Goal: Task Accomplishment & Management: Manage account settings

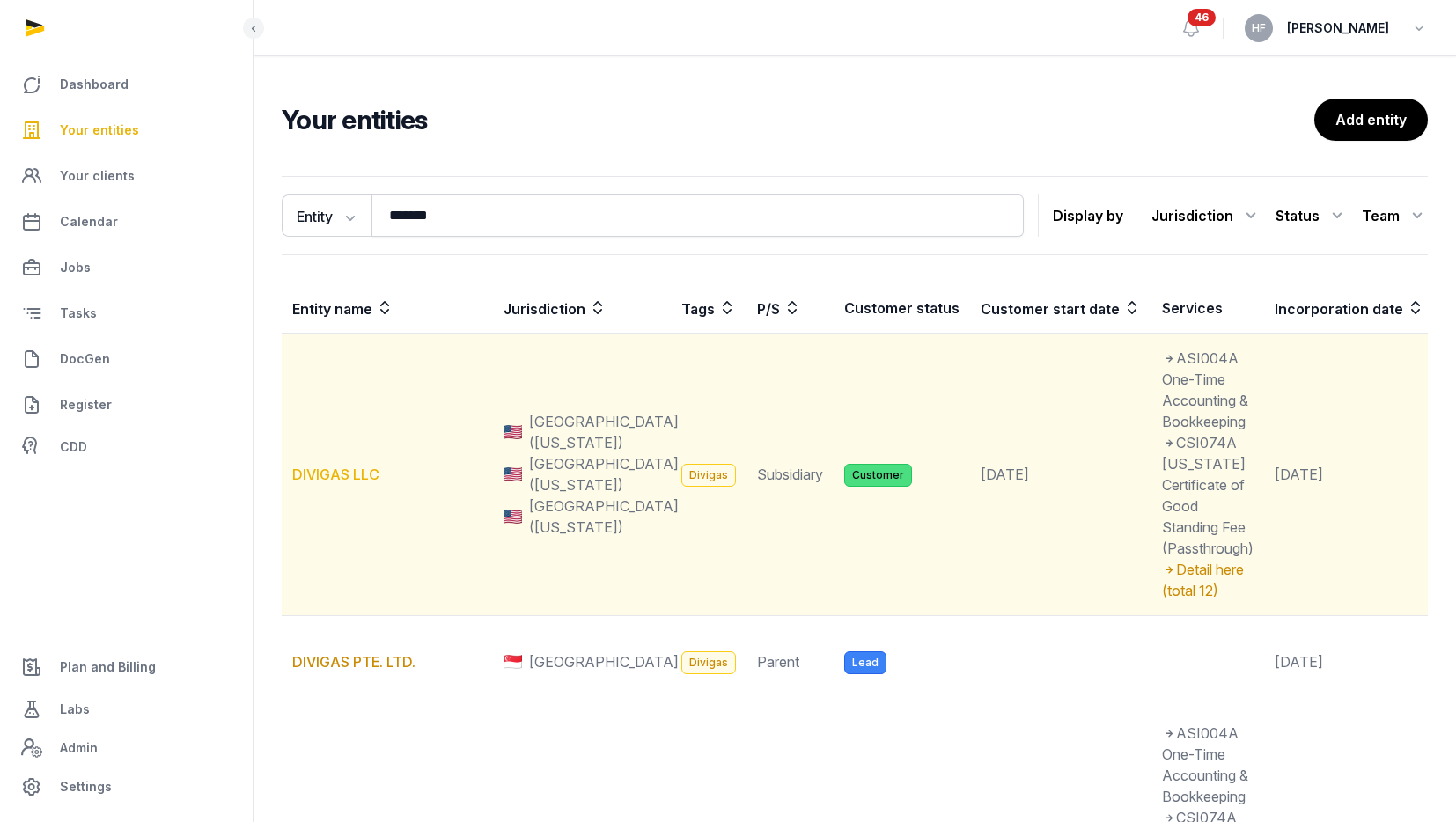
type input "*******"
click at [346, 466] on link "DIVIGAS LLC" at bounding box center [336, 474] width 87 height 18
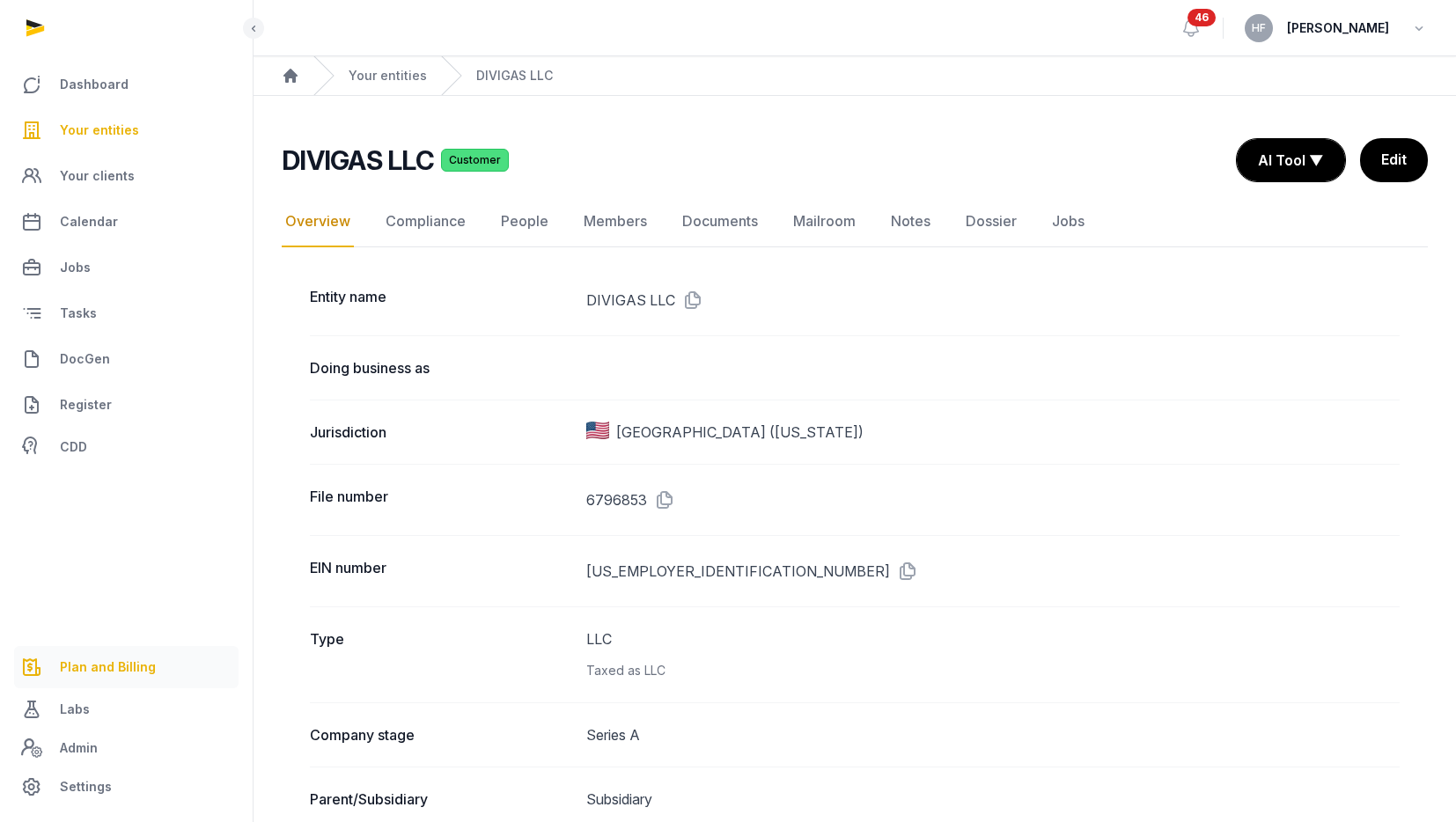
click at [118, 651] on link "Plan and Billing" at bounding box center [126, 667] width 224 height 42
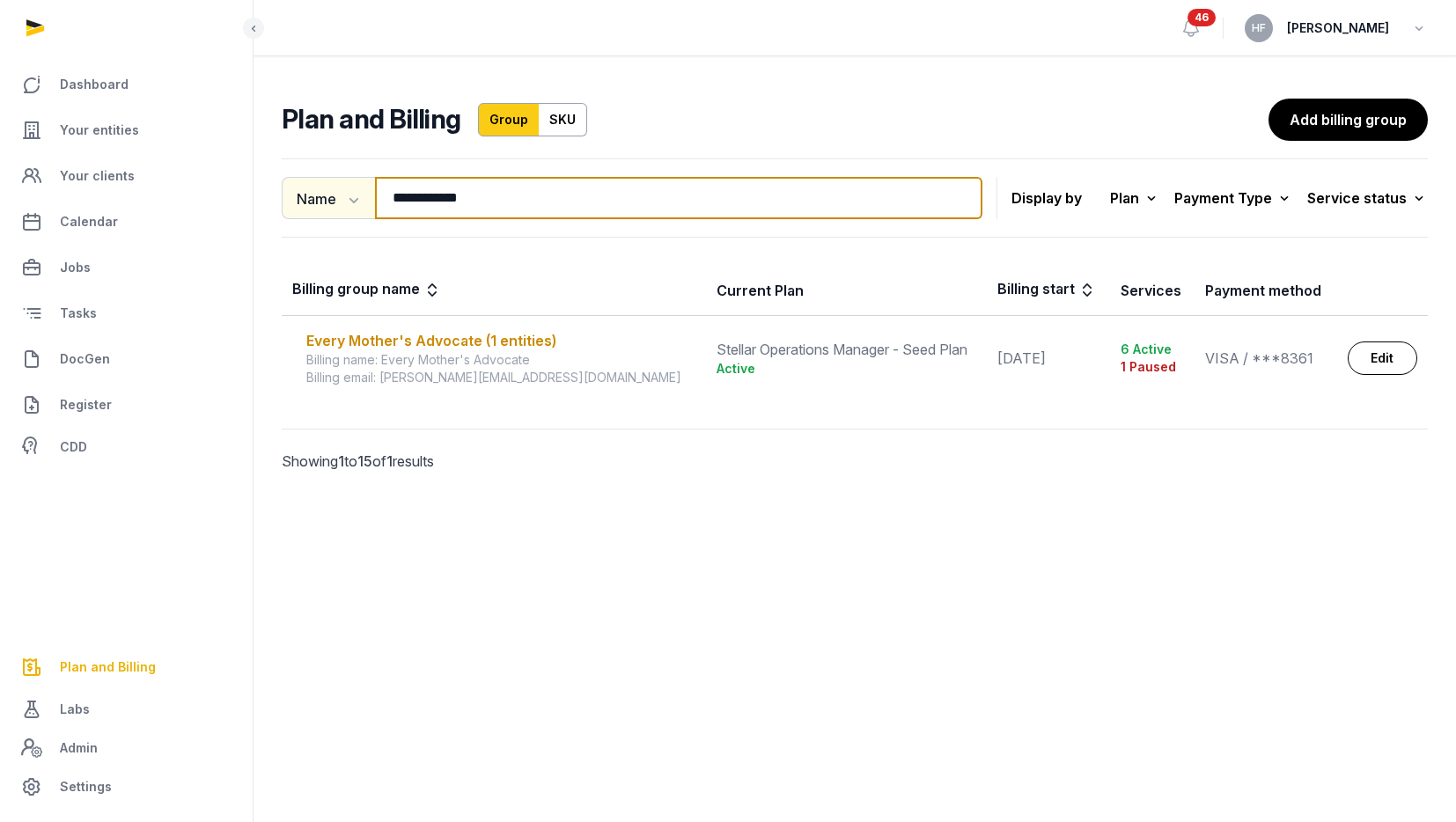
drag, startPoint x: 512, startPoint y: 200, endPoint x: 288, endPoint y: 196, distance: 224.0
click at [294, 196] on div "**********" at bounding box center [632, 198] width 701 height 42
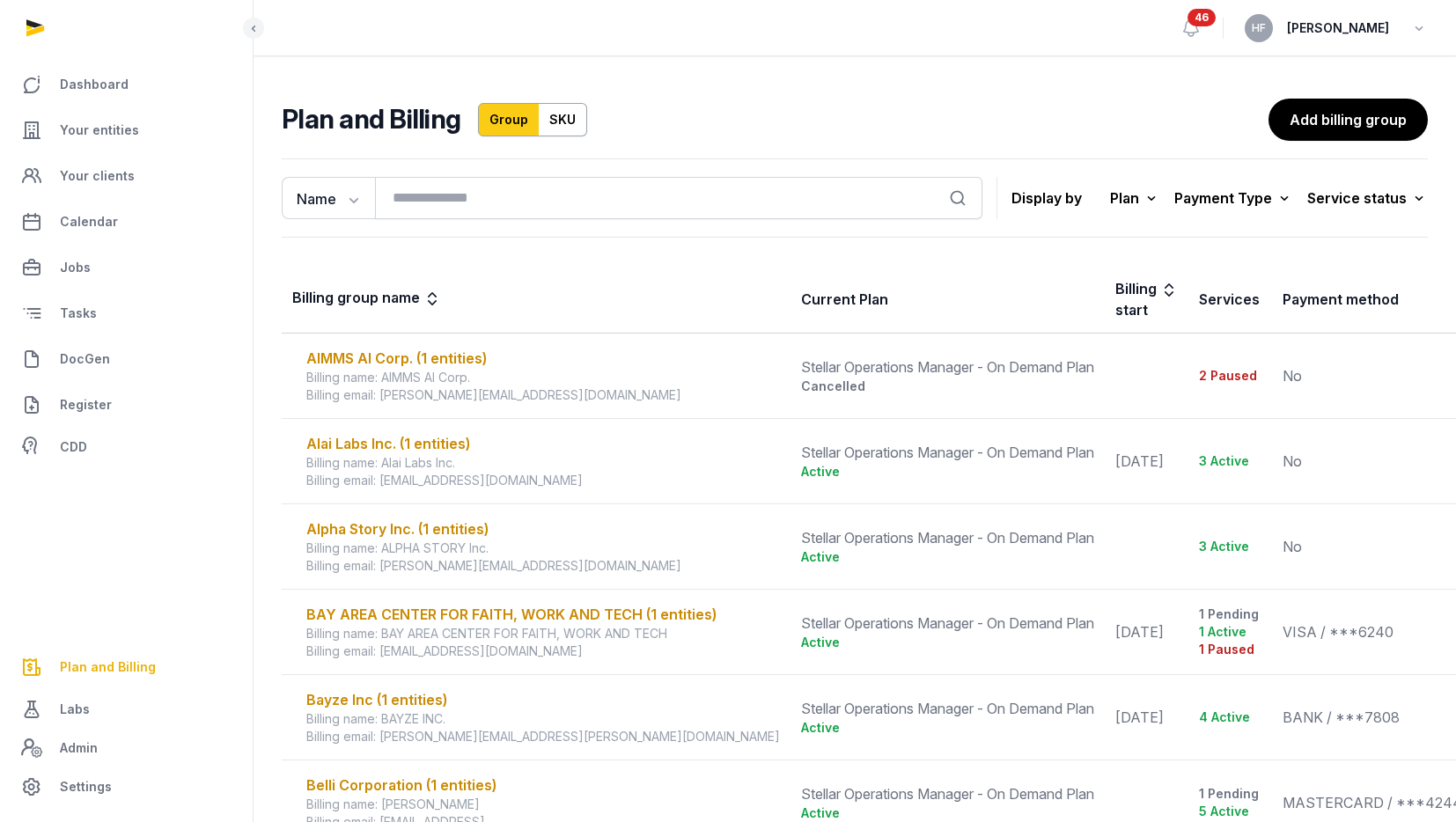
click at [1419, 213] on div "Name Name Email Search Display by Plan All plans On Demand Plan Scale Plan Seed…" at bounding box center [854, 198] width 1146 height 79
click at [1417, 199] on icon at bounding box center [1418, 198] width 18 height 25
click at [1394, 365] on div "Failed" at bounding box center [1357, 370] width 140 height 32
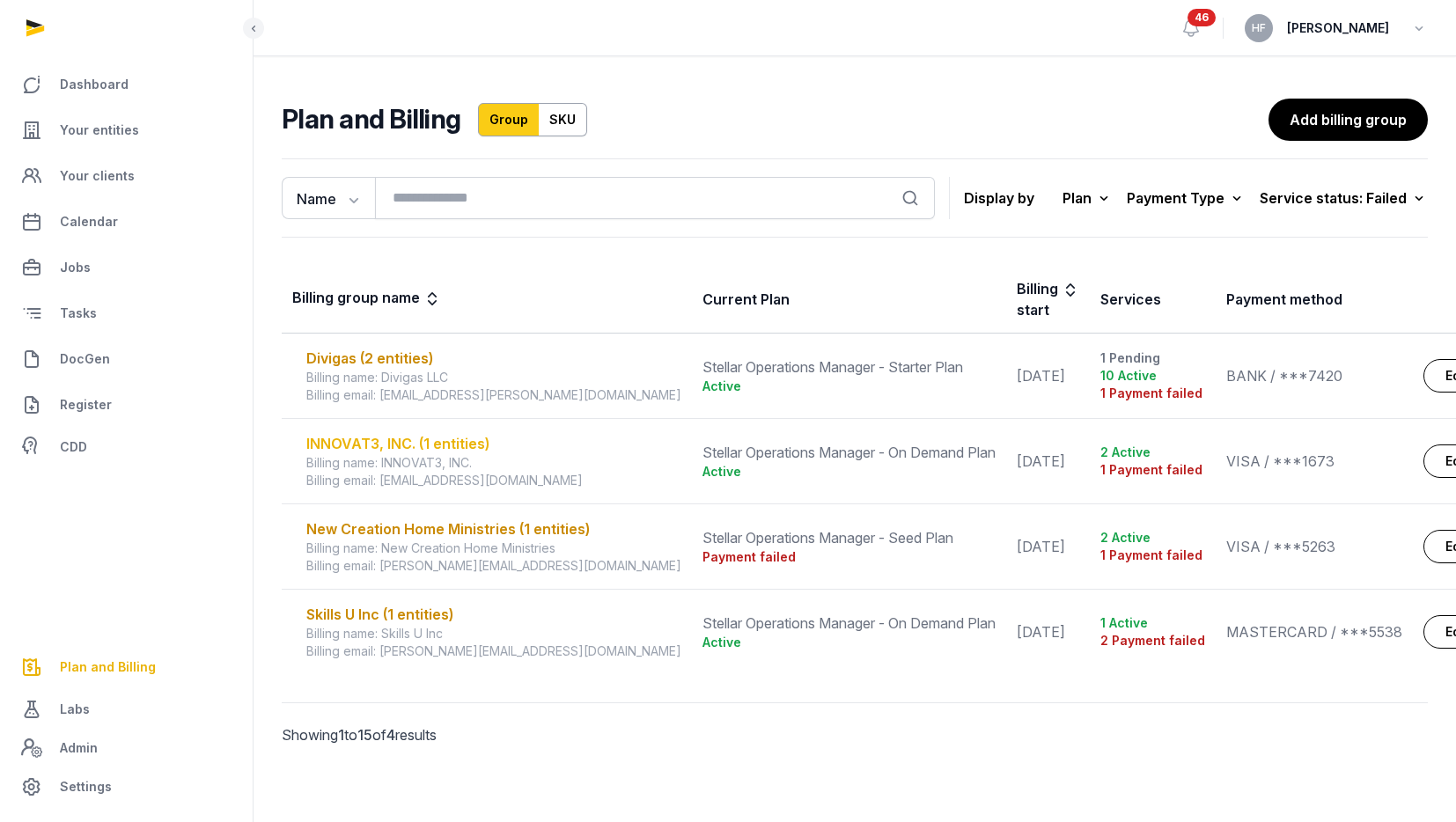
click at [420, 436] on div "INNOVAT3, INC. (1 entities)" at bounding box center [493, 443] width 375 height 21
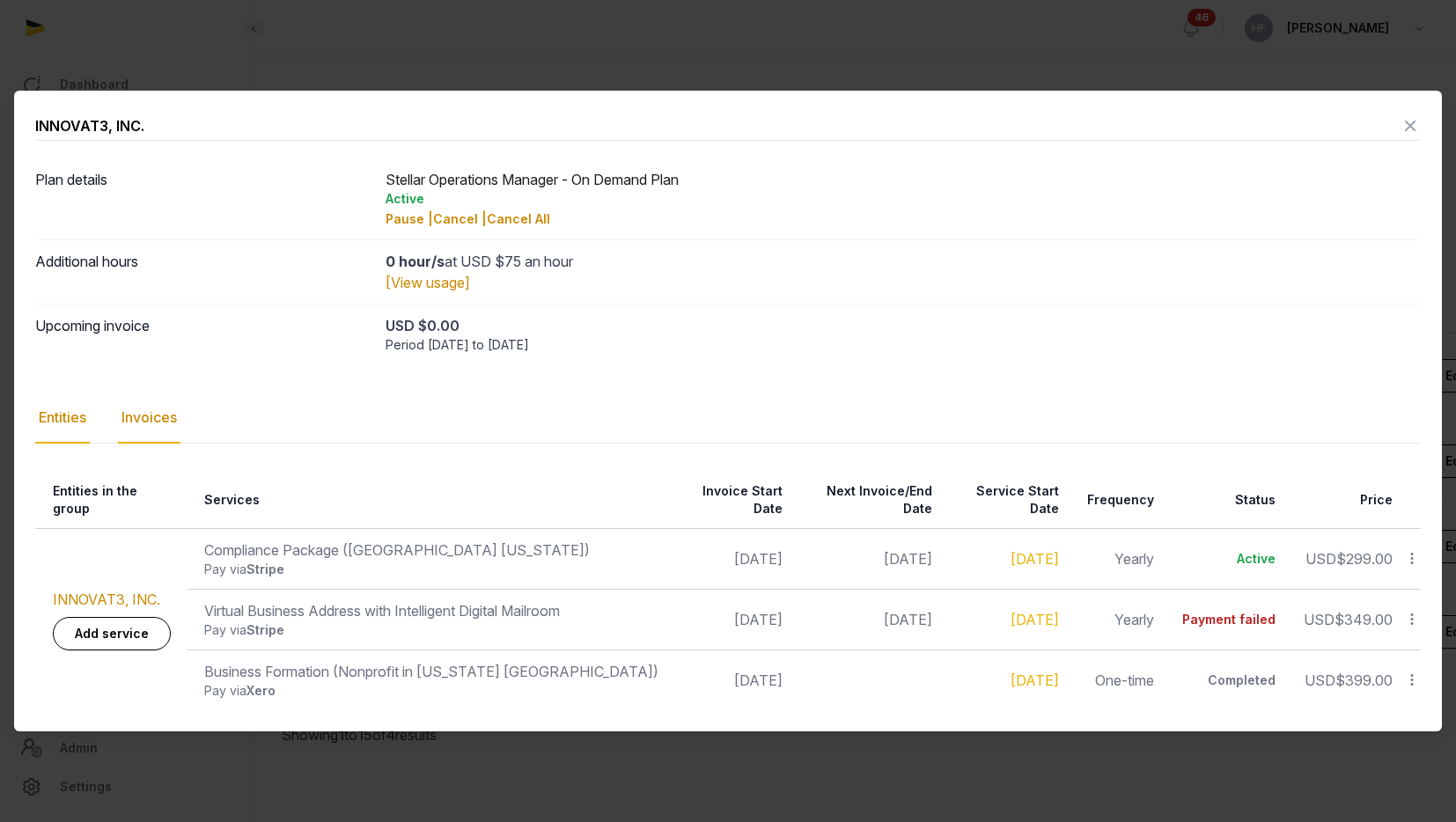
click at [168, 425] on div "Invoices" at bounding box center [148, 418] width 62 height 51
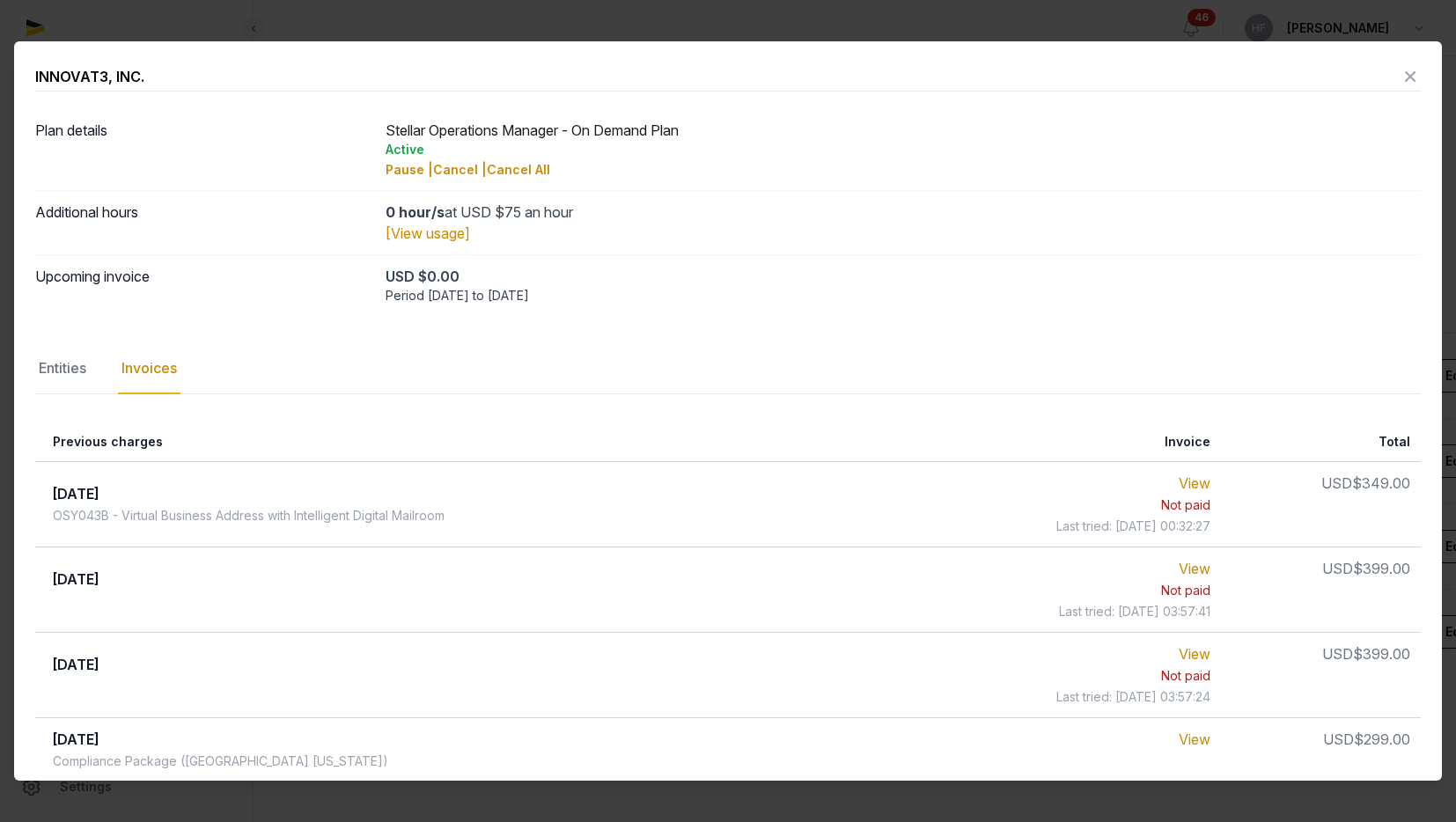
click at [1412, 73] on icon at bounding box center [1410, 76] width 21 height 28
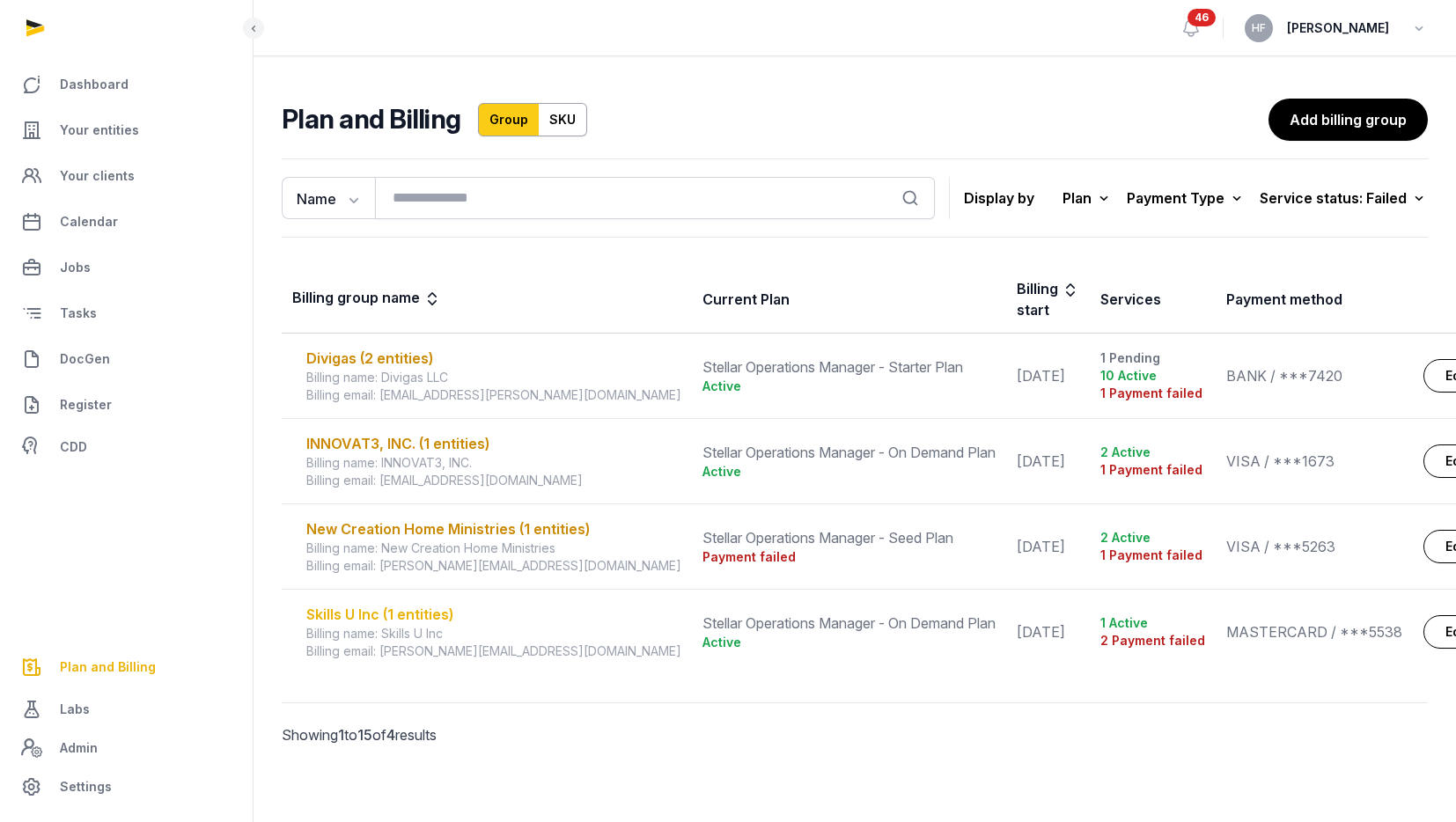
click at [410, 611] on div "Skills U Inc (1 entities)" at bounding box center [493, 614] width 375 height 21
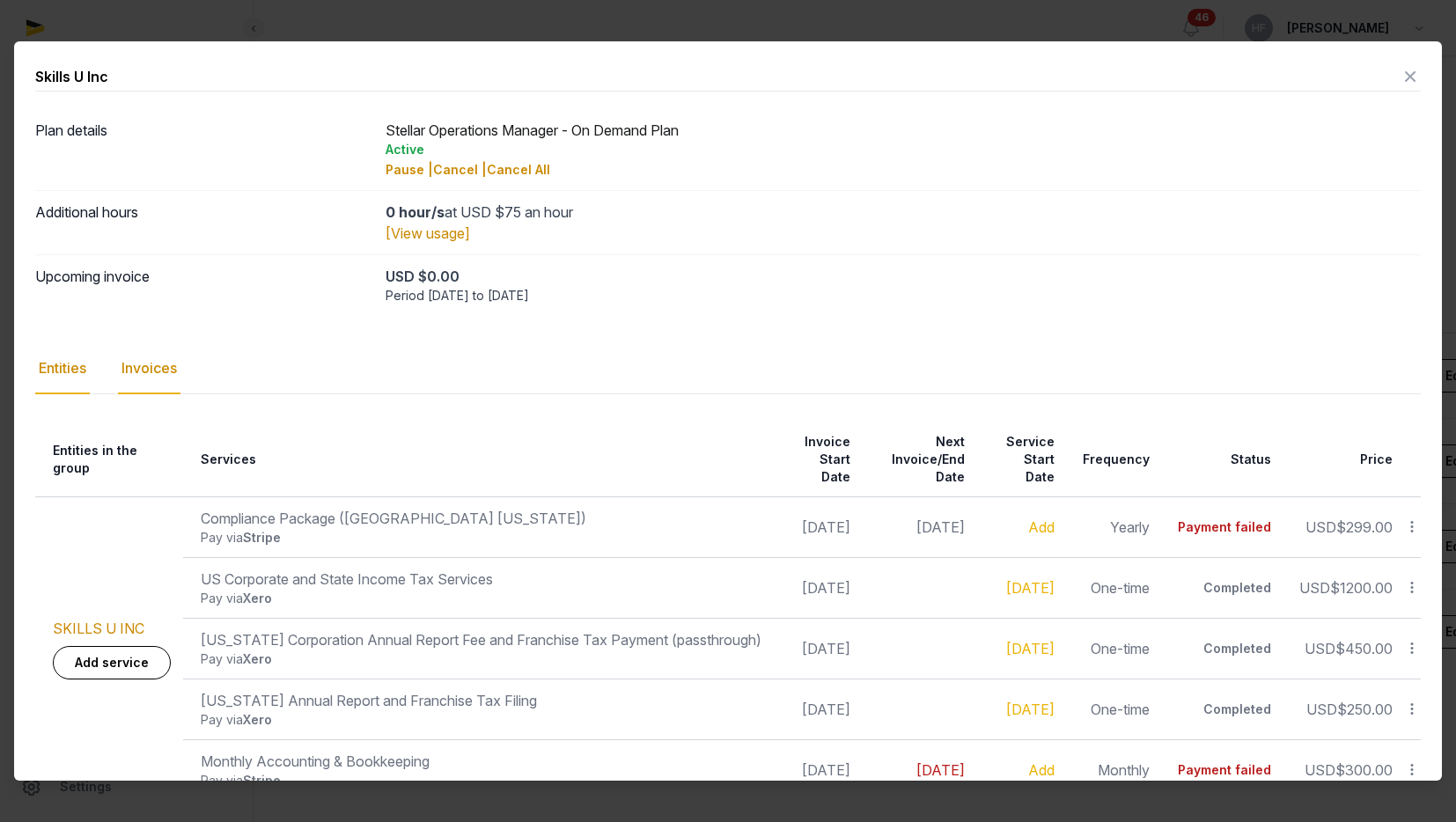
click at [172, 363] on div "Invoices" at bounding box center [148, 369] width 62 height 51
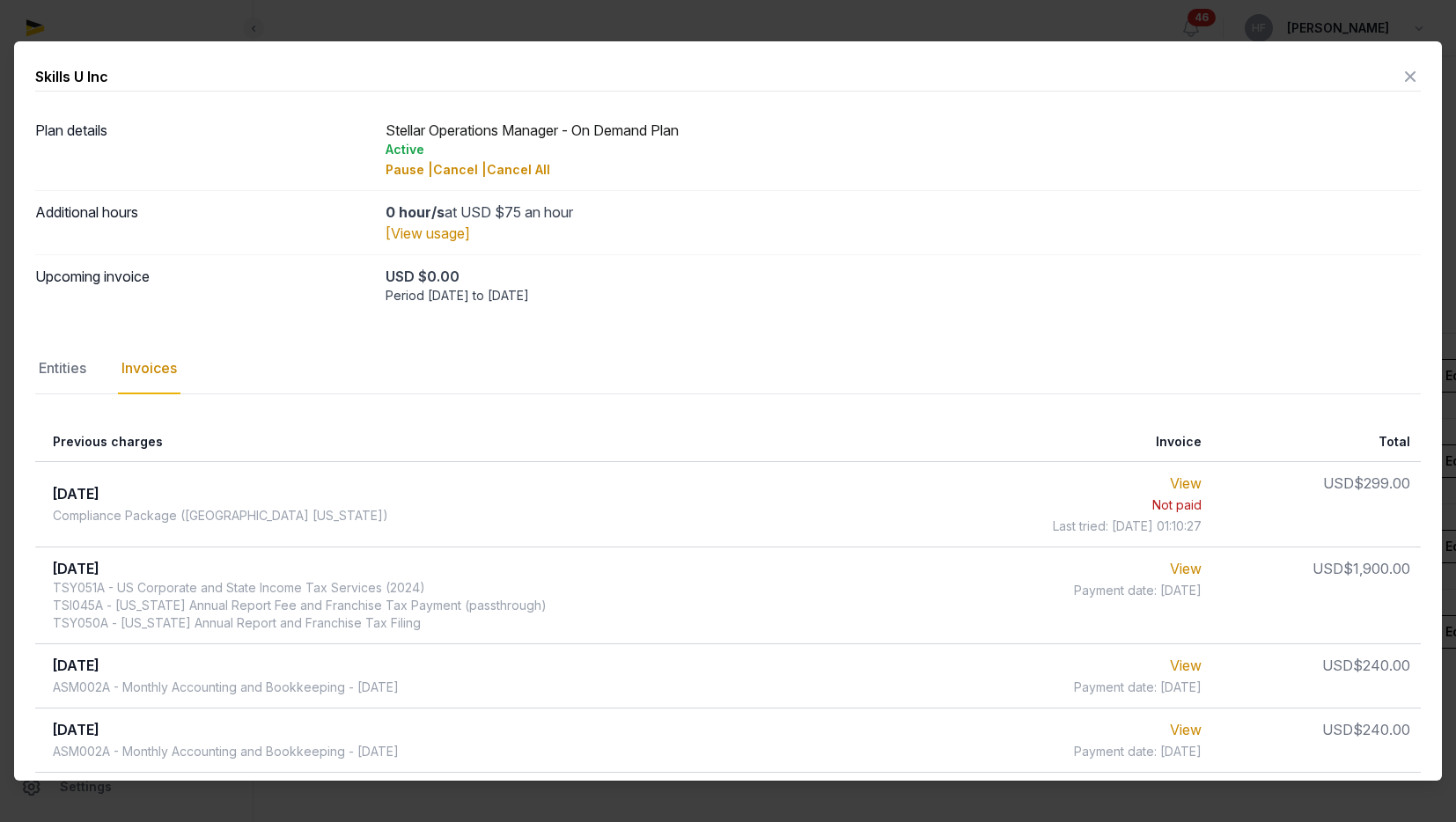
click at [1401, 81] on icon at bounding box center [1410, 76] width 21 height 28
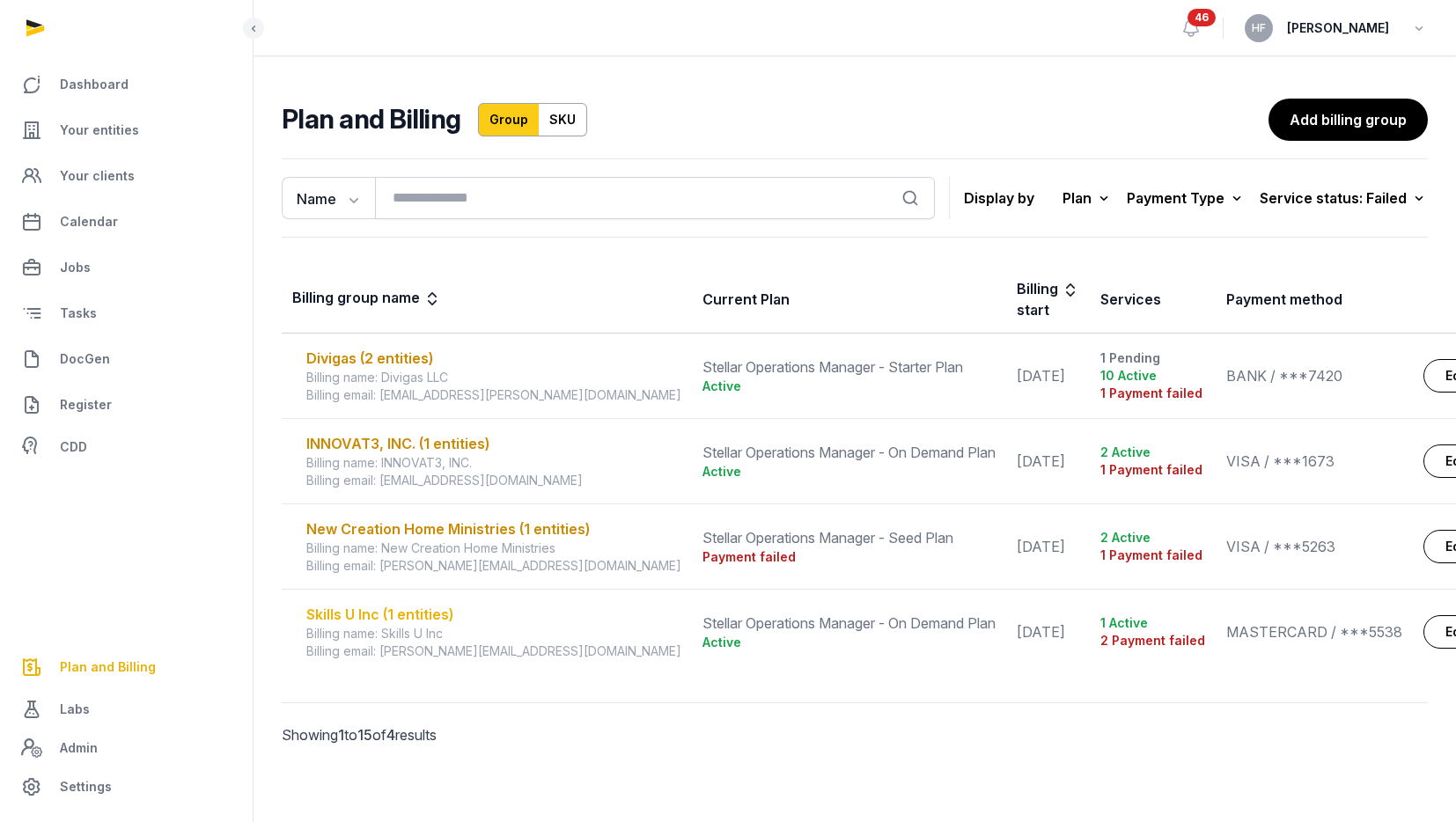
click at [409, 611] on div "Skills U Inc (1 entities)" at bounding box center [493, 614] width 375 height 21
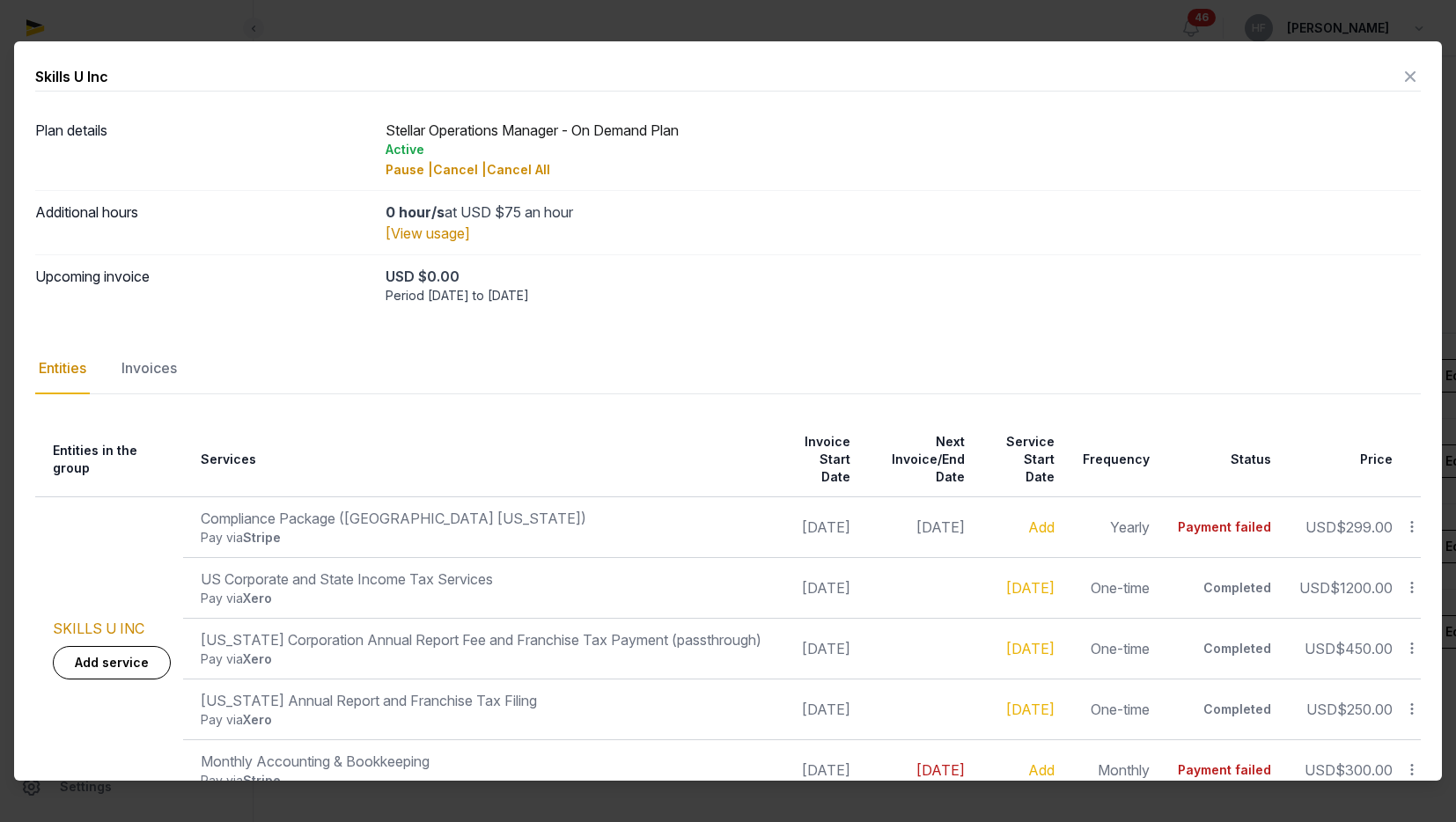
click at [1418, 70] on icon at bounding box center [1410, 76] width 21 height 28
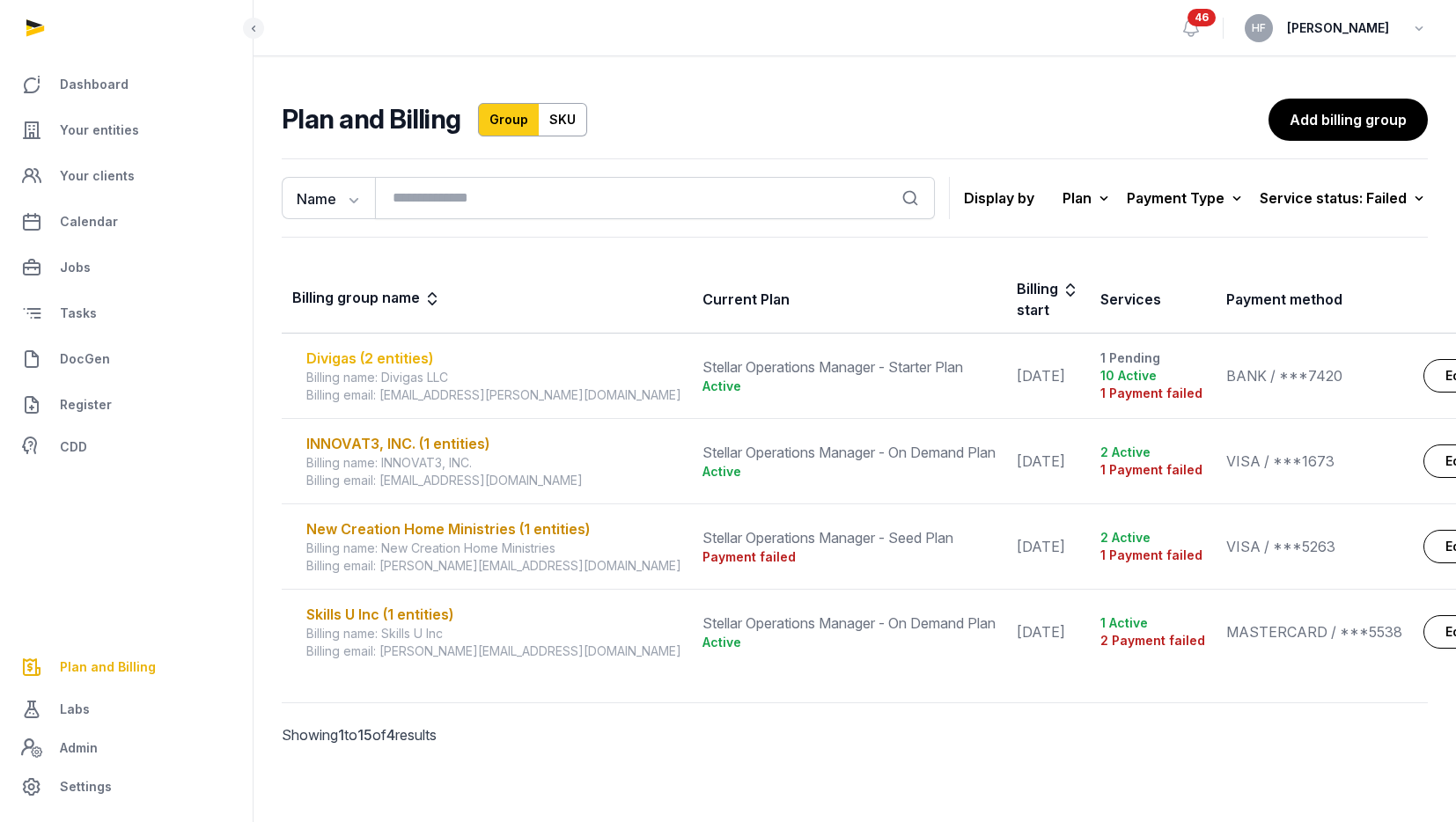
click at [419, 357] on div "Divigas (2 entities)" at bounding box center [493, 358] width 375 height 21
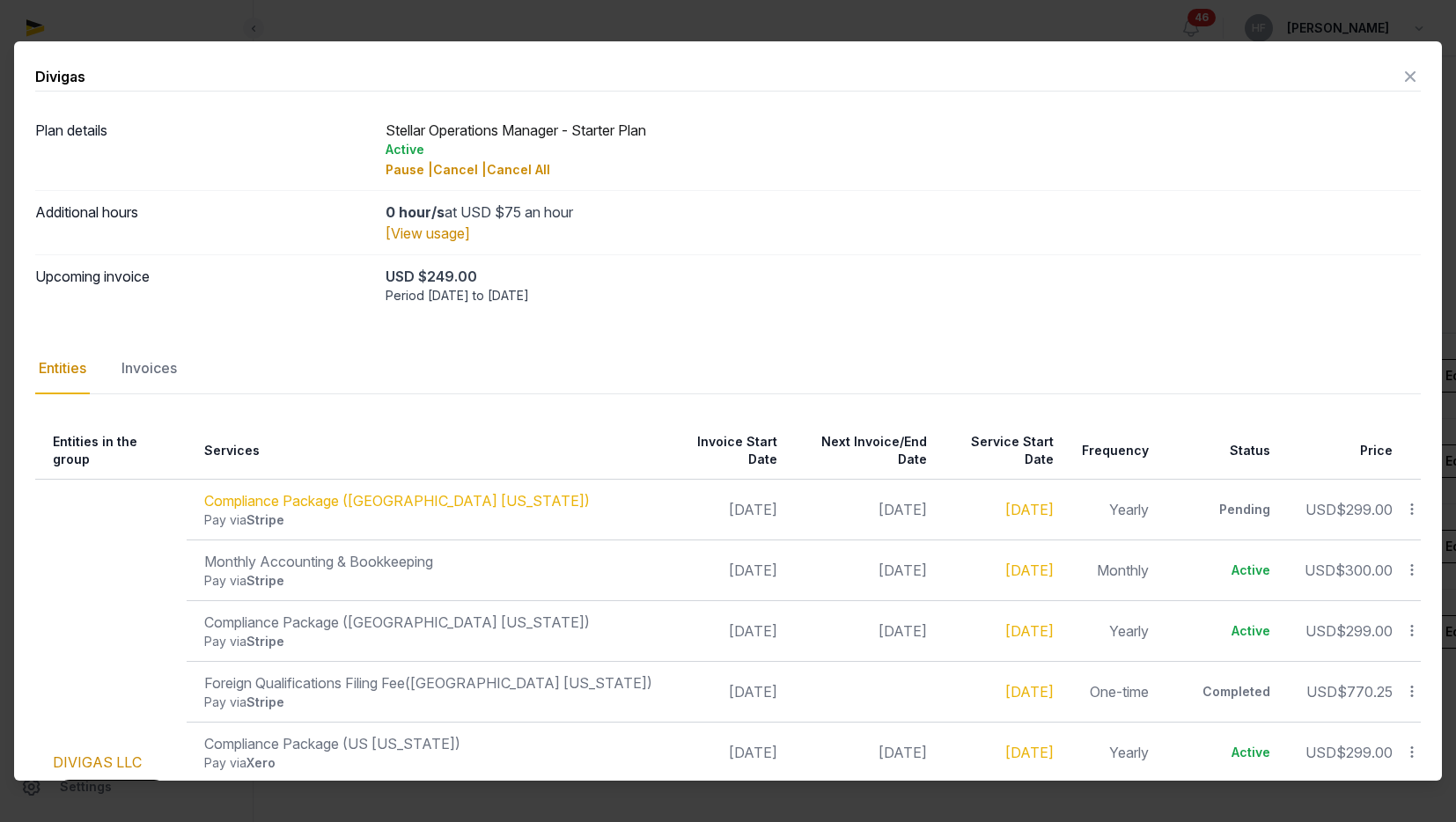
click at [1415, 75] on icon at bounding box center [1410, 76] width 21 height 28
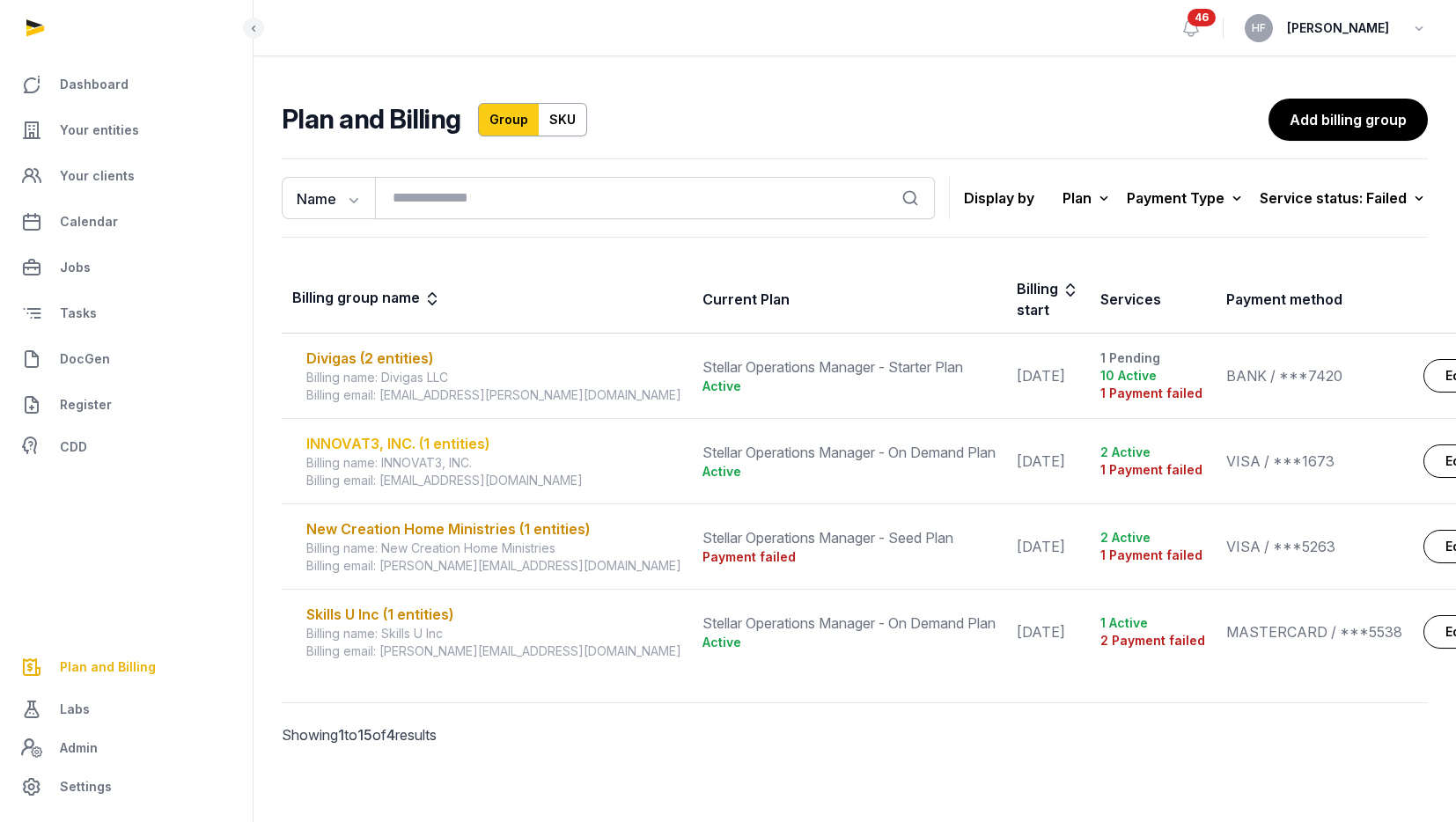
click at [470, 444] on div "INNOVAT3, INC. (1 entities)" at bounding box center [493, 443] width 375 height 21
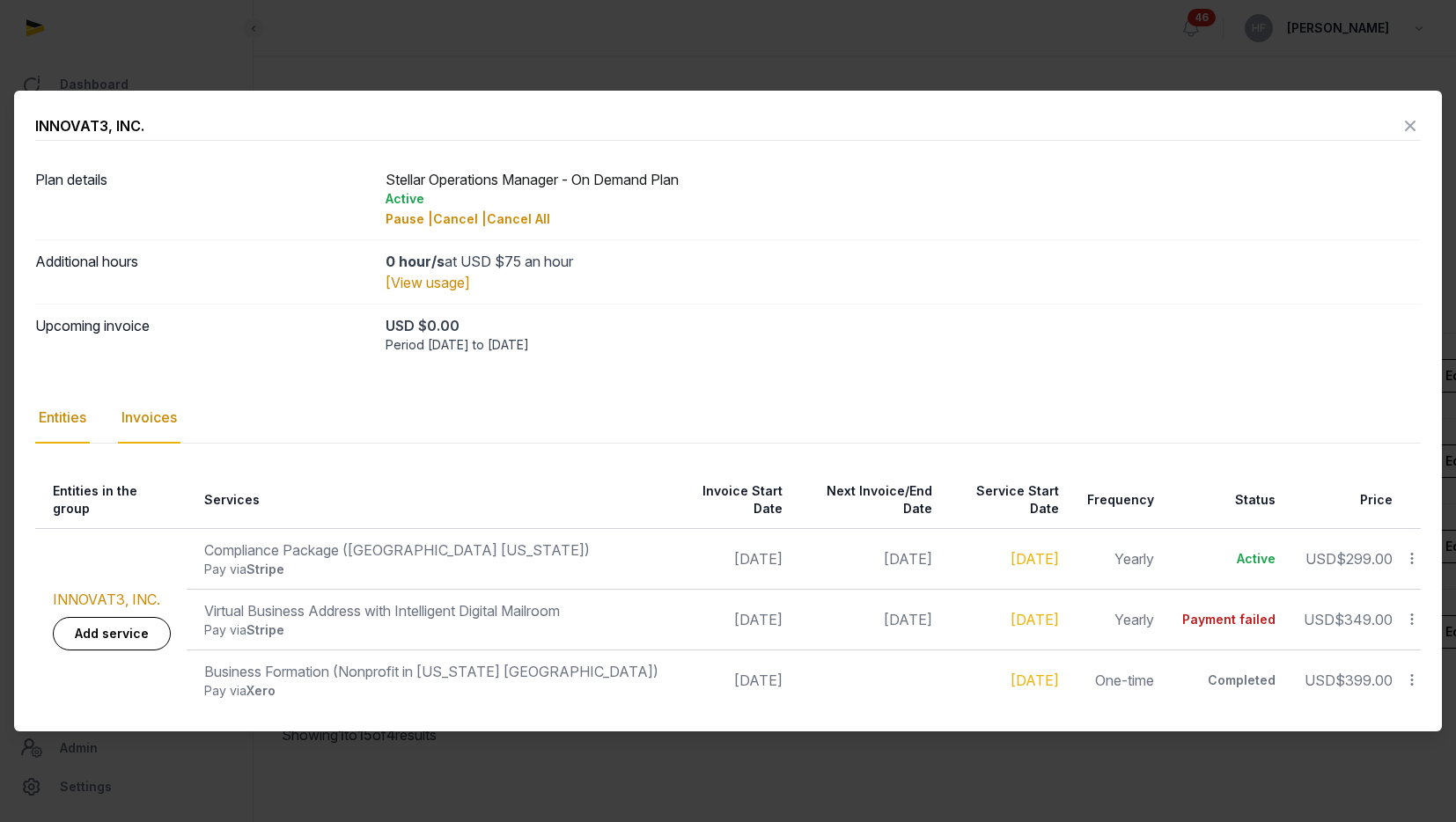
click at [139, 422] on div "Invoices" at bounding box center [148, 418] width 62 height 51
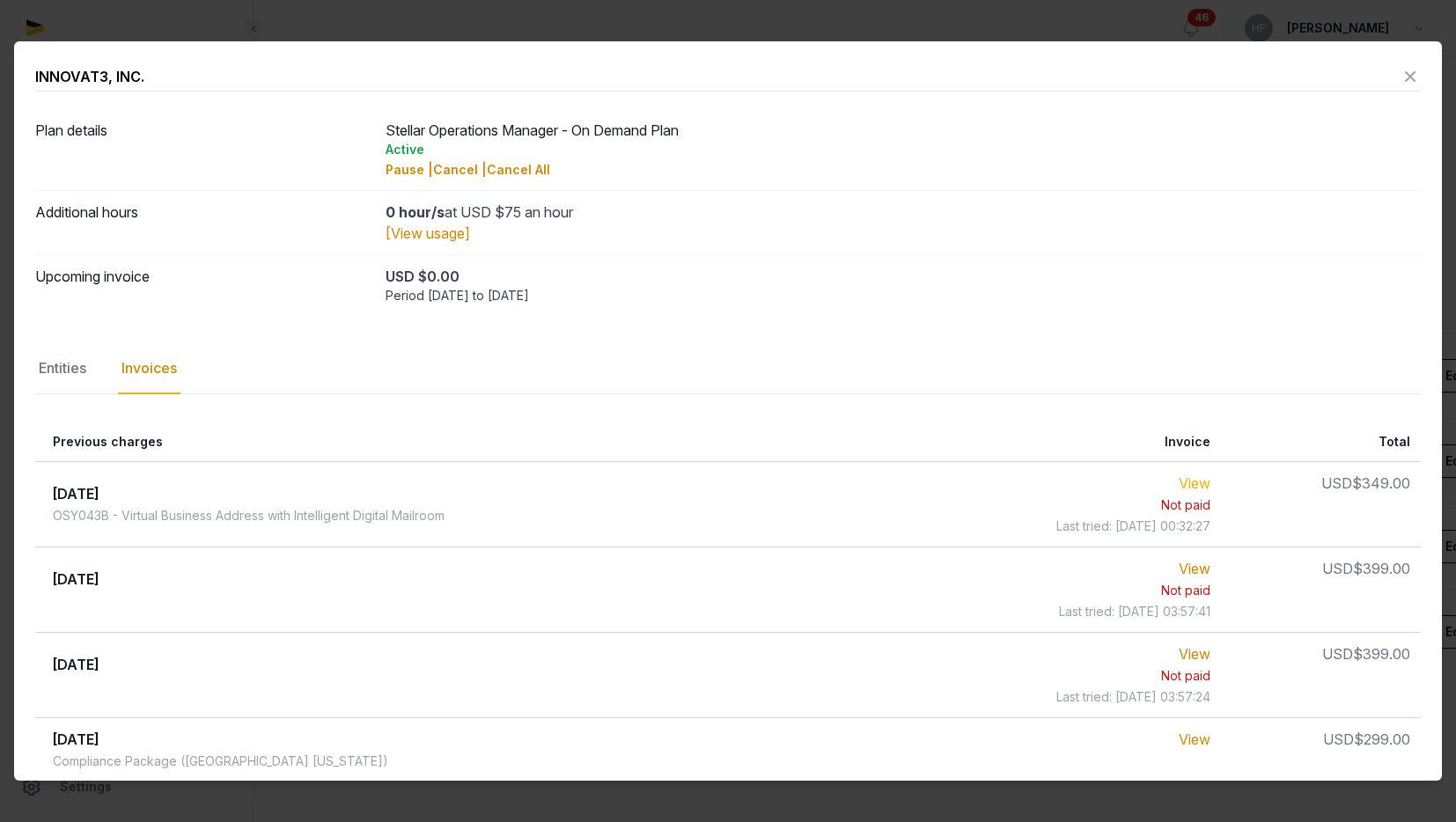
click at [1200, 485] on link "View" at bounding box center [1194, 483] width 32 height 18
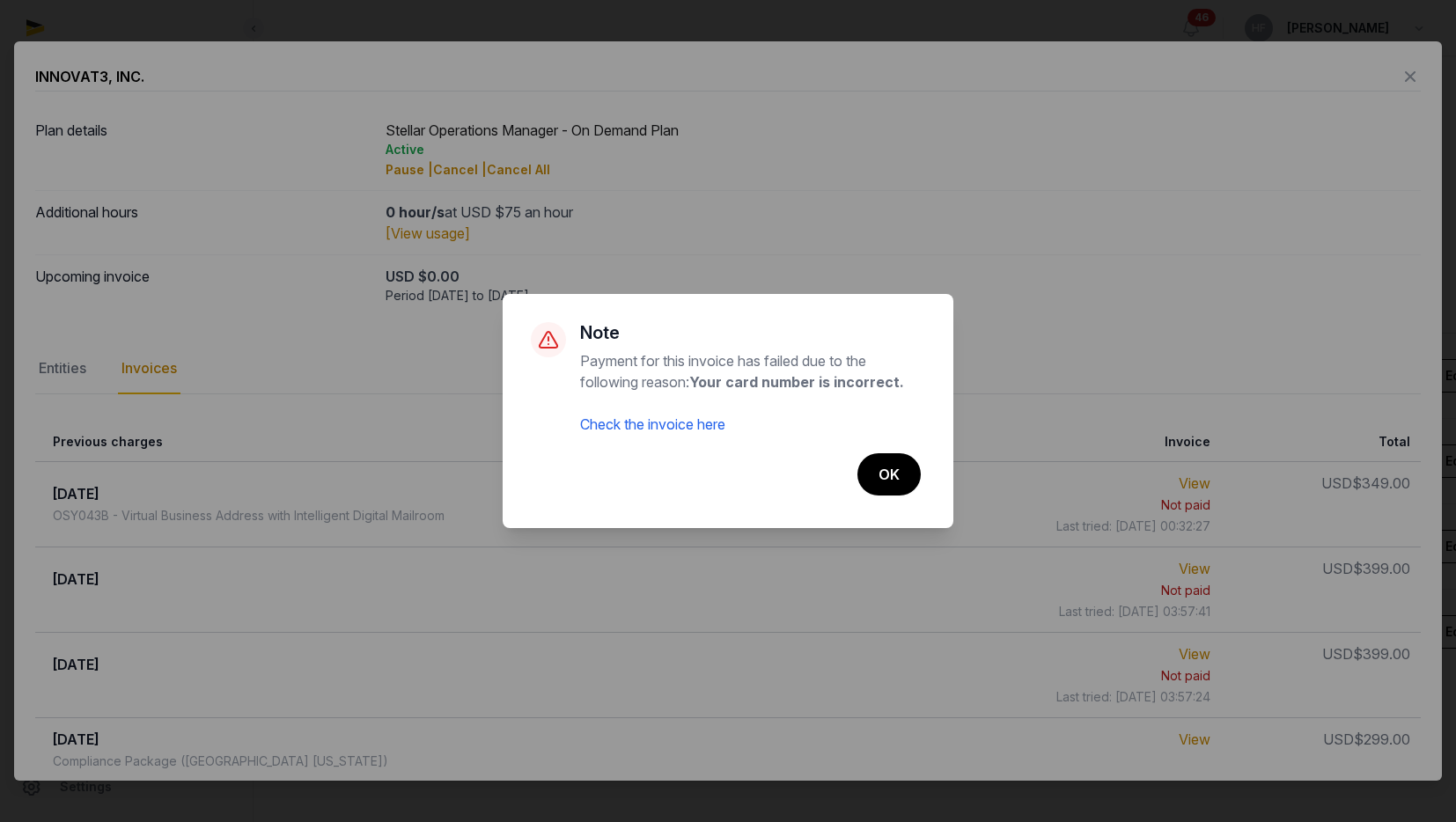
click at [715, 425] on link "Check the invoice here" at bounding box center [652, 424] width 145 height 18
click at [894, 482] on button "OK" at bounding box center [888, 474] width 65 height 44
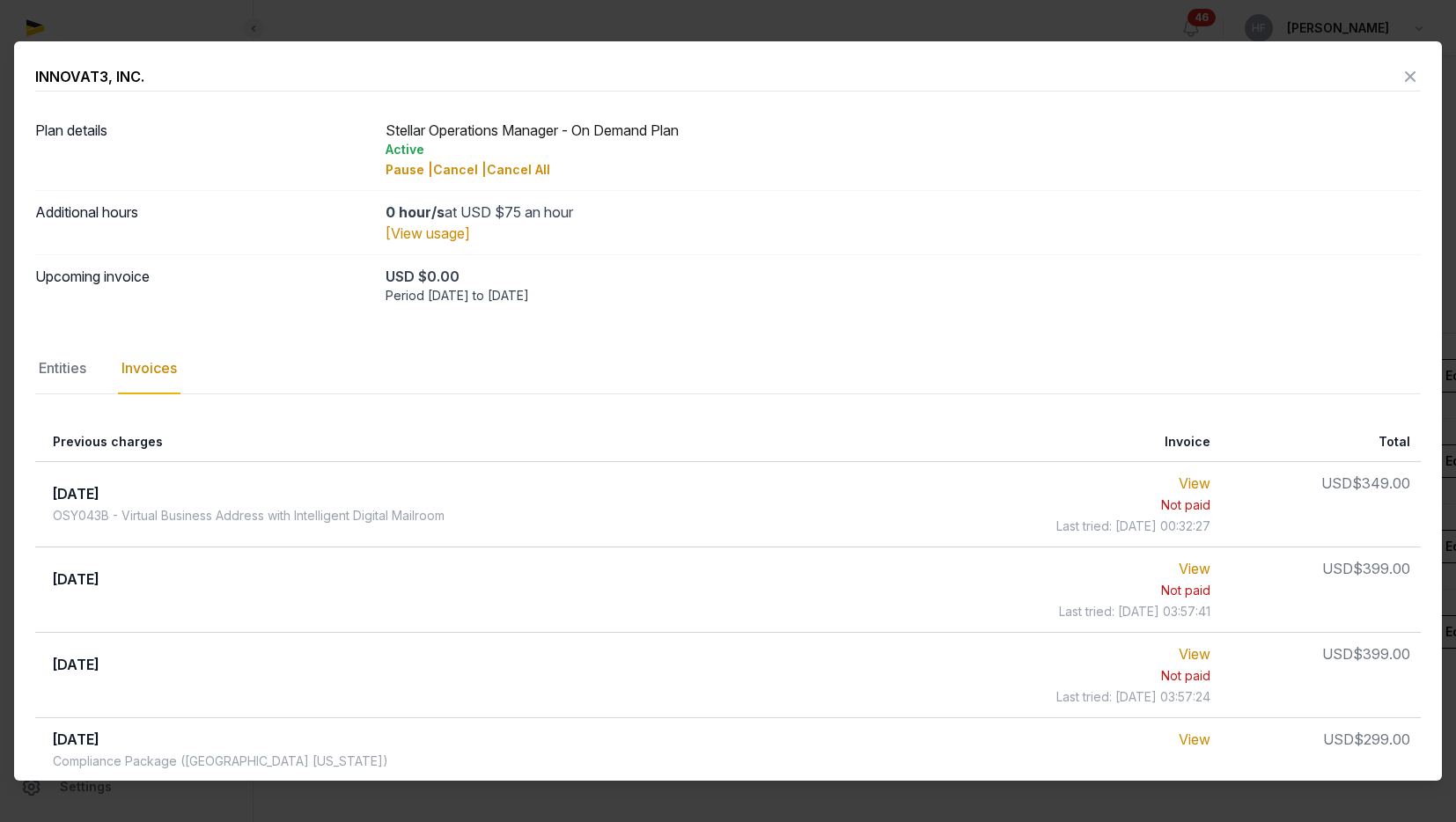
click at [1413, 72] on icon at bounding box center [1410, 76] width 21 height 28
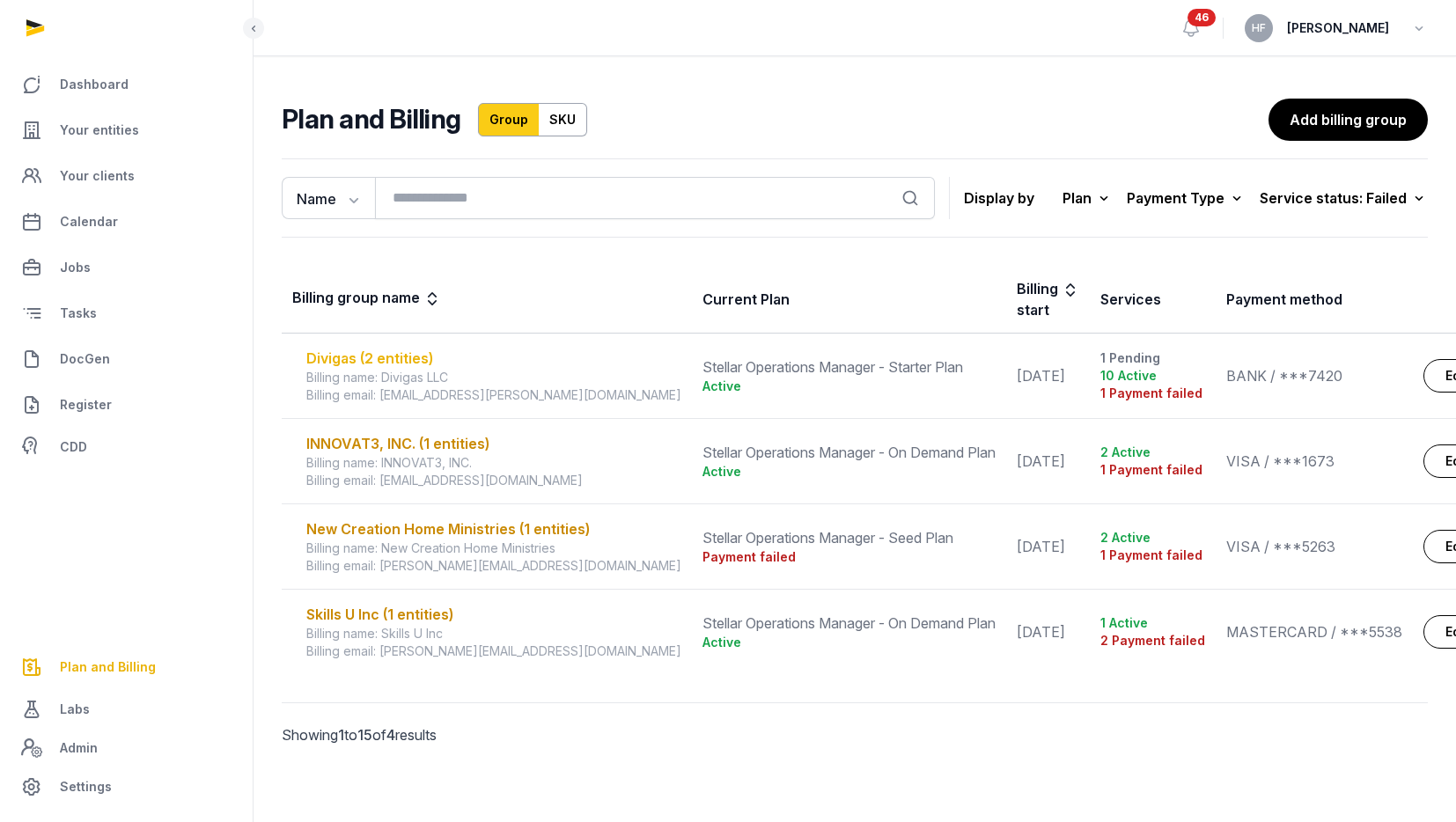
click at [398, 354] on div "Divigas (2 entities)" at bounding box center [493, 358] width 375 height 21
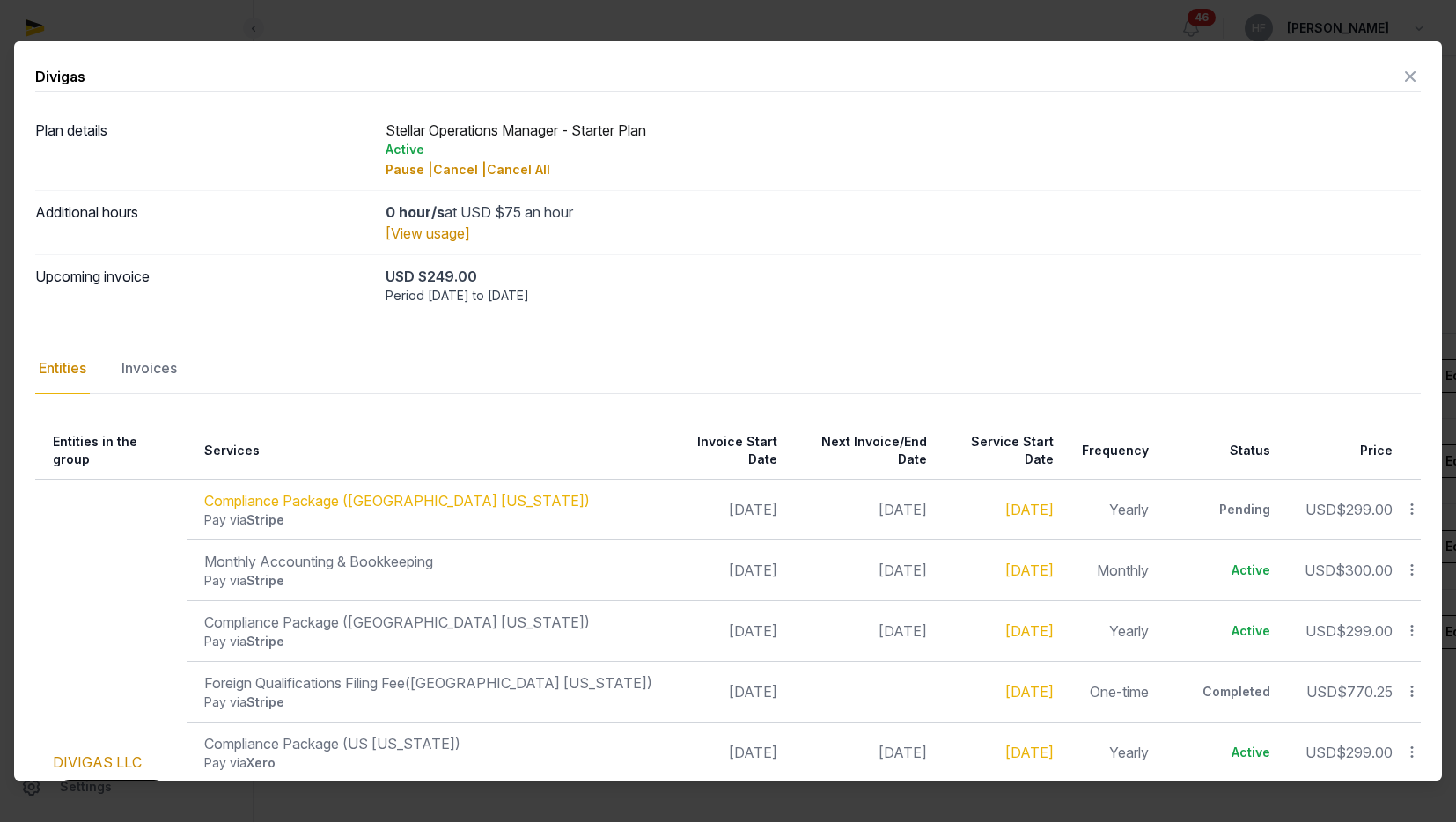
click at [1408, 78] on icon at bounding box center [1410, 76] width 21 height 28
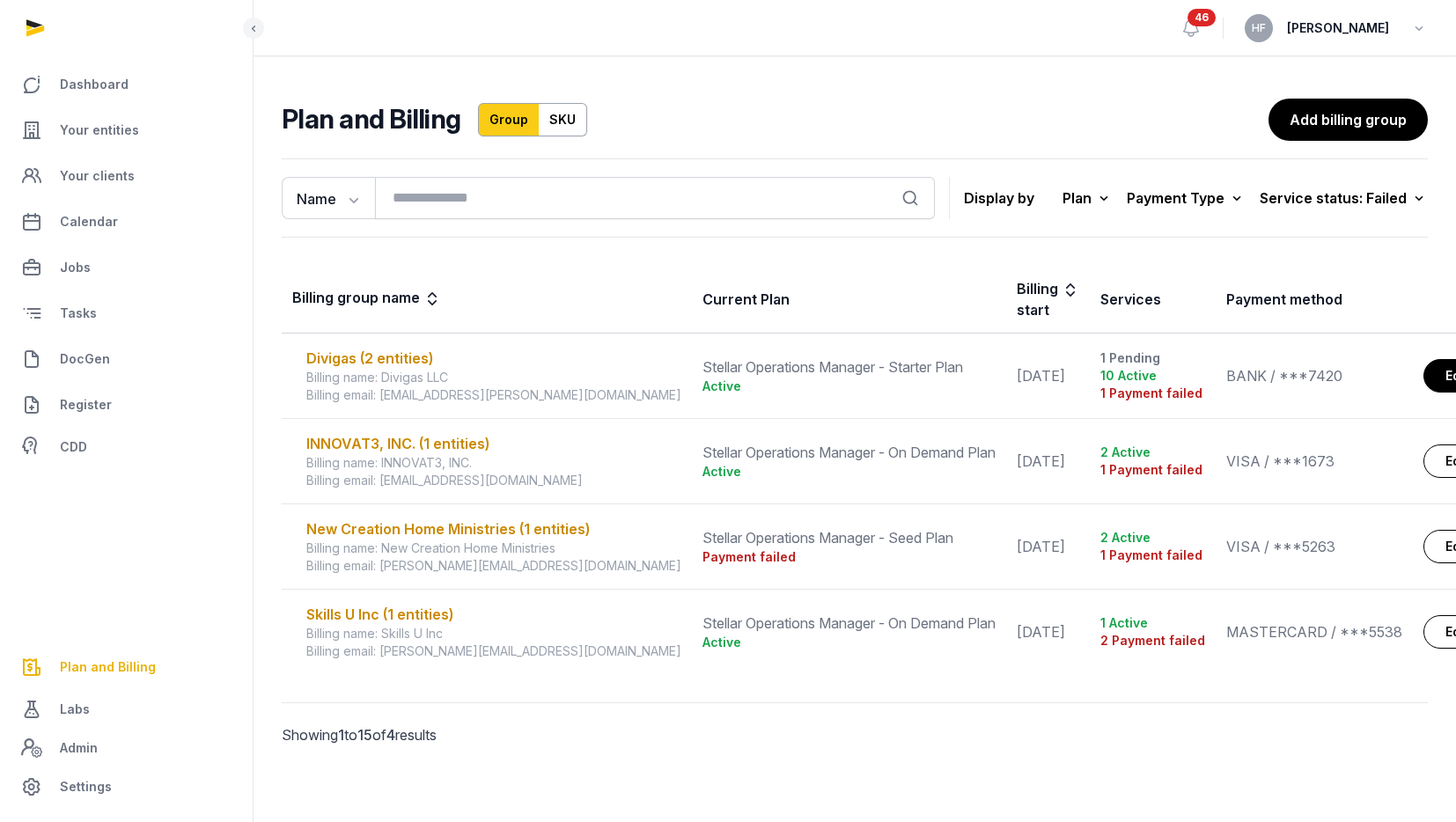
click at [1423, 365] on link "Edit" at bounding box center [1457, 375] width 67 height 34
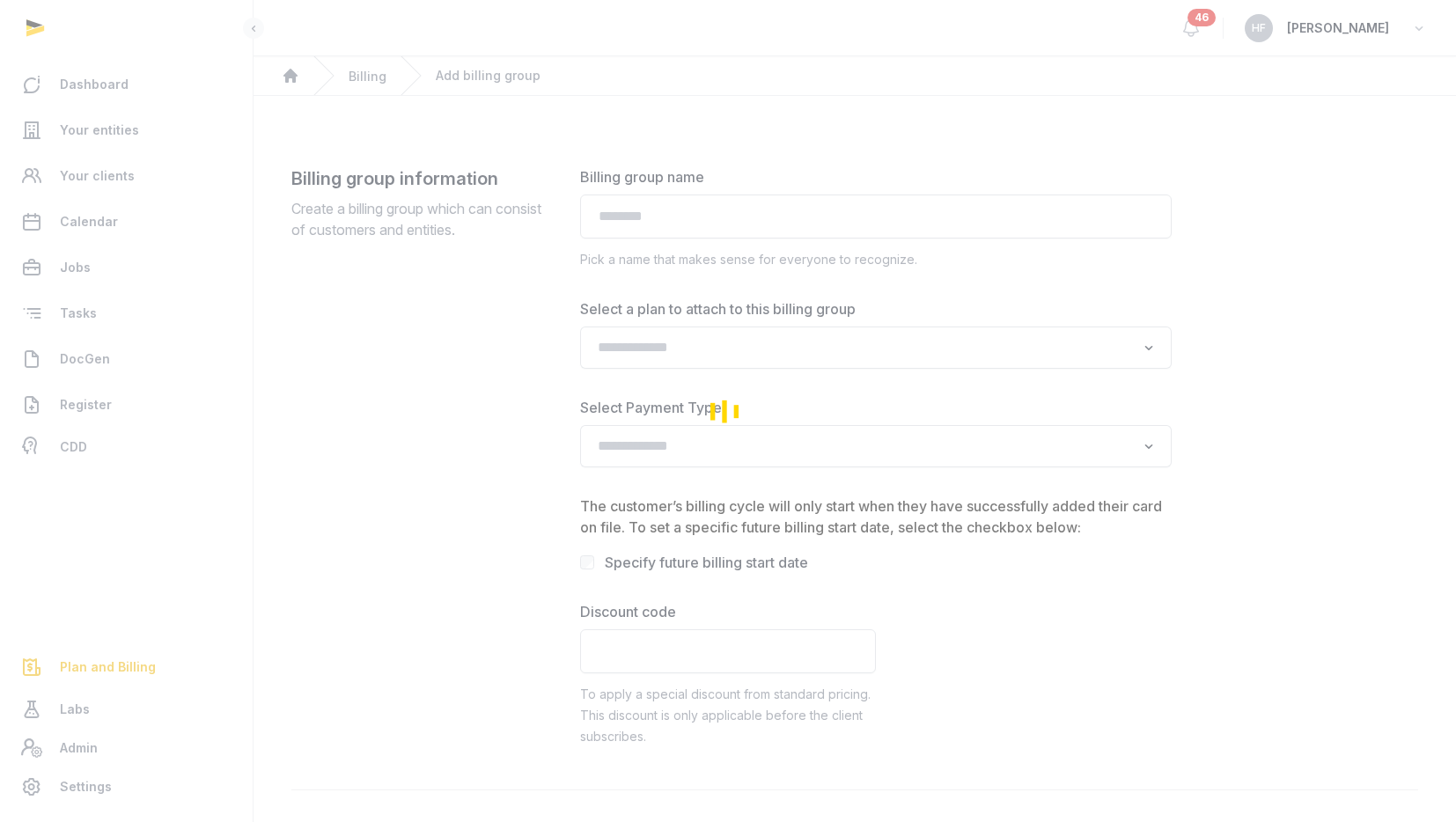
type input "*******"
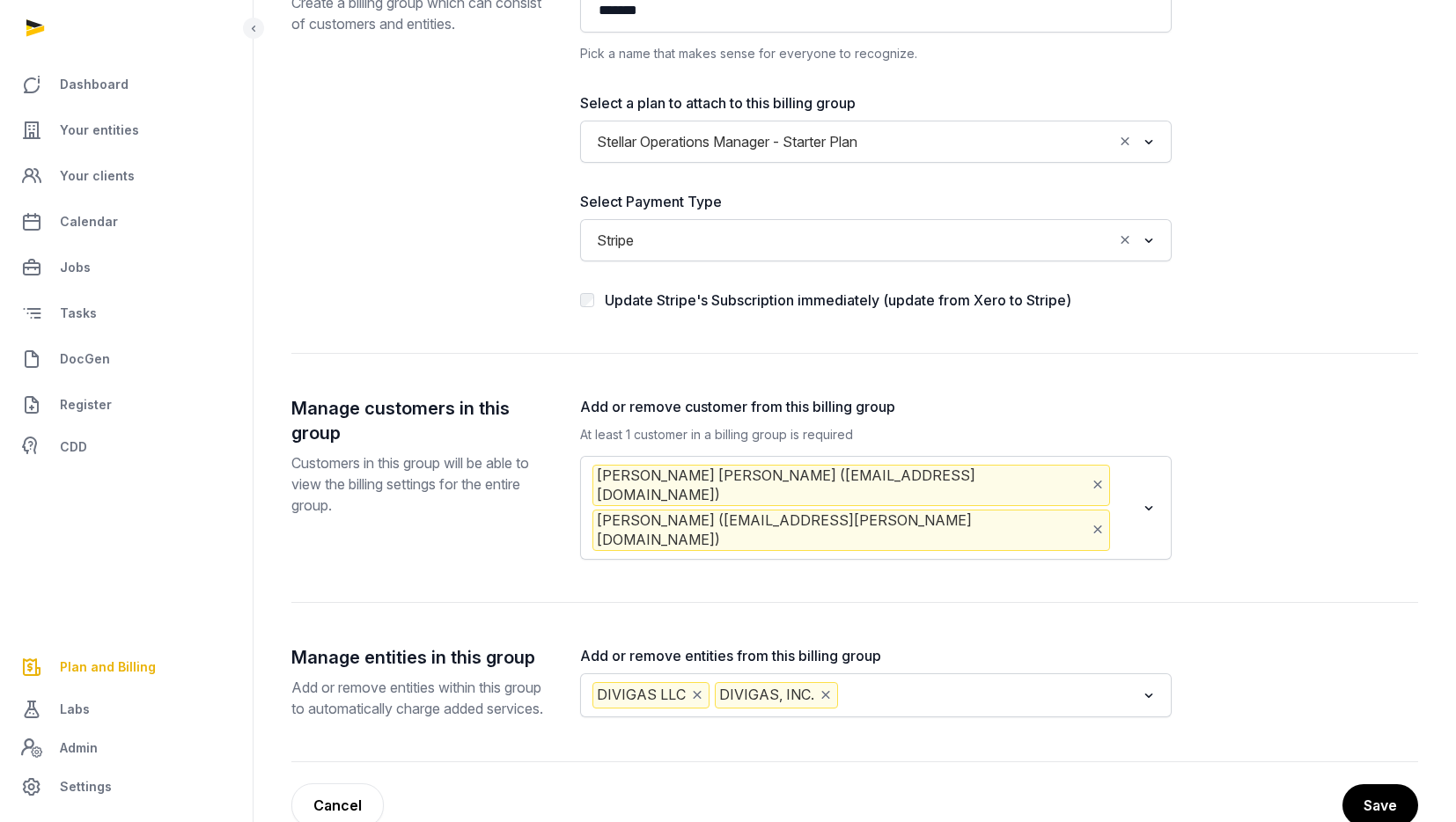
scroll to position [237, 0]
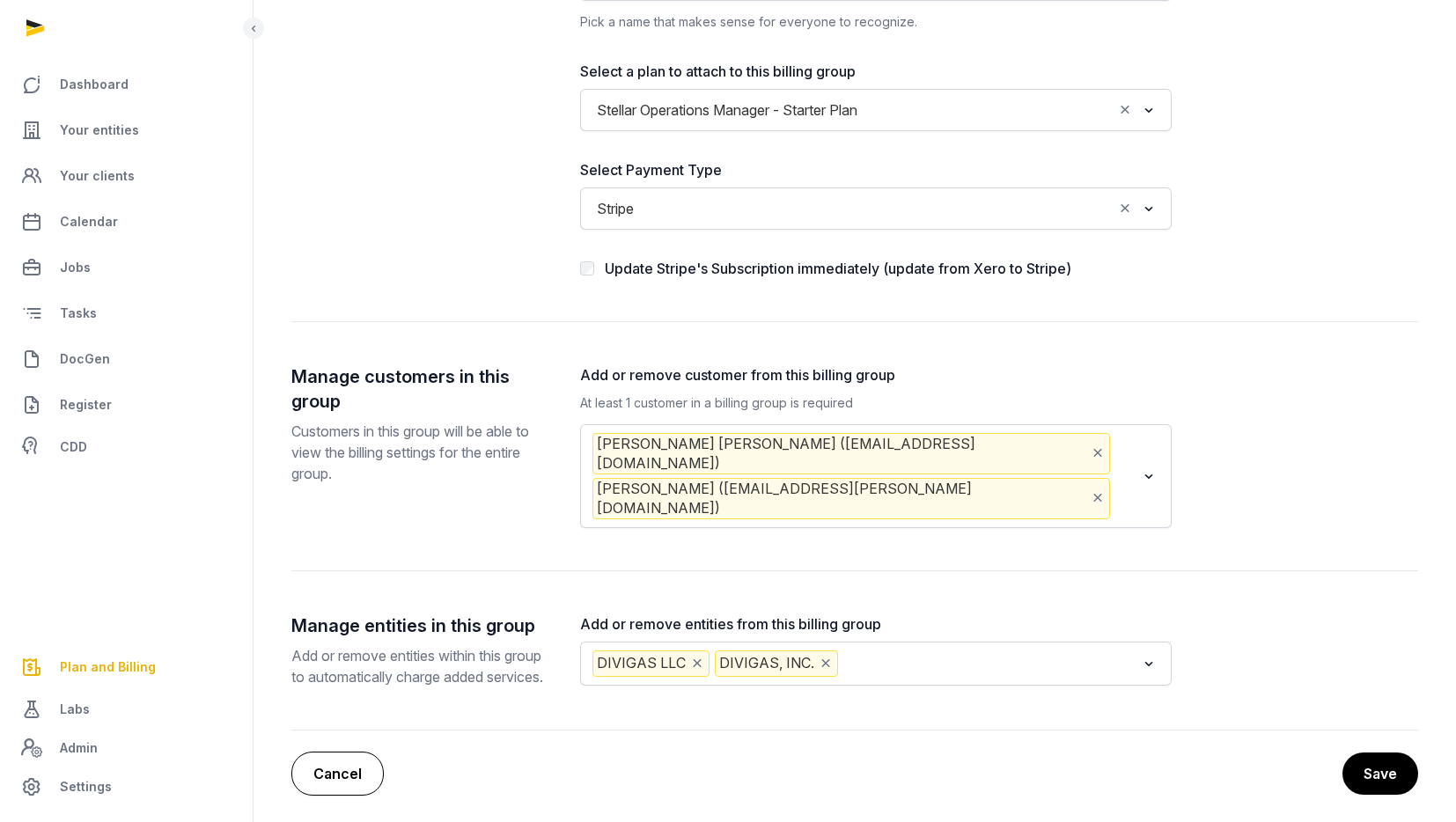
click at [341, 764] on link "Cancel" at bounding box center [337, 773] width 92 height 44
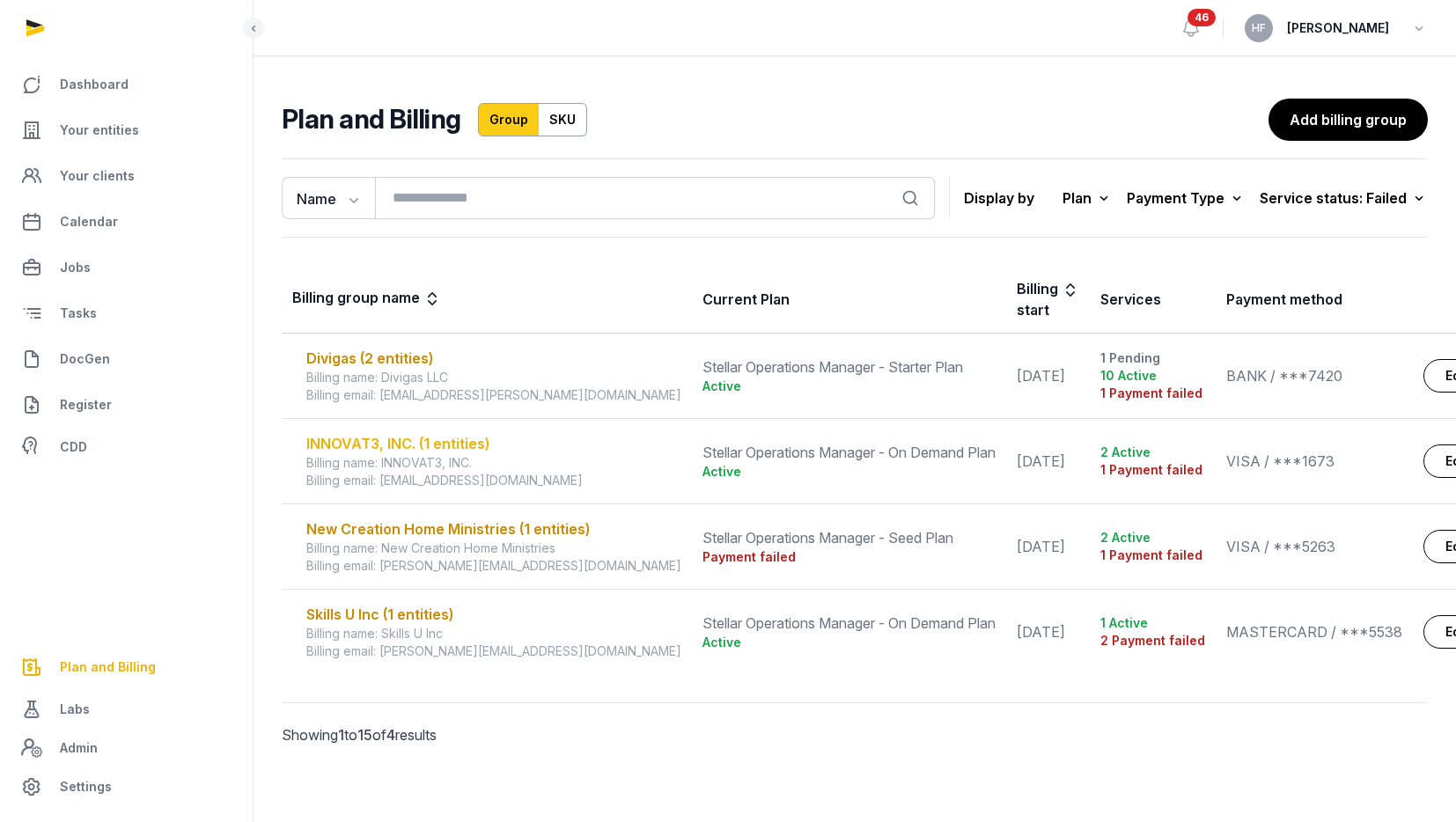
click at [461, 444] on div "INNOVAT3, INC. (1 entities)" at bounding box center [493, 443] width 375 height 21
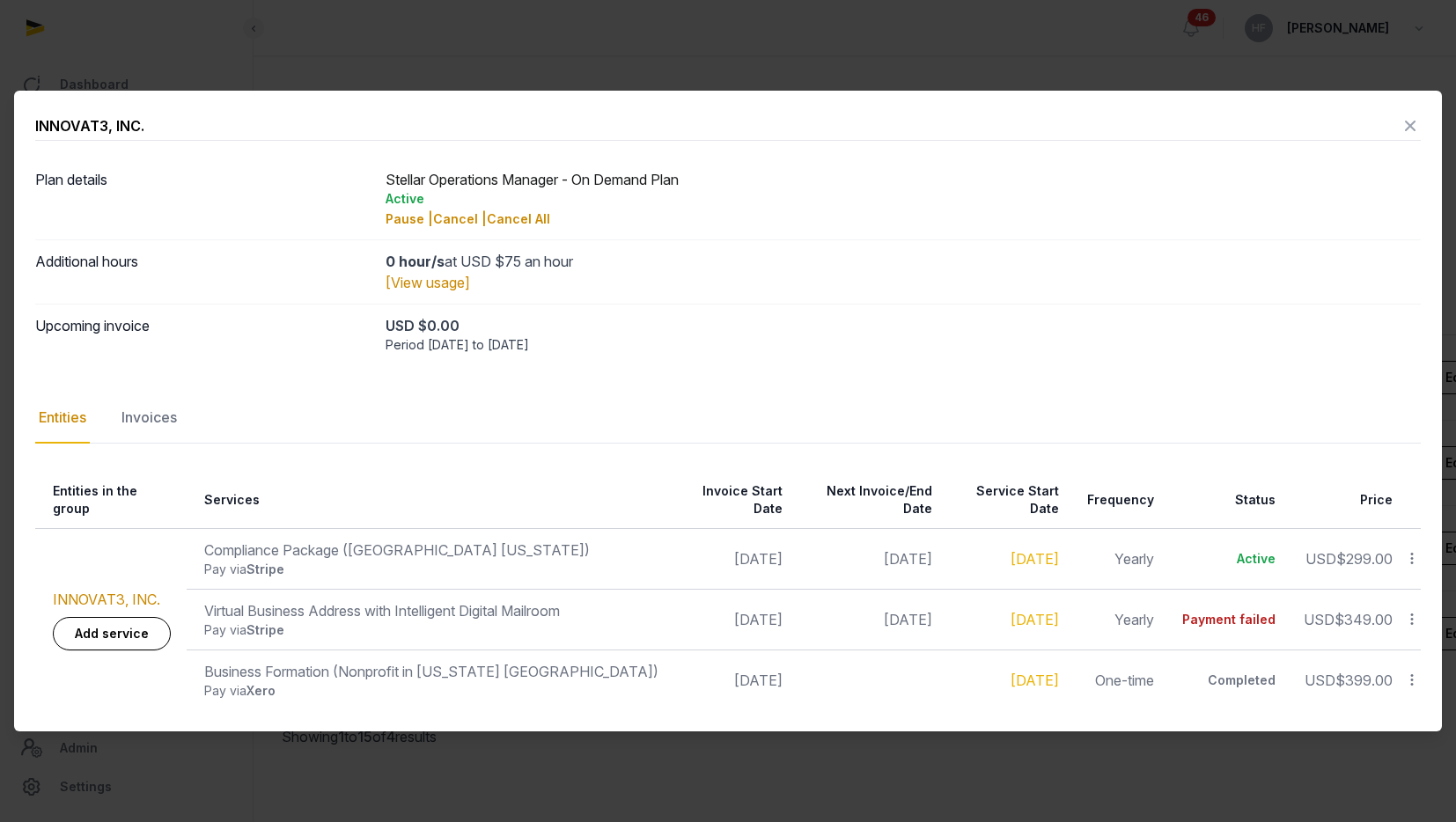
click at [1414, 133] on icon at bounding box center [1410, 125] width 21 height 28
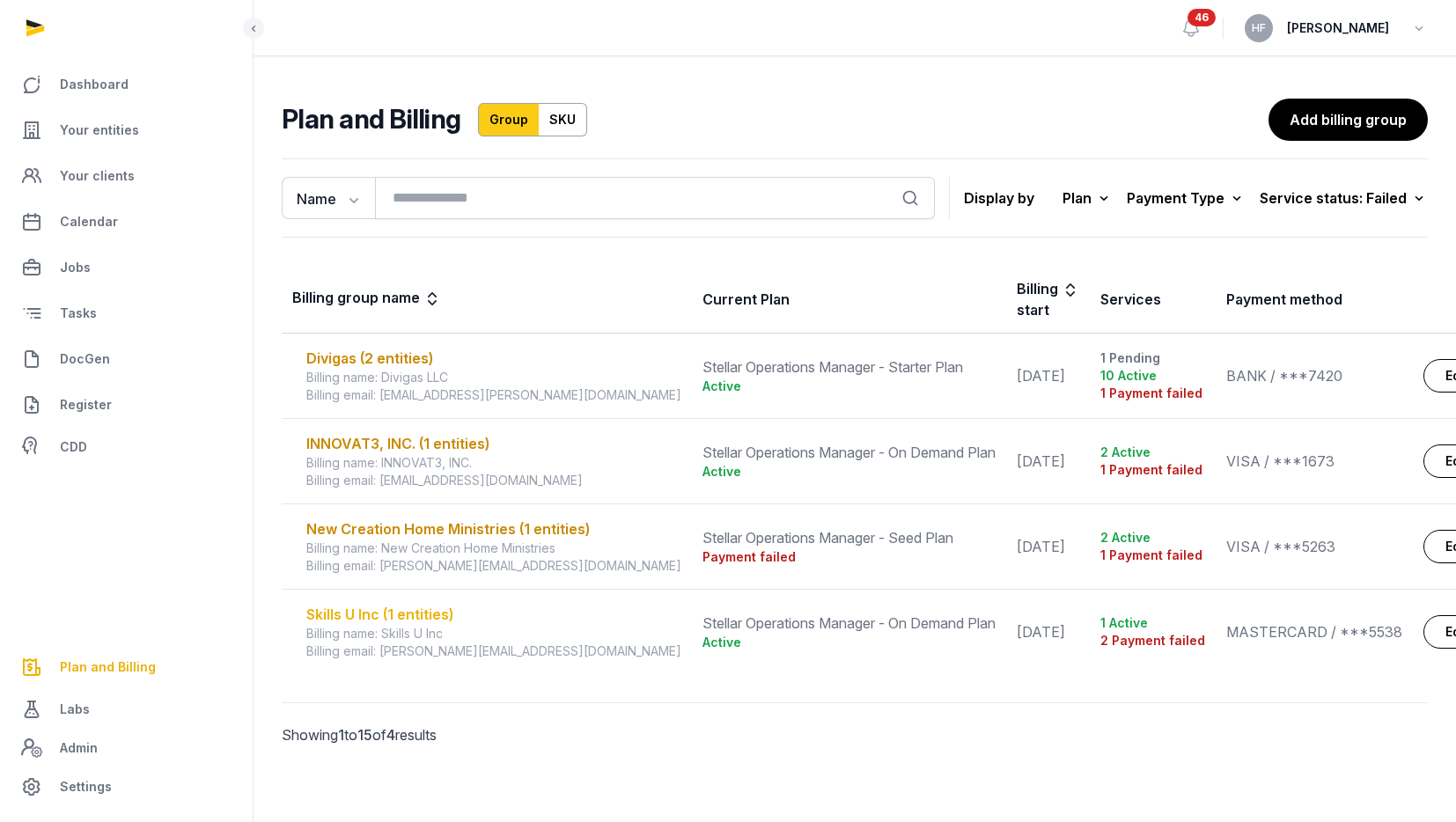
click at [418, 615] on div "Skills U Inc (1 entities)" at bounding box center [493, 614] width 375 height 21
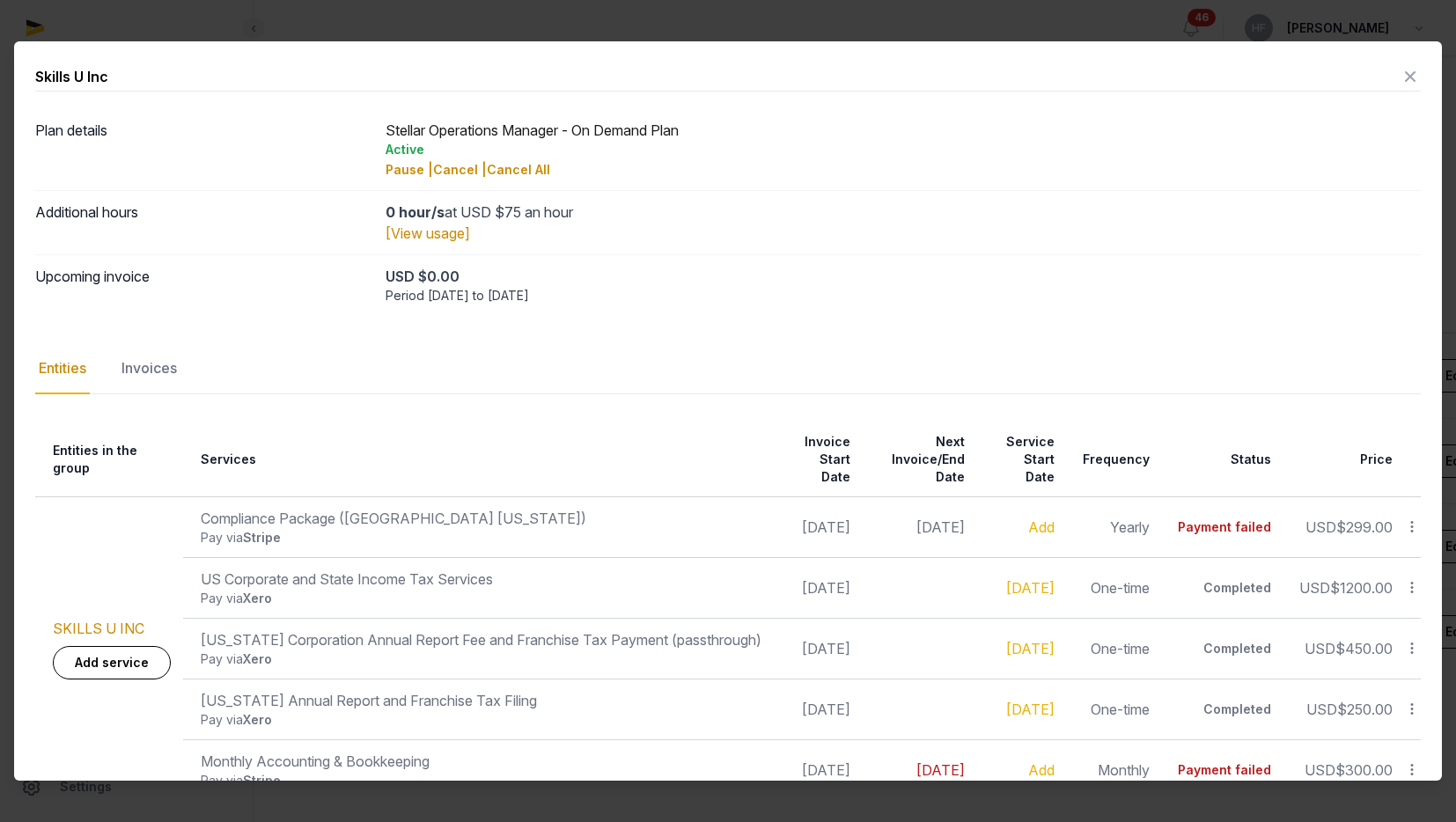
scroll to position [40, 0]
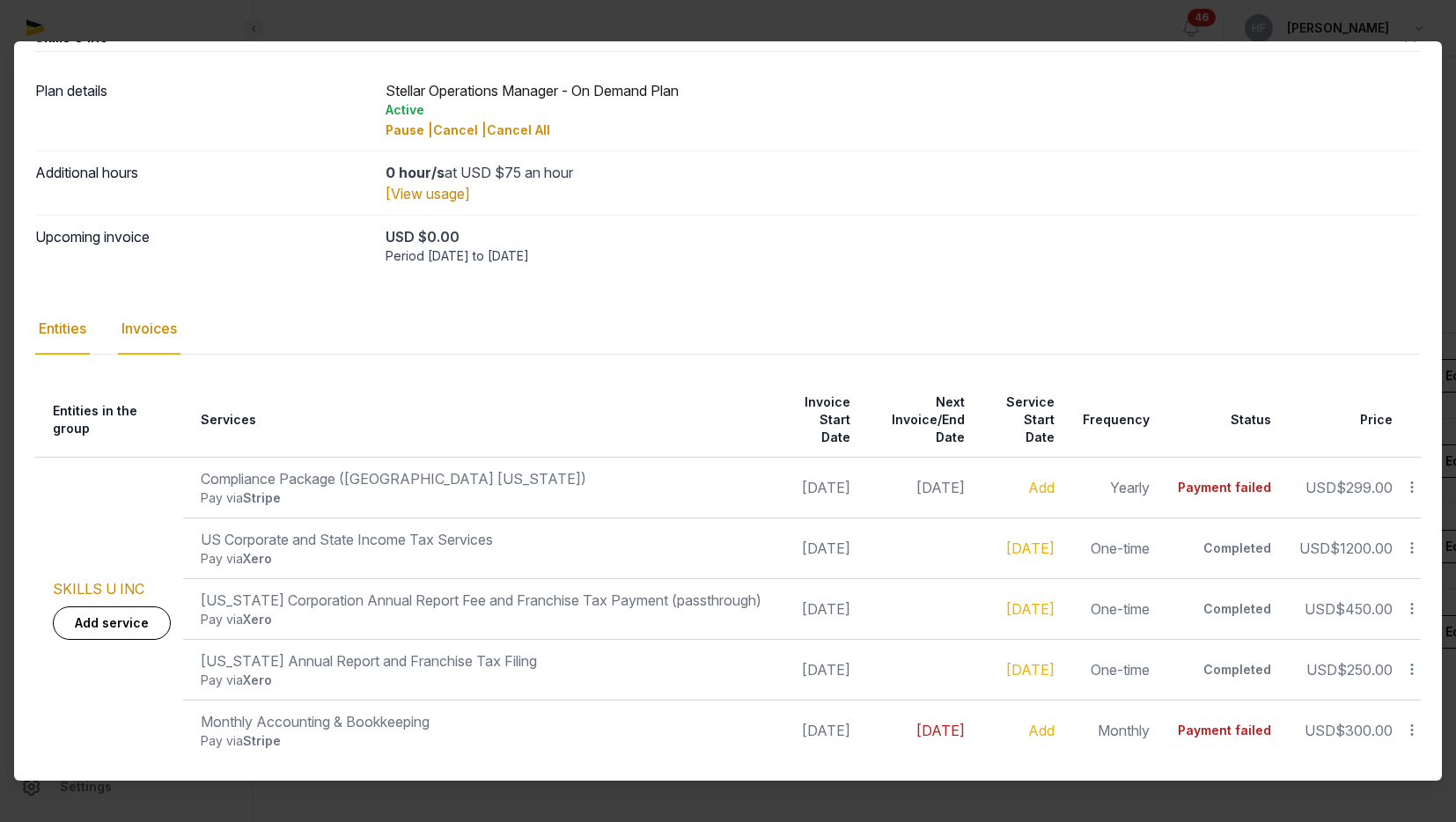
click at [165, 325] on div "Invoices" at bounding box center [148, 329] width 62 height 51
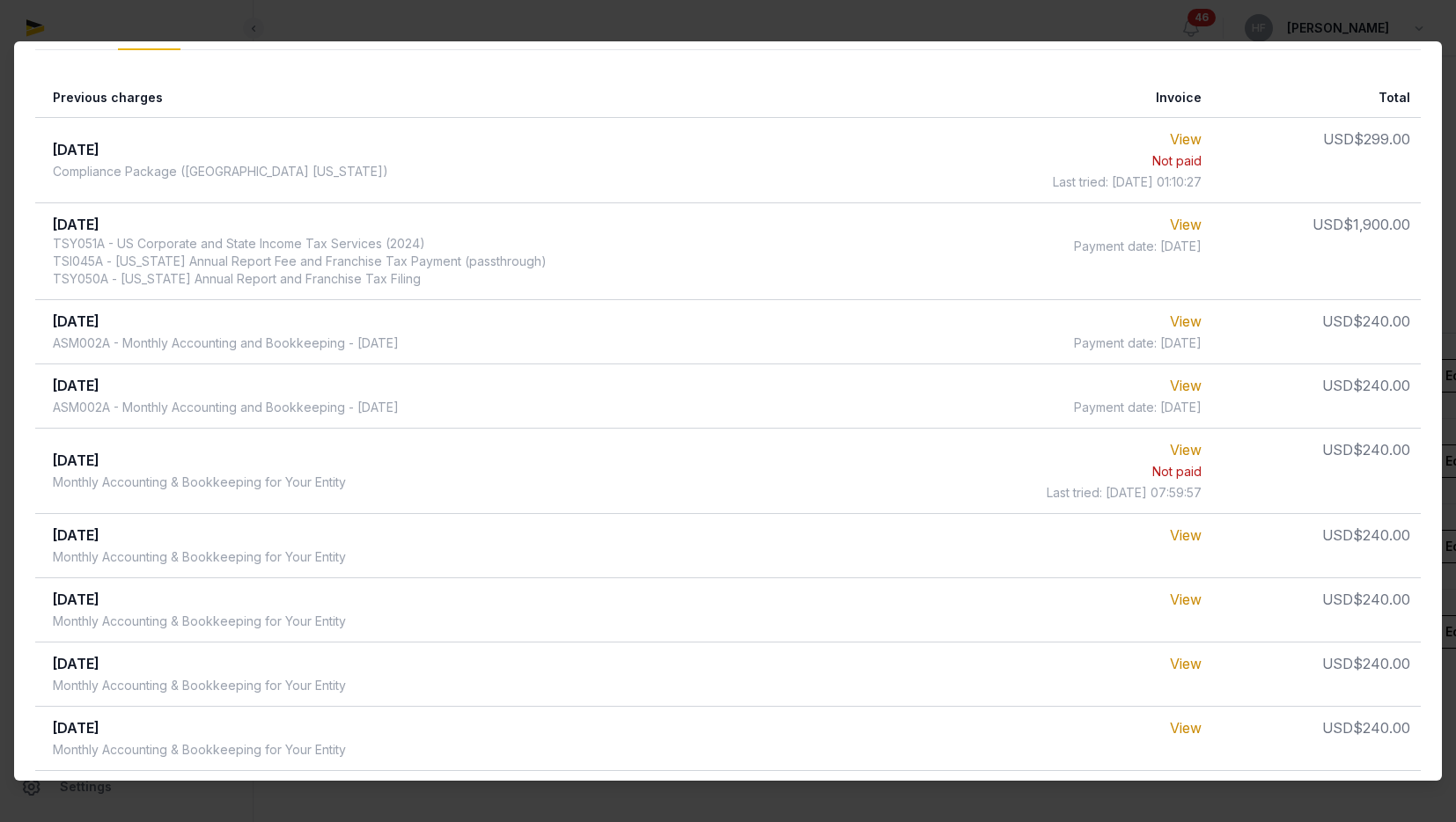
scroll to position [0, 0]
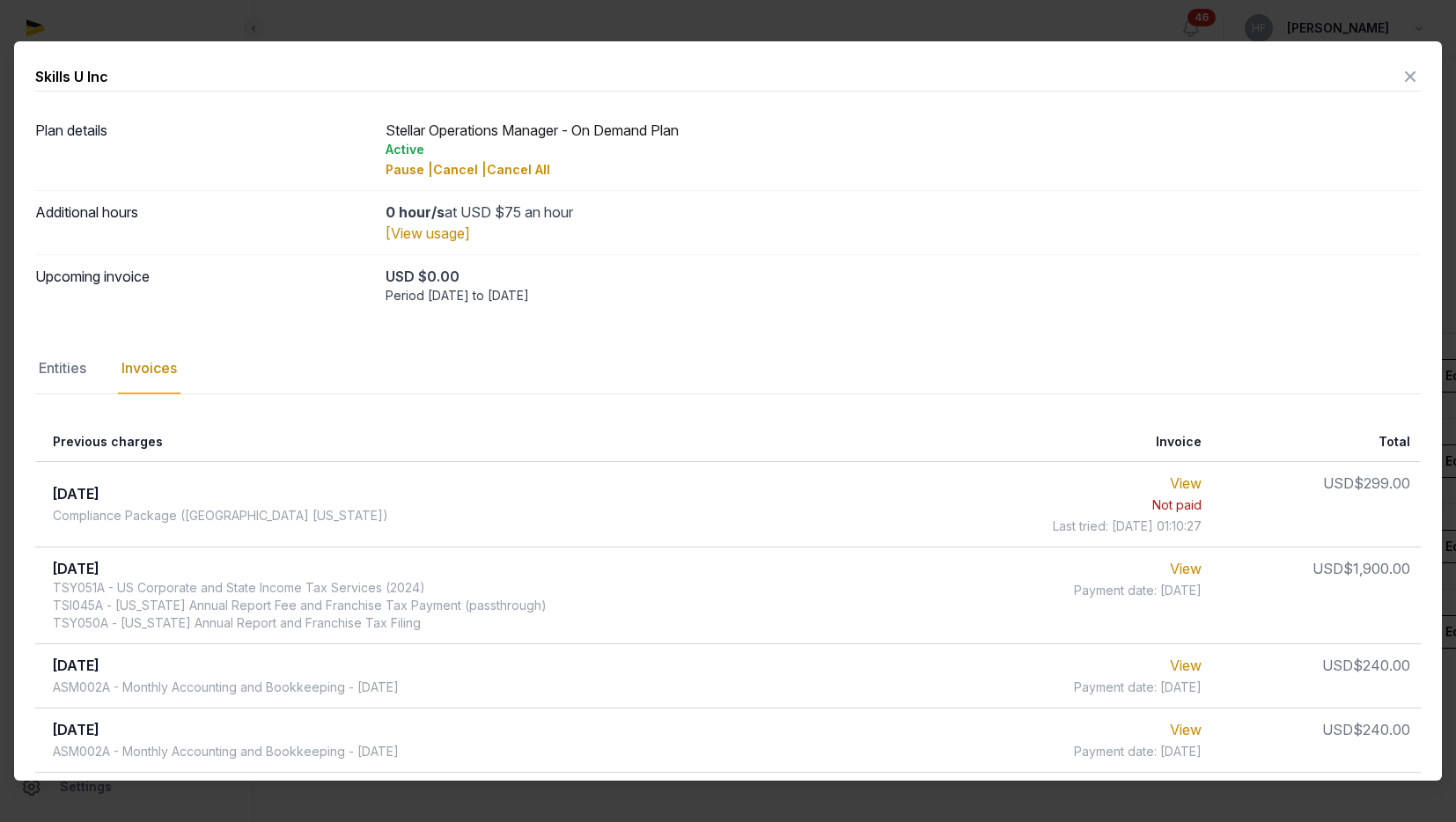
click at [1413, 81] on icon at bounding box center [1410, 76] width 21 height 28
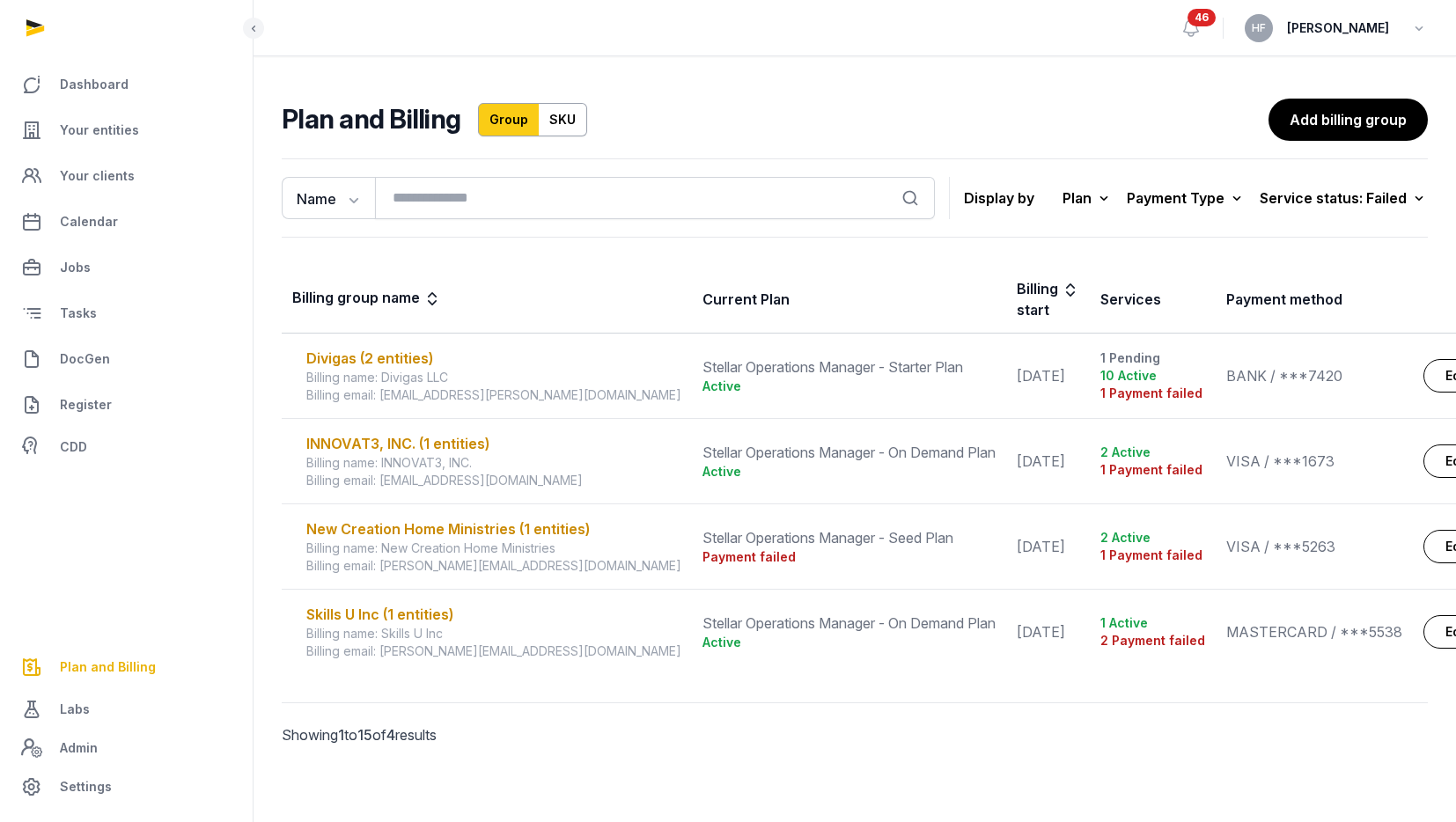
click at [1385, 197] on div "Service status: Failed" at bounding box center [1343, 198] width 168 height 25
click at [822, 291] on th "Current Plan" at bounding box center [849, 299] width 314 height 68
click at [425, 620] on div "Skills U Inc (1 entities)" at bounding box center [493, 614] width 375 height 21
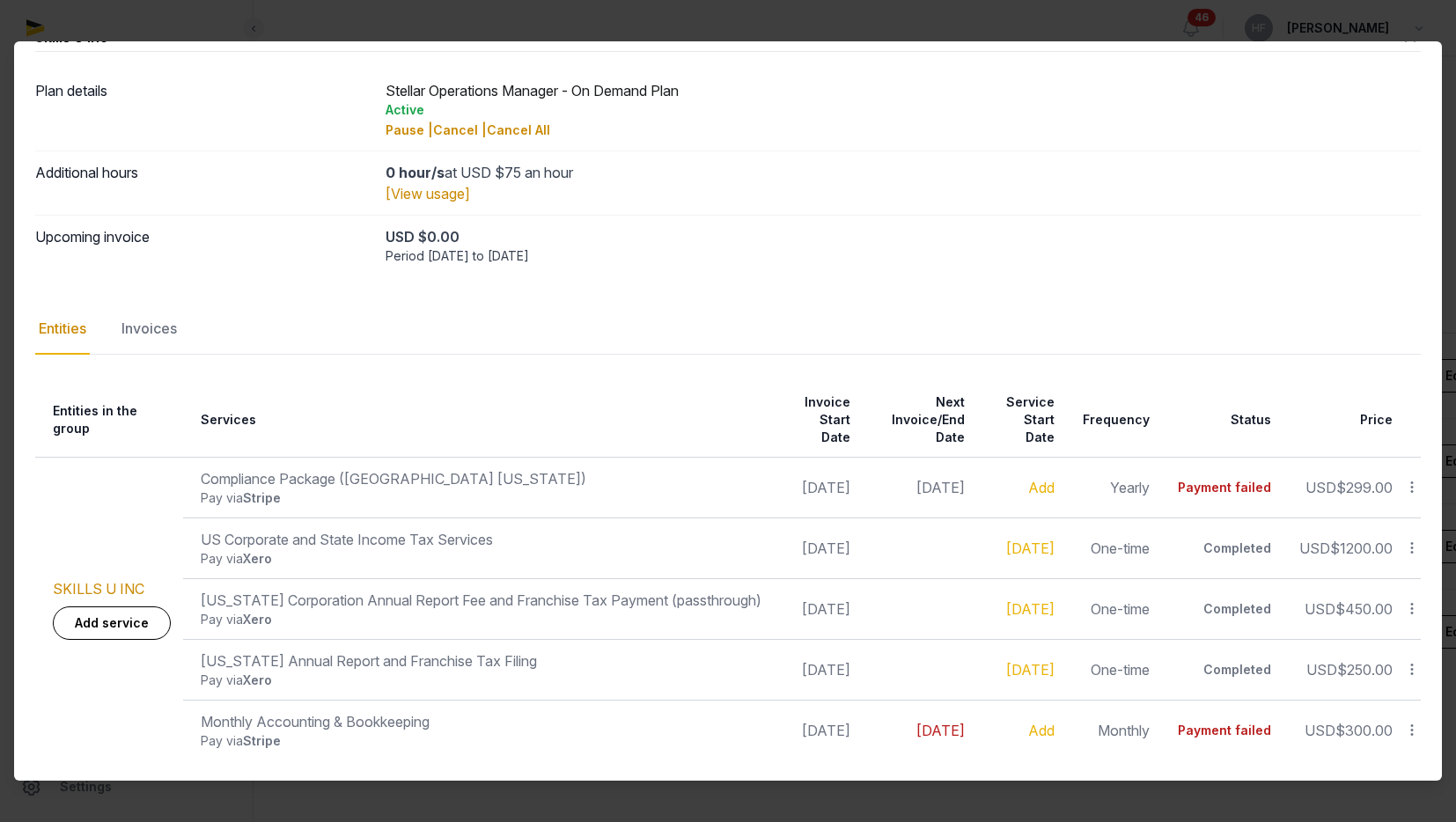
scroll to position [0, 33]
click at [1416, 728] on icon at bounding box center [1412, 729] width 16 height 19
click at [1393, 658] on div "Cancel" at bounding box center [1349, 660] width 140 height 32
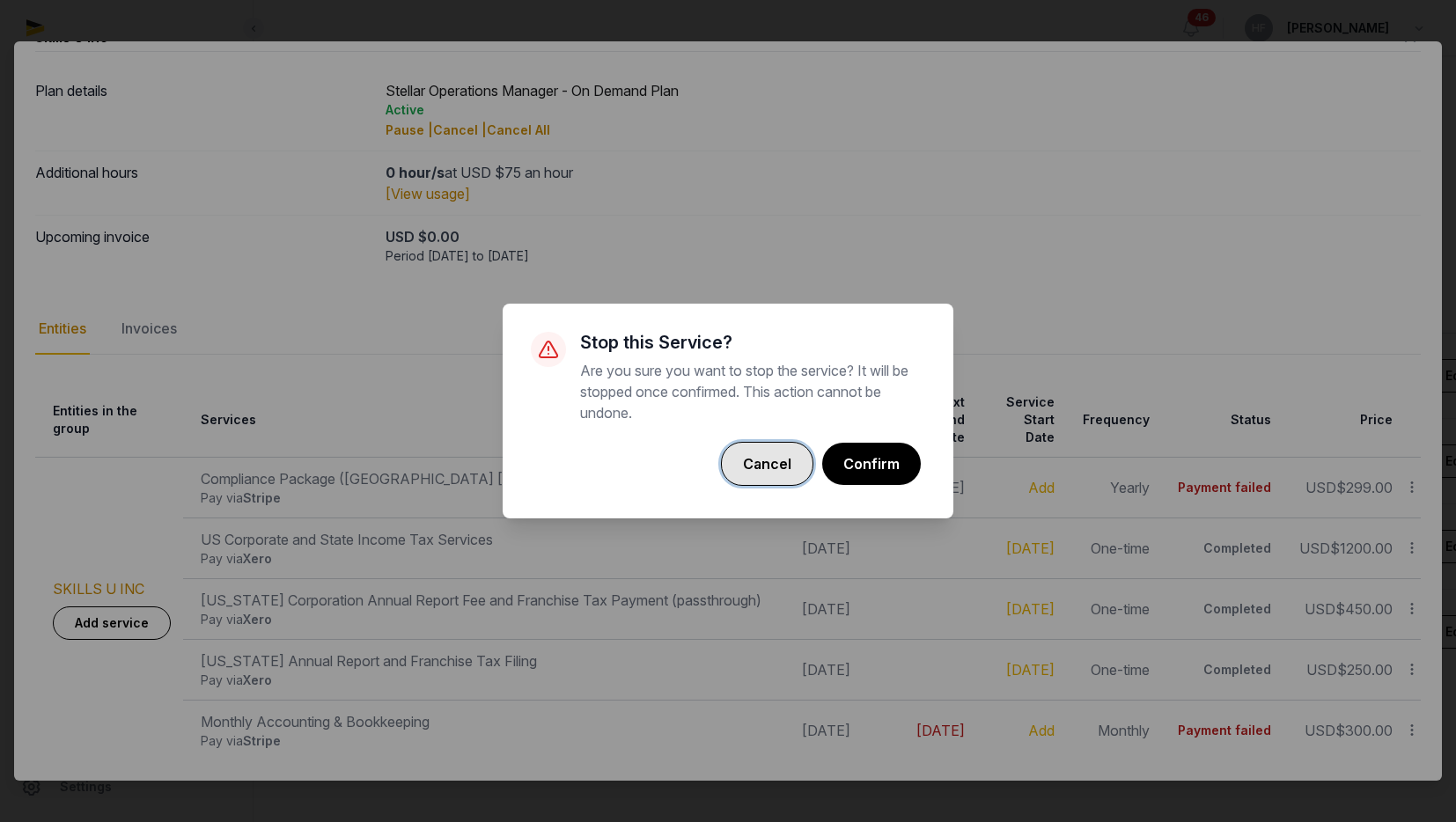
click at [734, 449] on button "Cancel" at bounding box center [766, 463] width 92 height 44
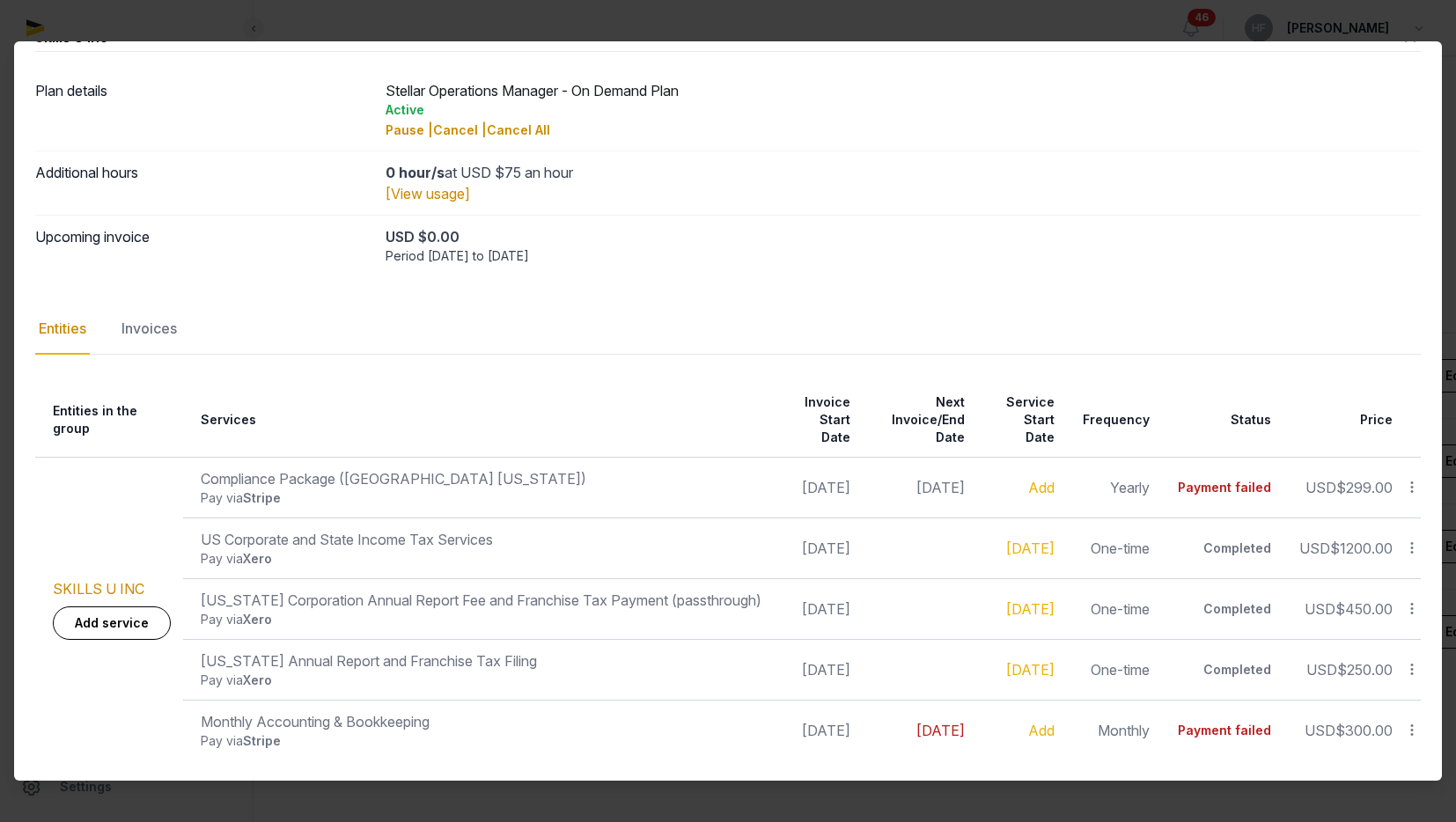
click at [1417, 727] on icon at bounding box center [1412, 729] width 16 height 19
click at [1401, 665] on div "Cancel" at bounding box center [1349, 660] width 140 height 32
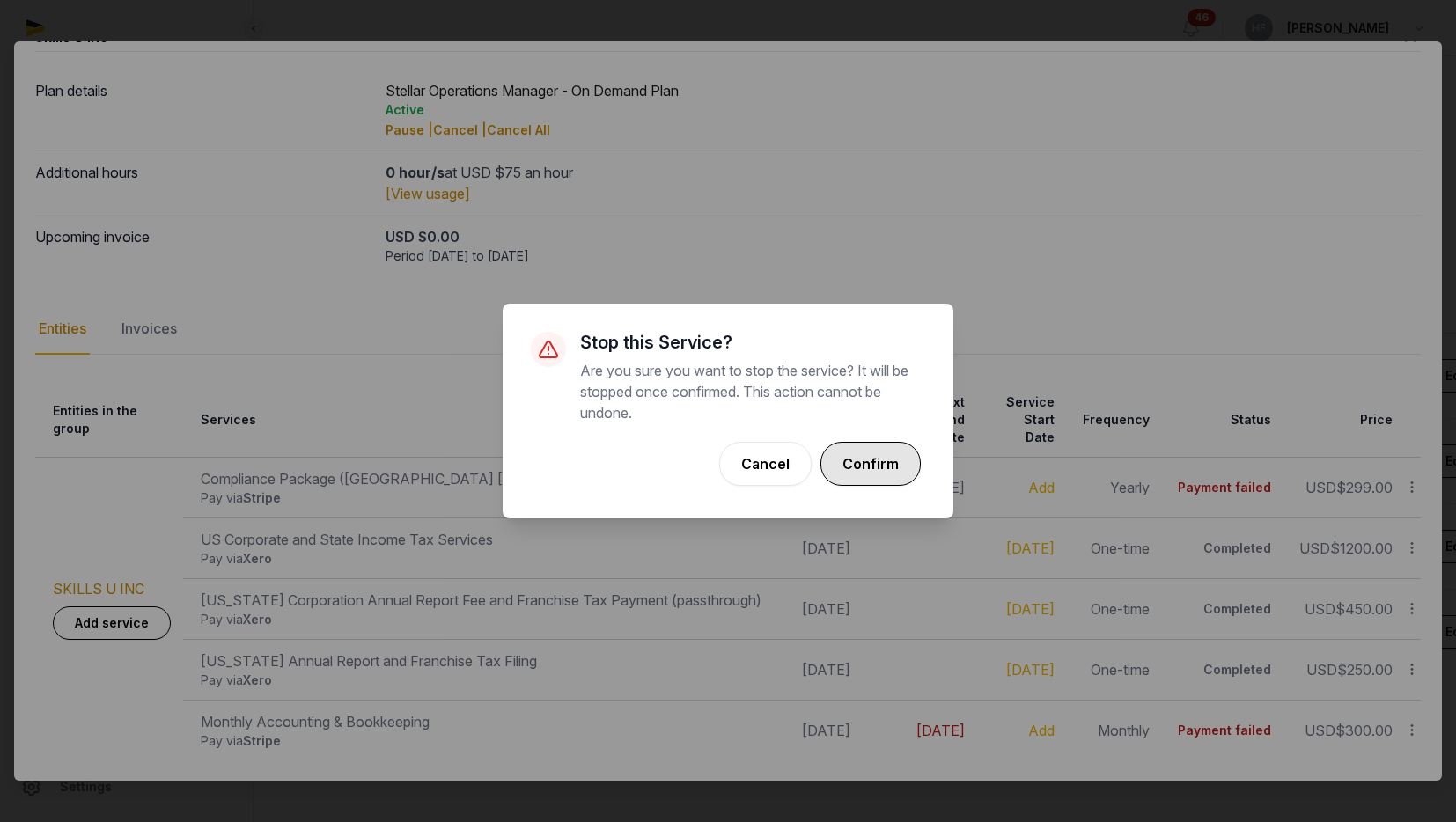
click at [898, 474] on button "Confirm" at bounding box center [870, 463] width 100 height 44
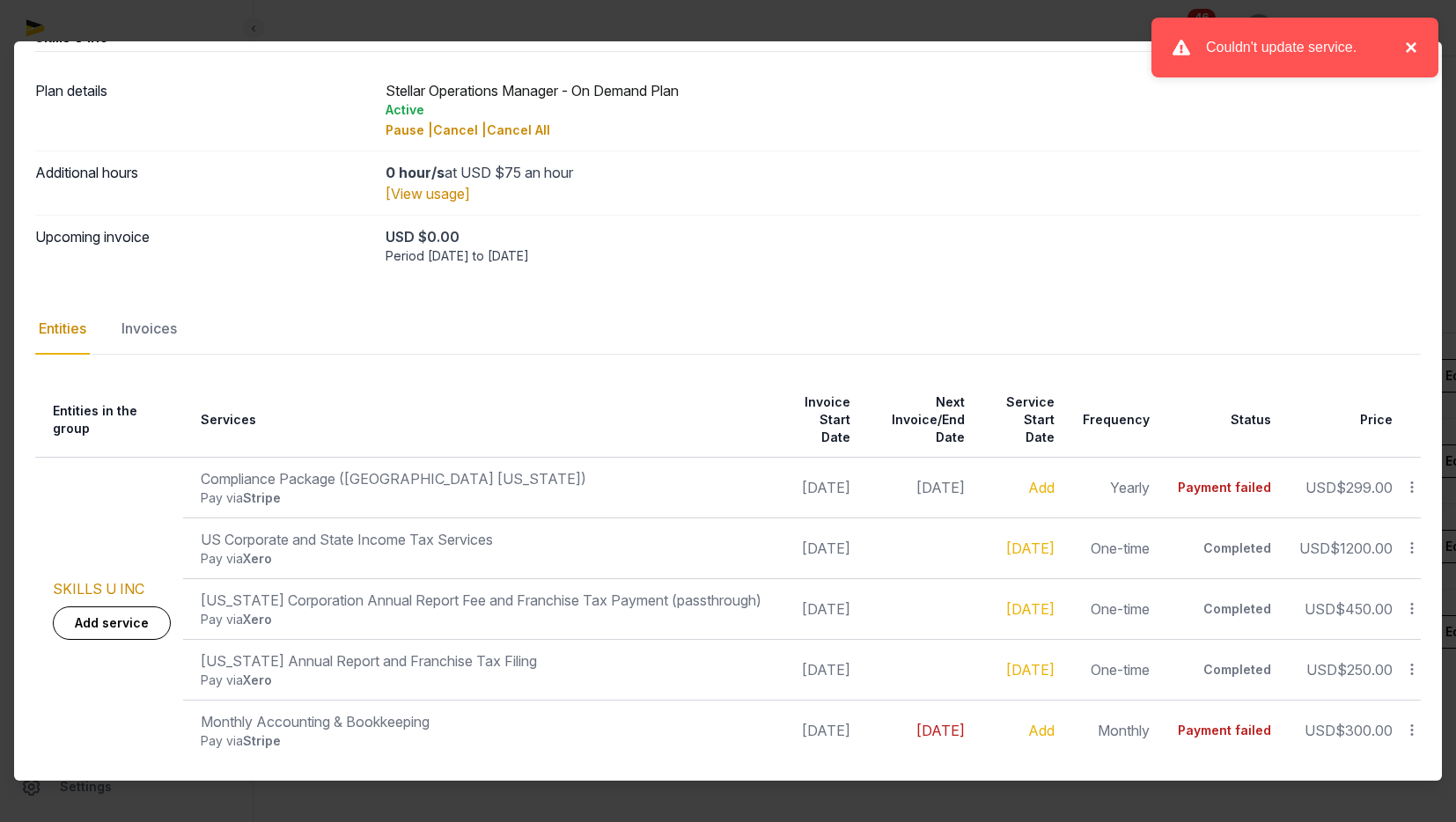
click at [1409, 53] on button "×" at bounding box center [1406, 46] width 21 height 21
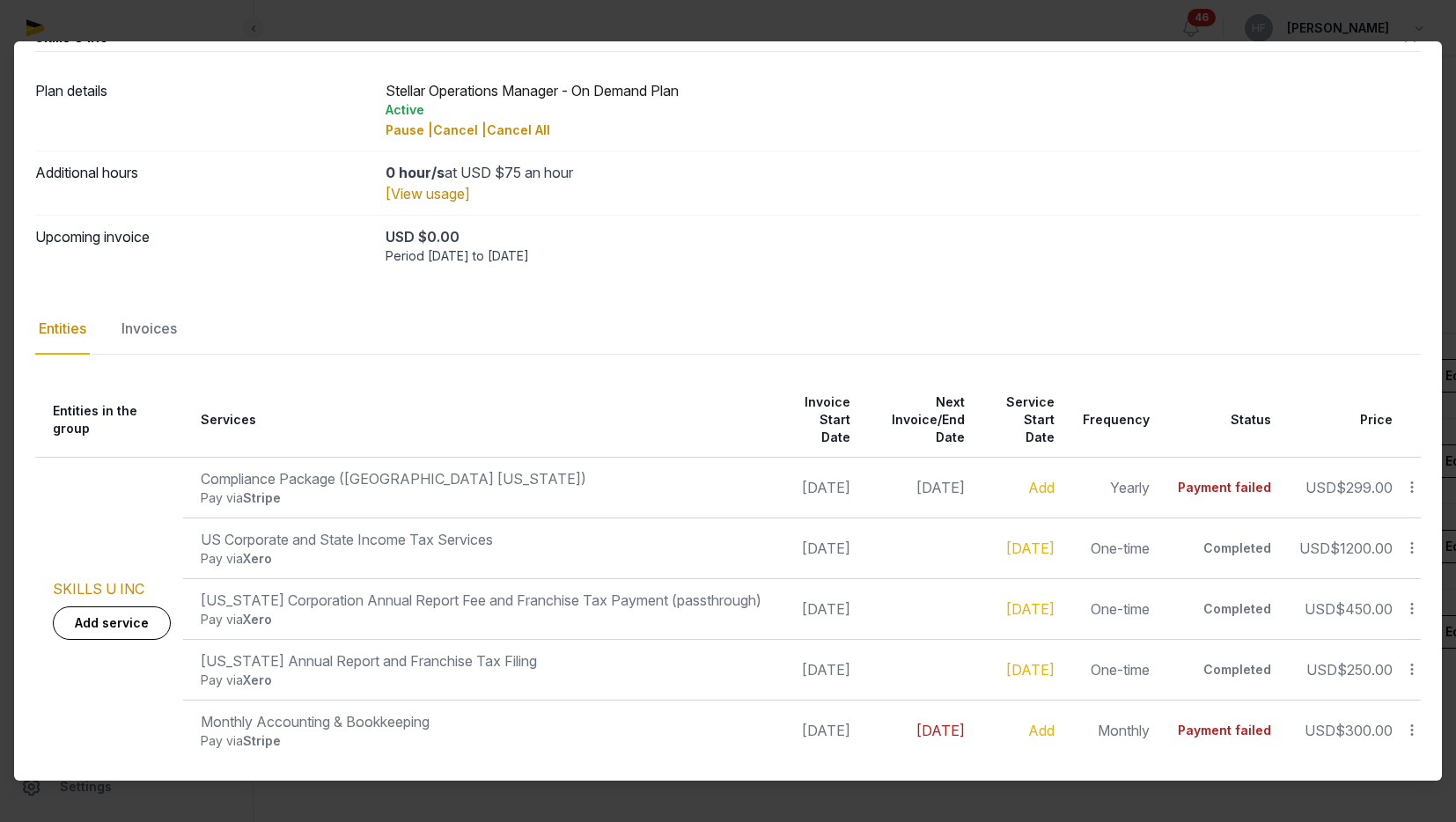
click at [1413, 486] on icon at bounding box center [1412, 486] width 16 height 19
click at [162, 336] on div "Invoices" at bounding box center [148, 329] width 62 height 51
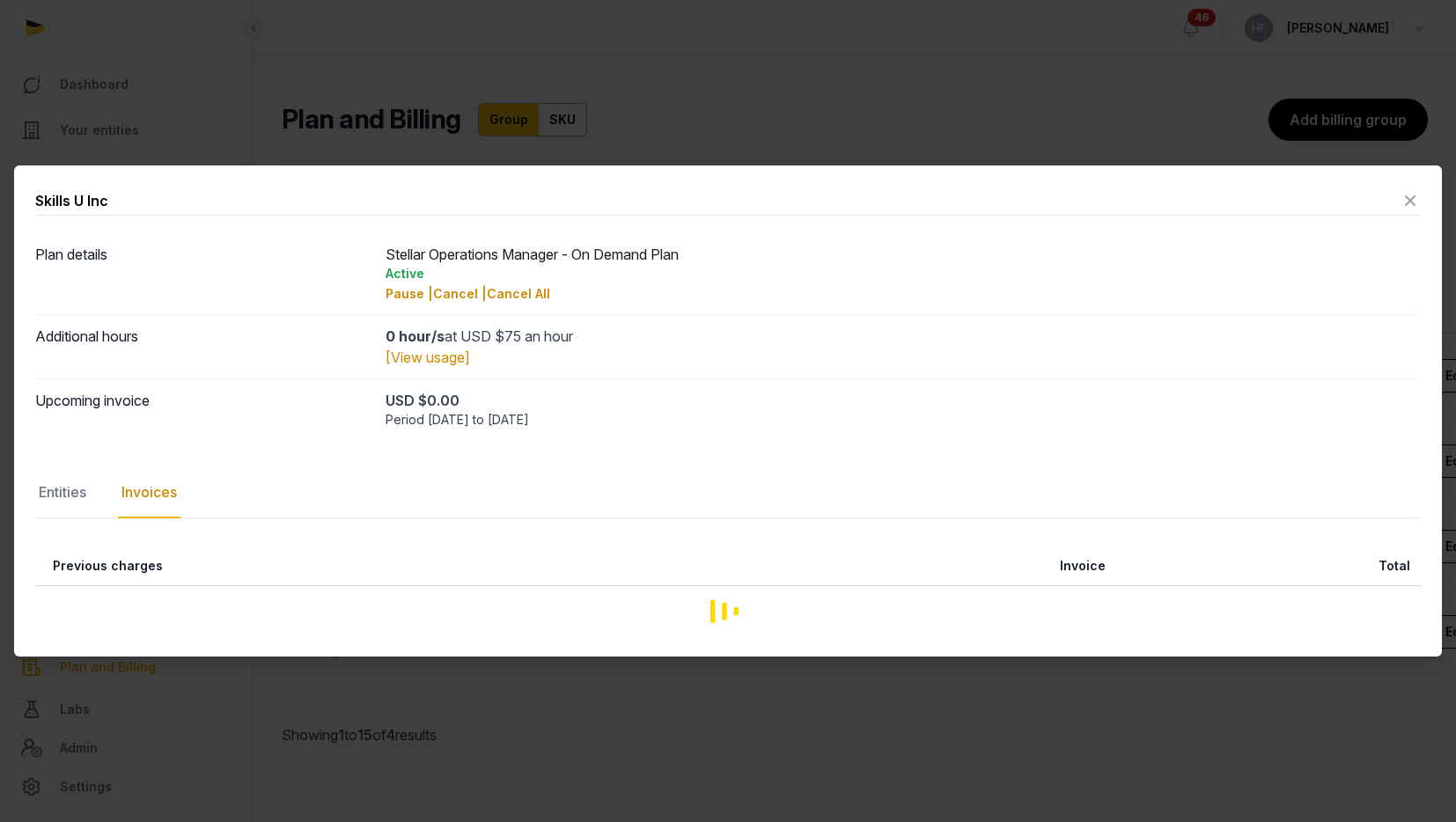
scroll to position [0, 0]
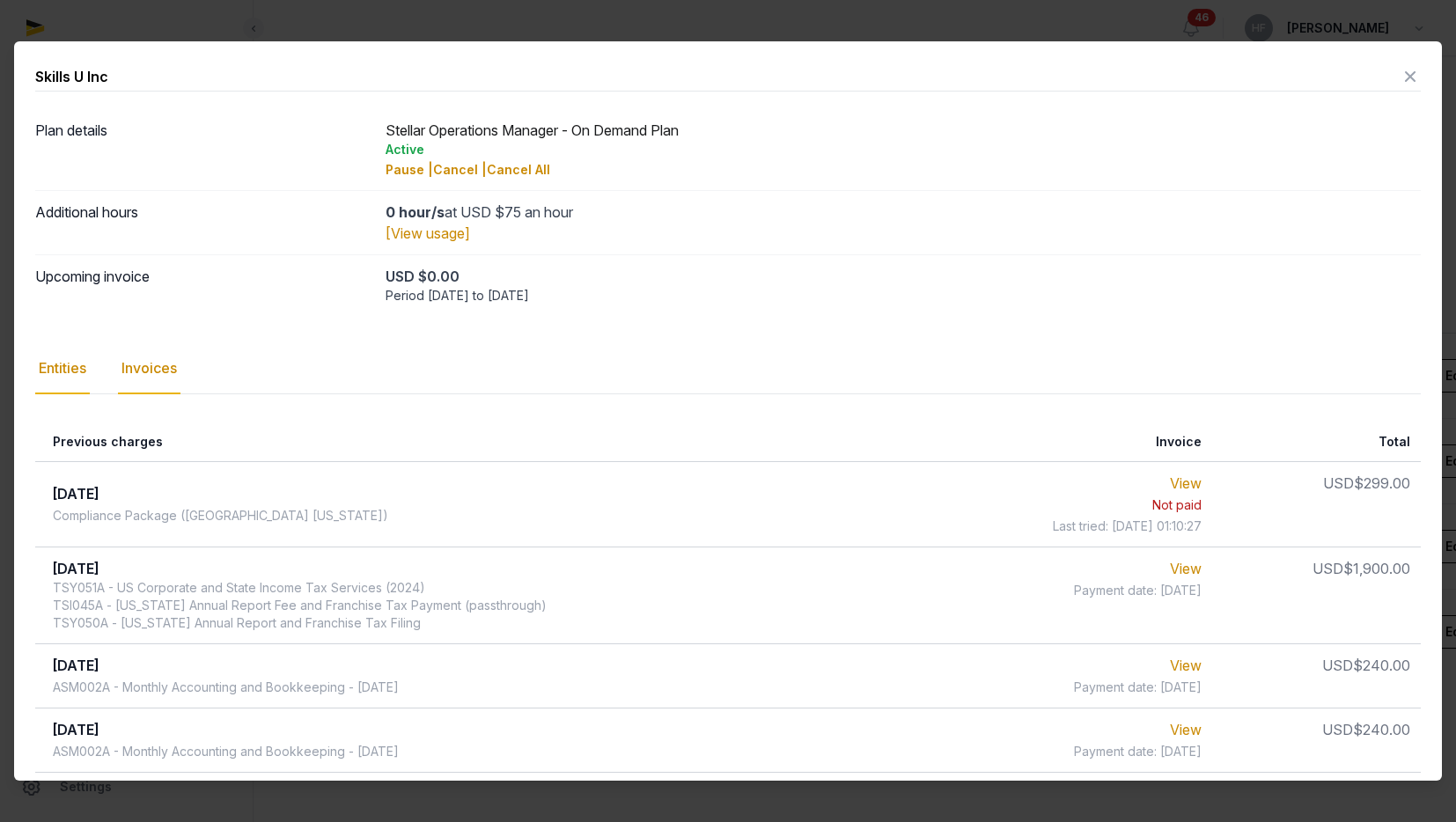
click at [75, 361] on div "Entities" at bounding box center [62, 369] width 54 height 51
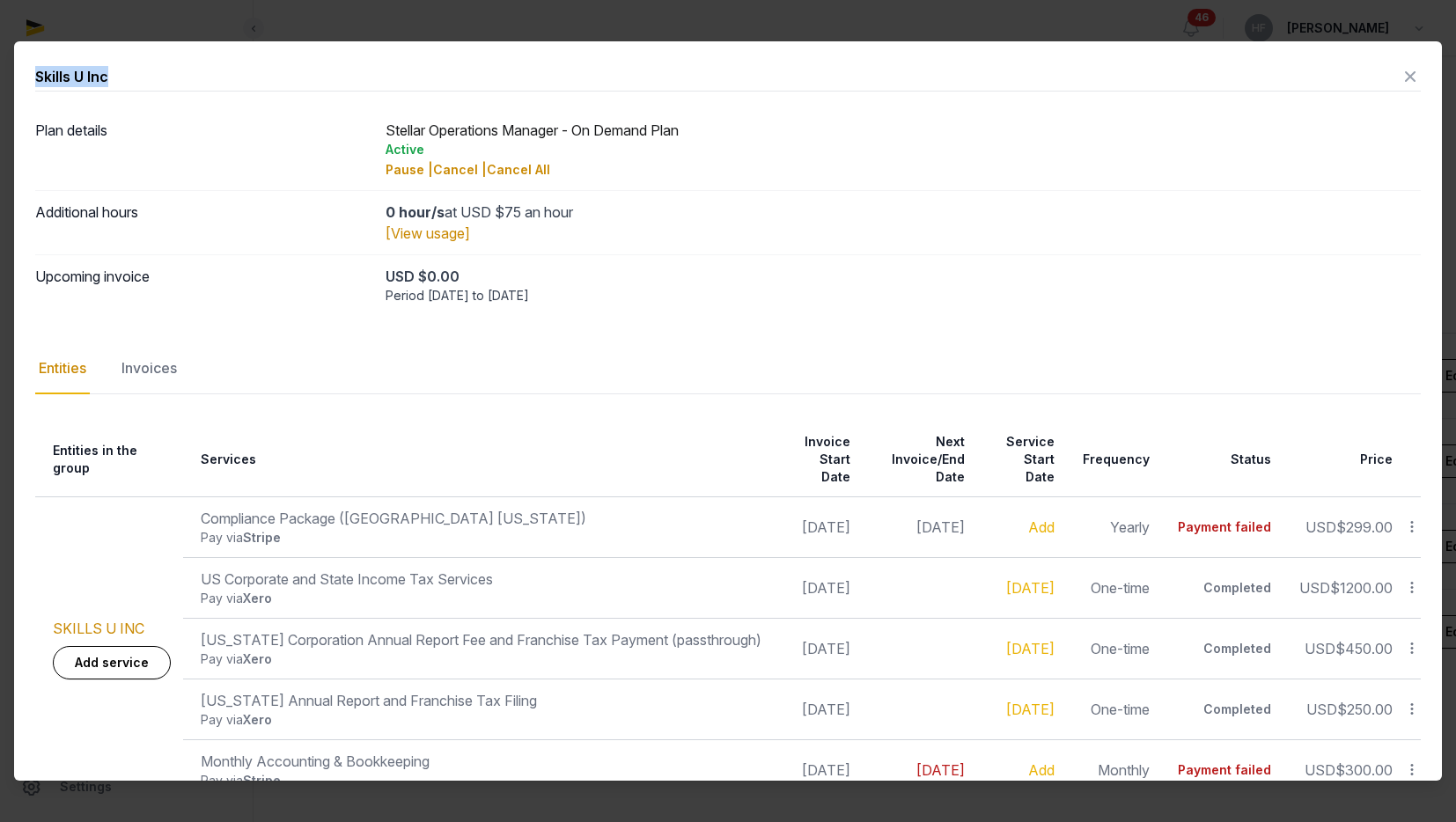
drag, startPoint x: 38, startPoint y: 76, endPoint x: 163, endPoint y: 76, distance: 125.0
click at [163, 76] on div "Skills U Inc" at bounding box center [728, 76] width 1385 height 29
click at [1412, 83] on icon at bounding box center [1410, 76] width 21 height 28
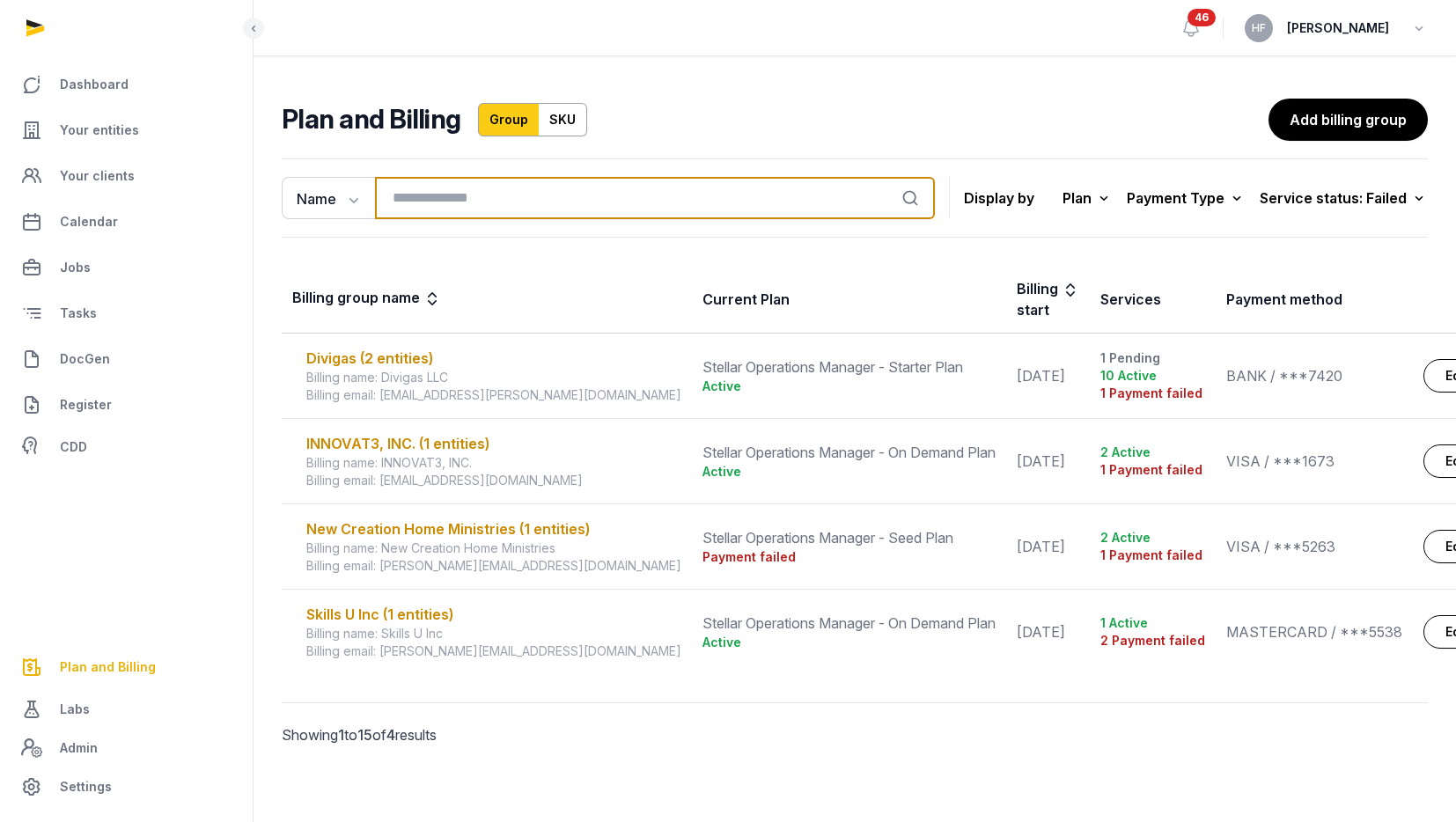
click at [449, 203] on input "search" at bounding box center [654, 198] width 559 height 42
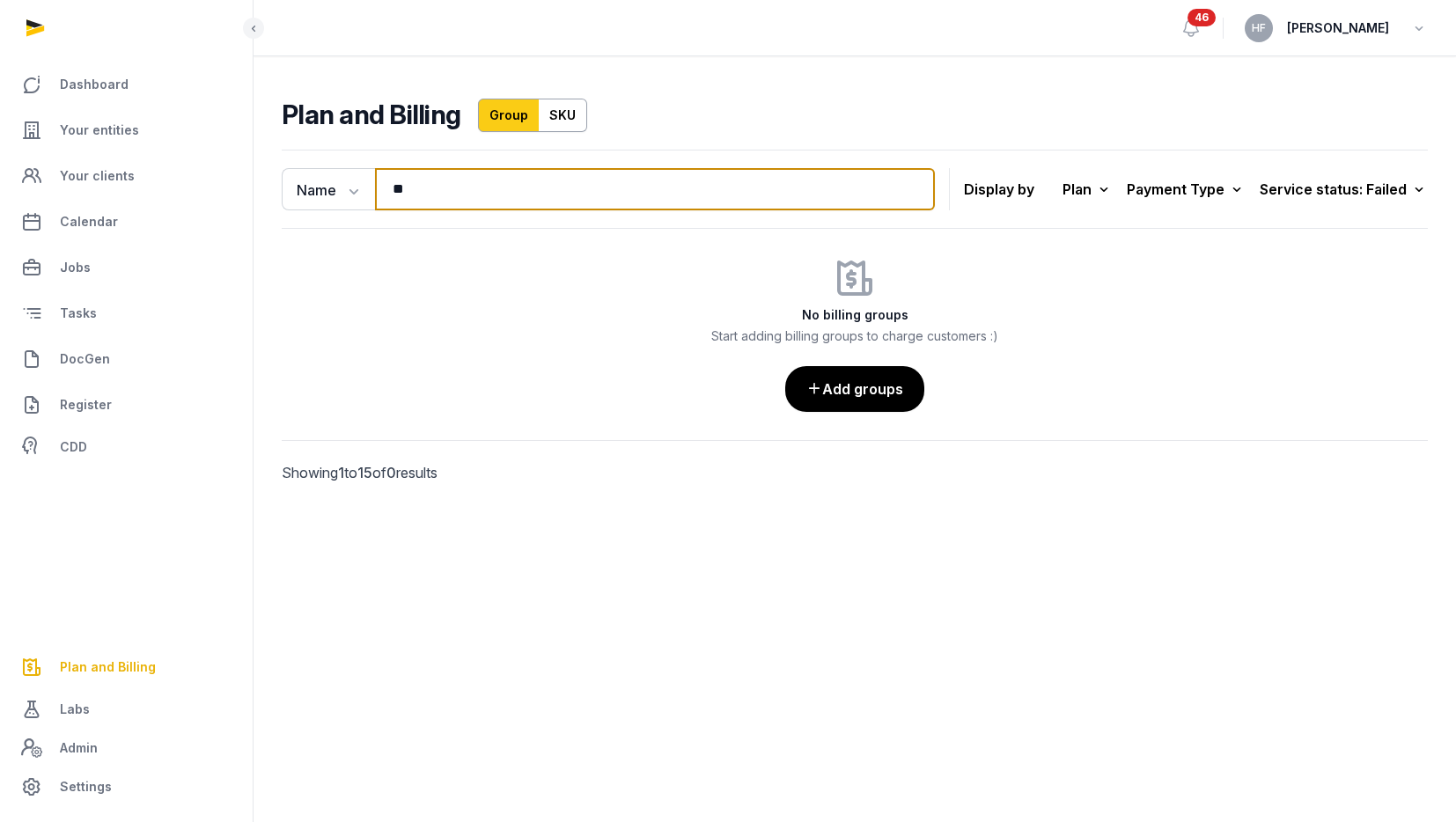
type input "*"
type input "****"
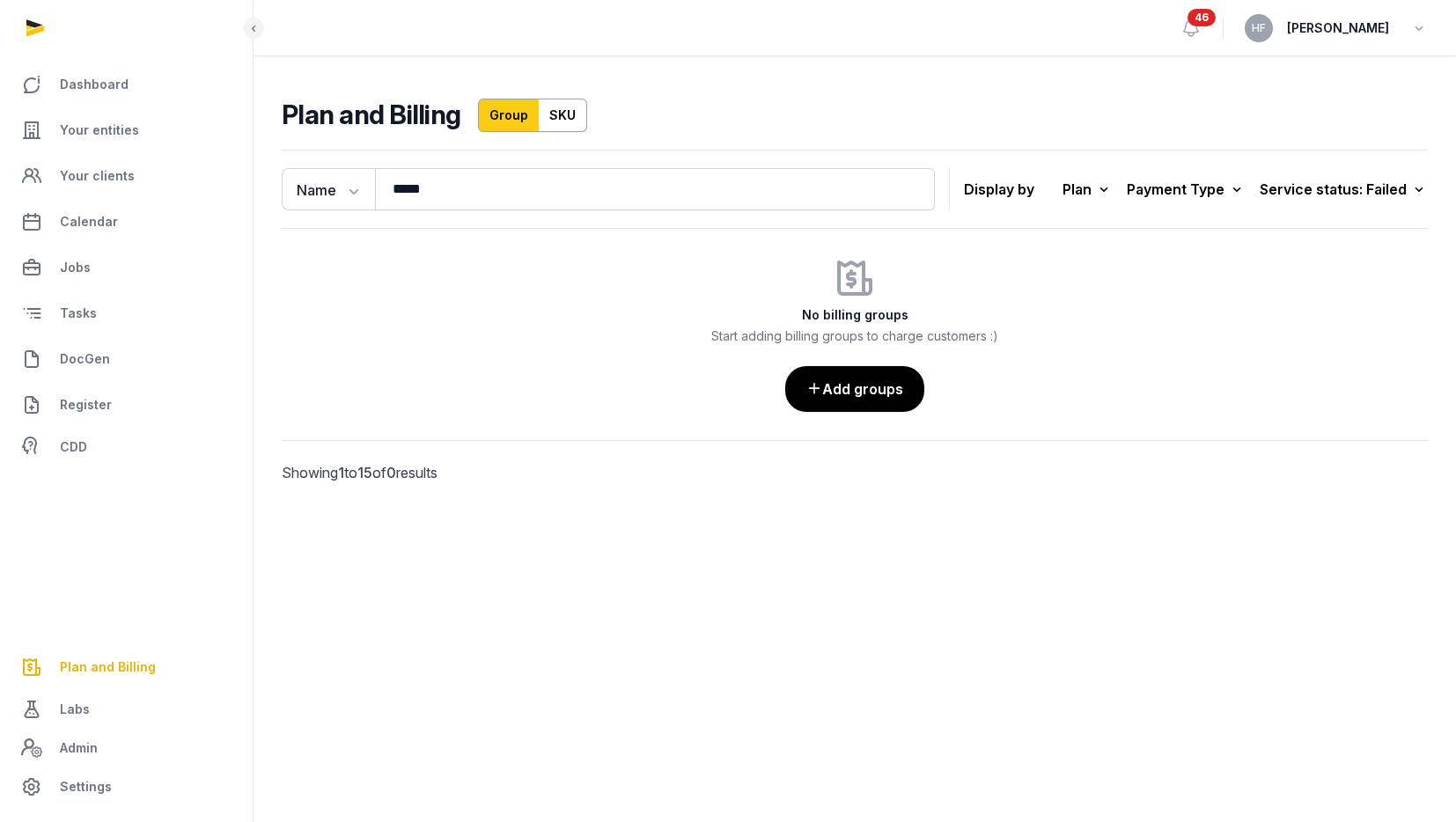
click at [1396, 192] on div "Service status: Failed" at bounding box center [1343, 189] width 168 height 25
click at [1393, 228] on div "All" at bounding box center [1357, 235] width 140 height 32
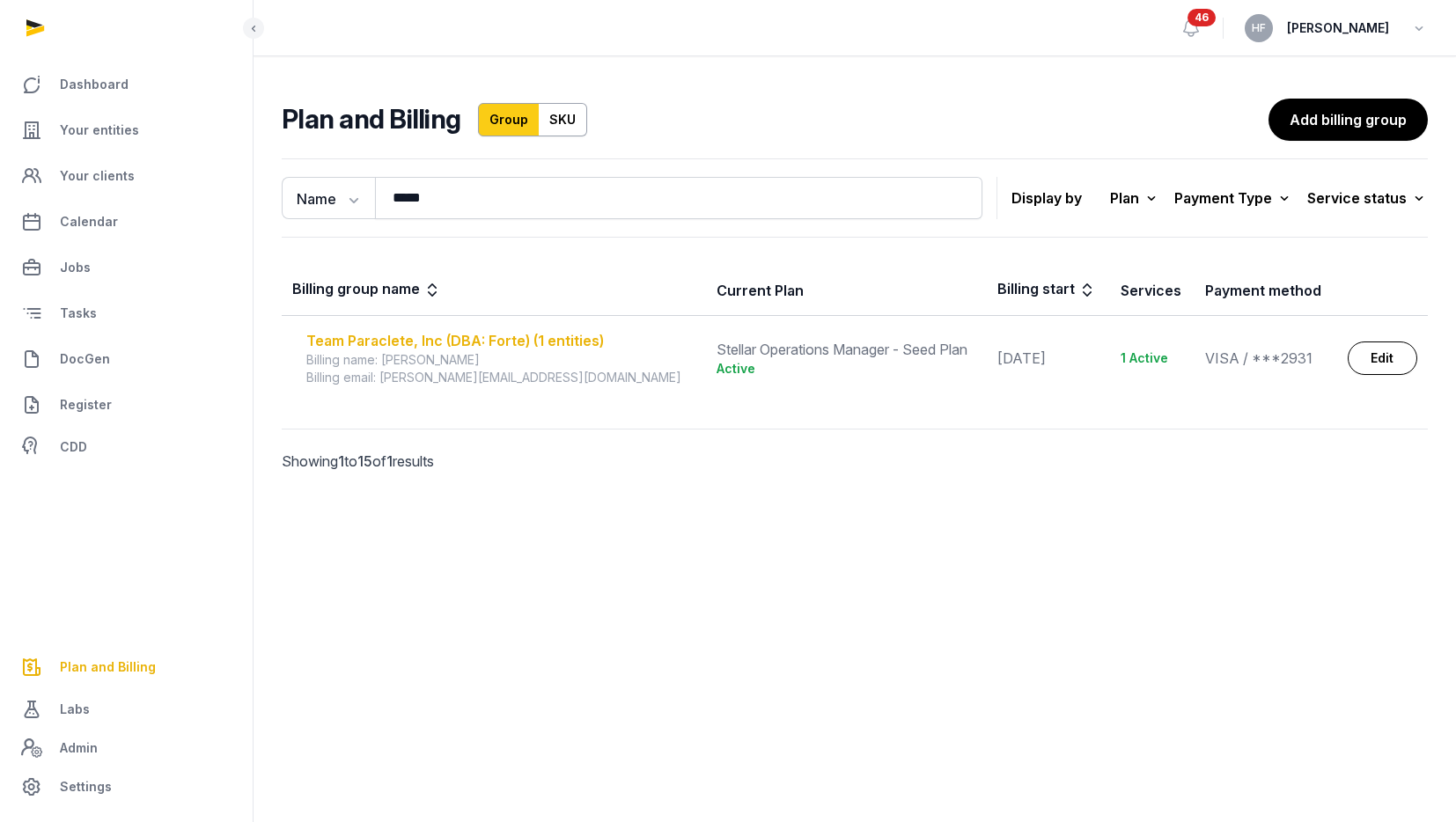
click at [487, 341] on div "Team Paraclete, Inc (DBA: Forte) (1 entities)" at bounding box center [501, 340] width 389 height 21
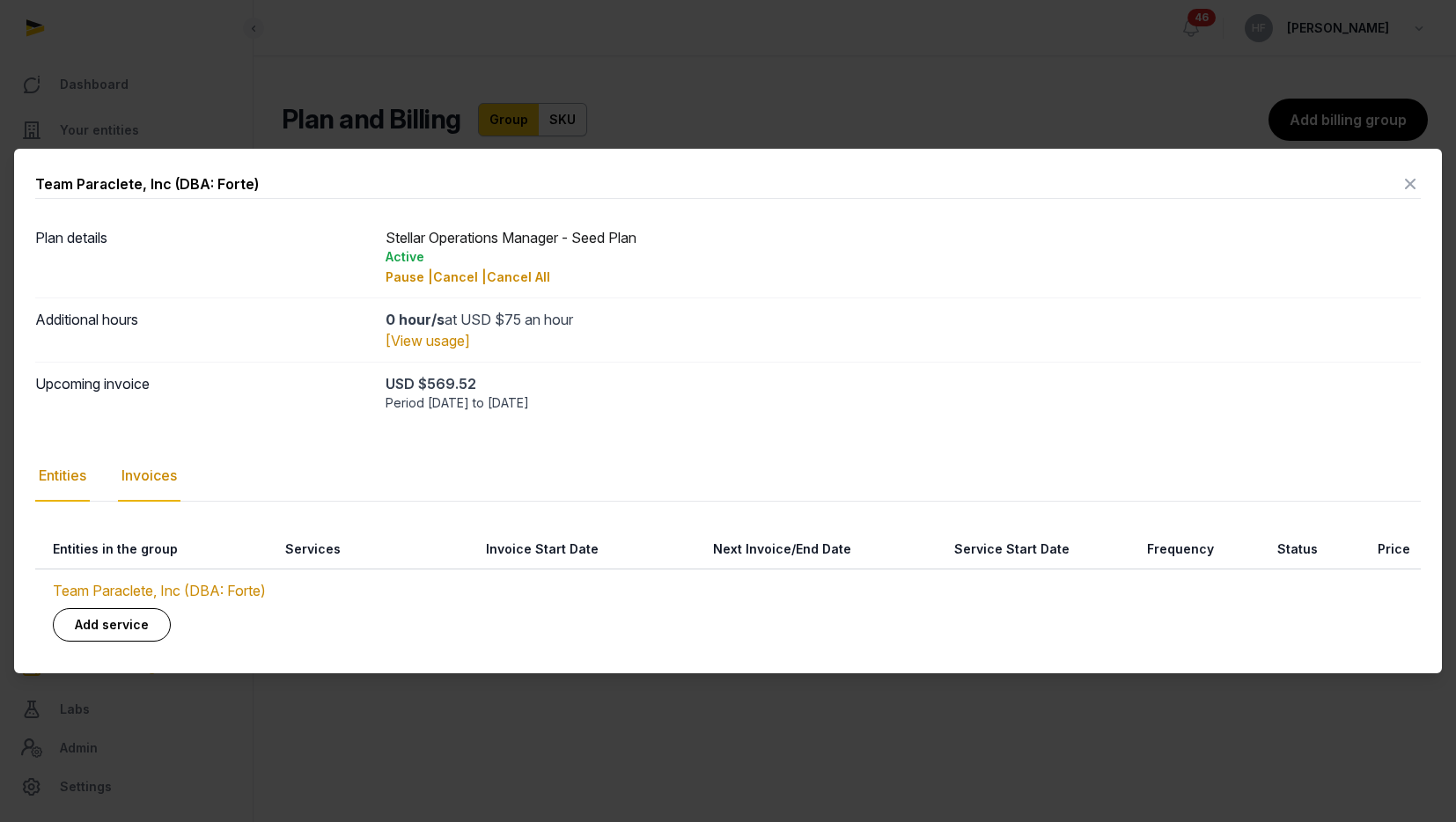
click at [162, 480] on div "Invoices" at bounding box center [148, 476] width 62 height 51
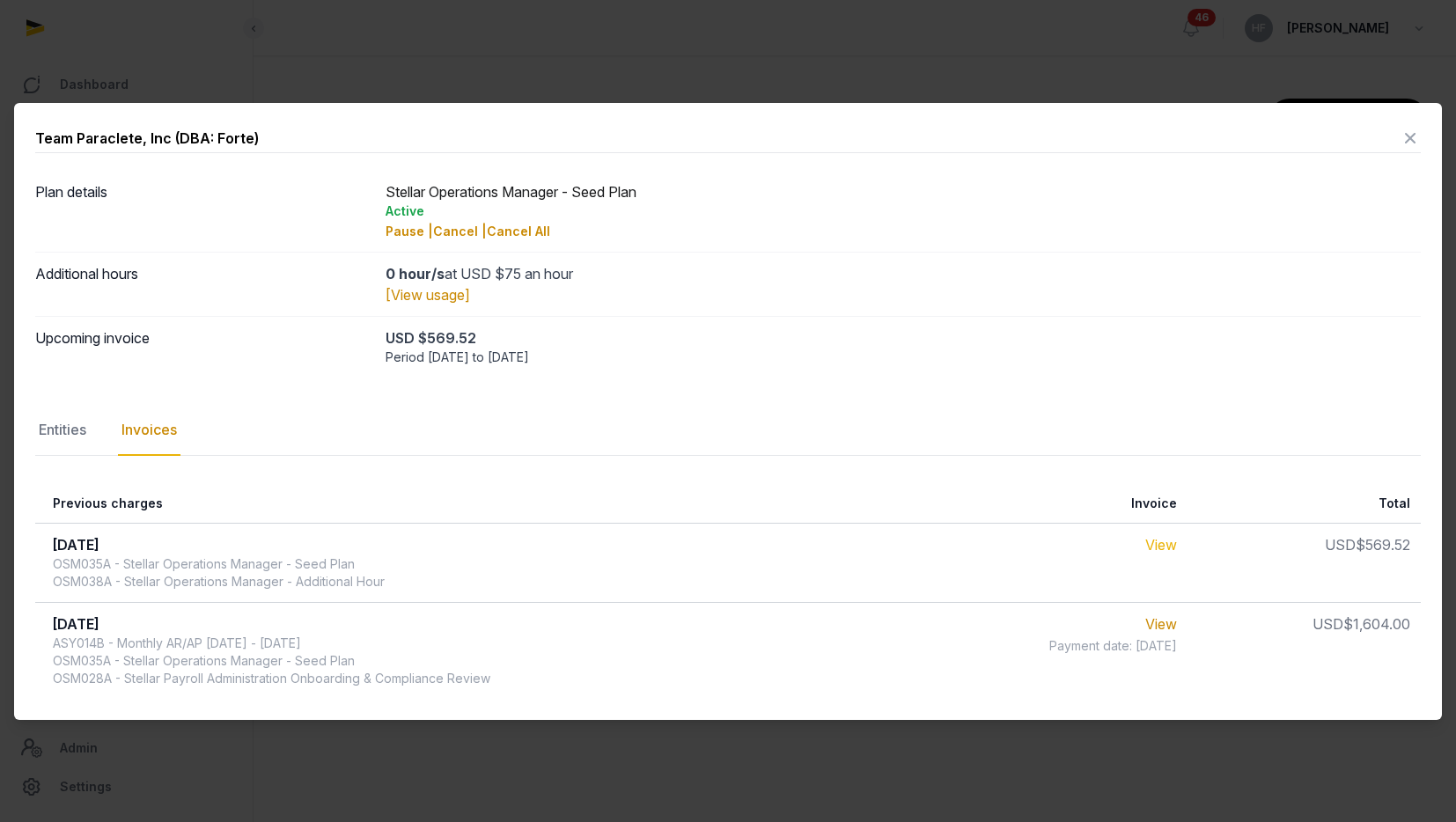
click at [1166, 541] on link "View" at bounding box center [1160, 544] width 32 height 18
click at [69, 429] on div "Entities" at bounding box center [62, 431] width 54 height 51
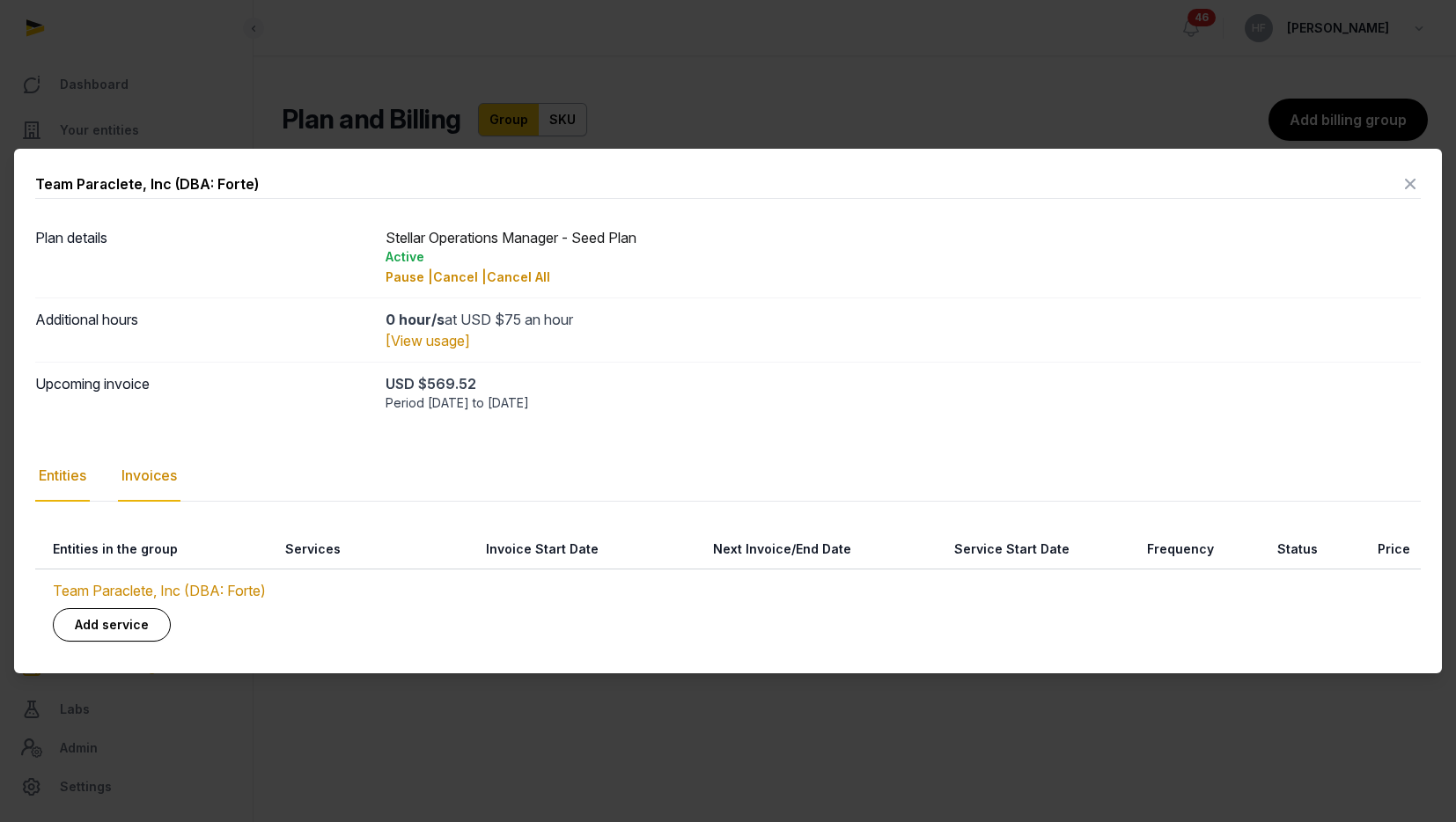
click at [161, 468] on div "Invoices" at bounding box center [148, 476] width 62 height 51
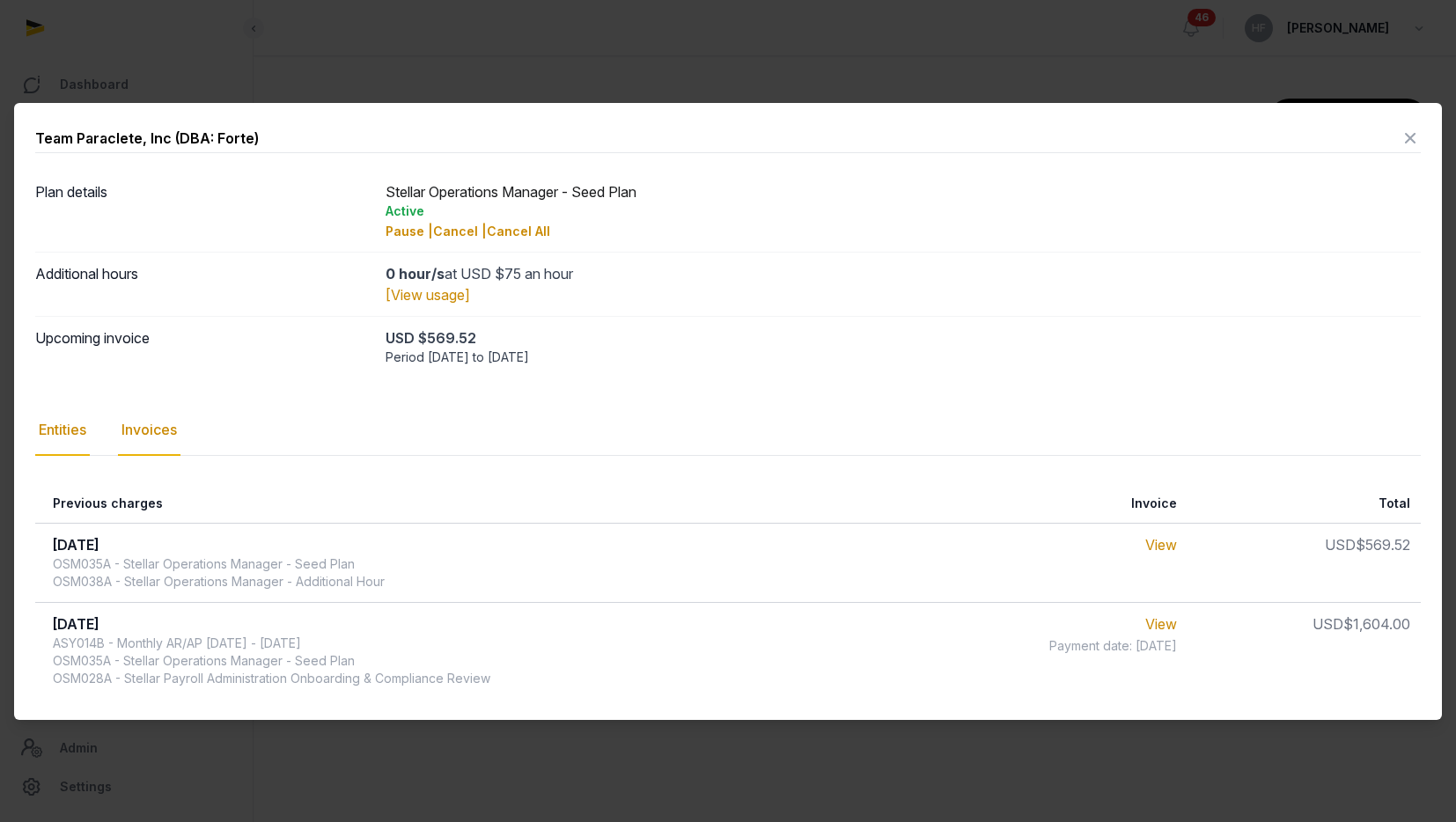
click at [70, 429] on div "Entities" at bounding box center [62, 431] width 54 height 51
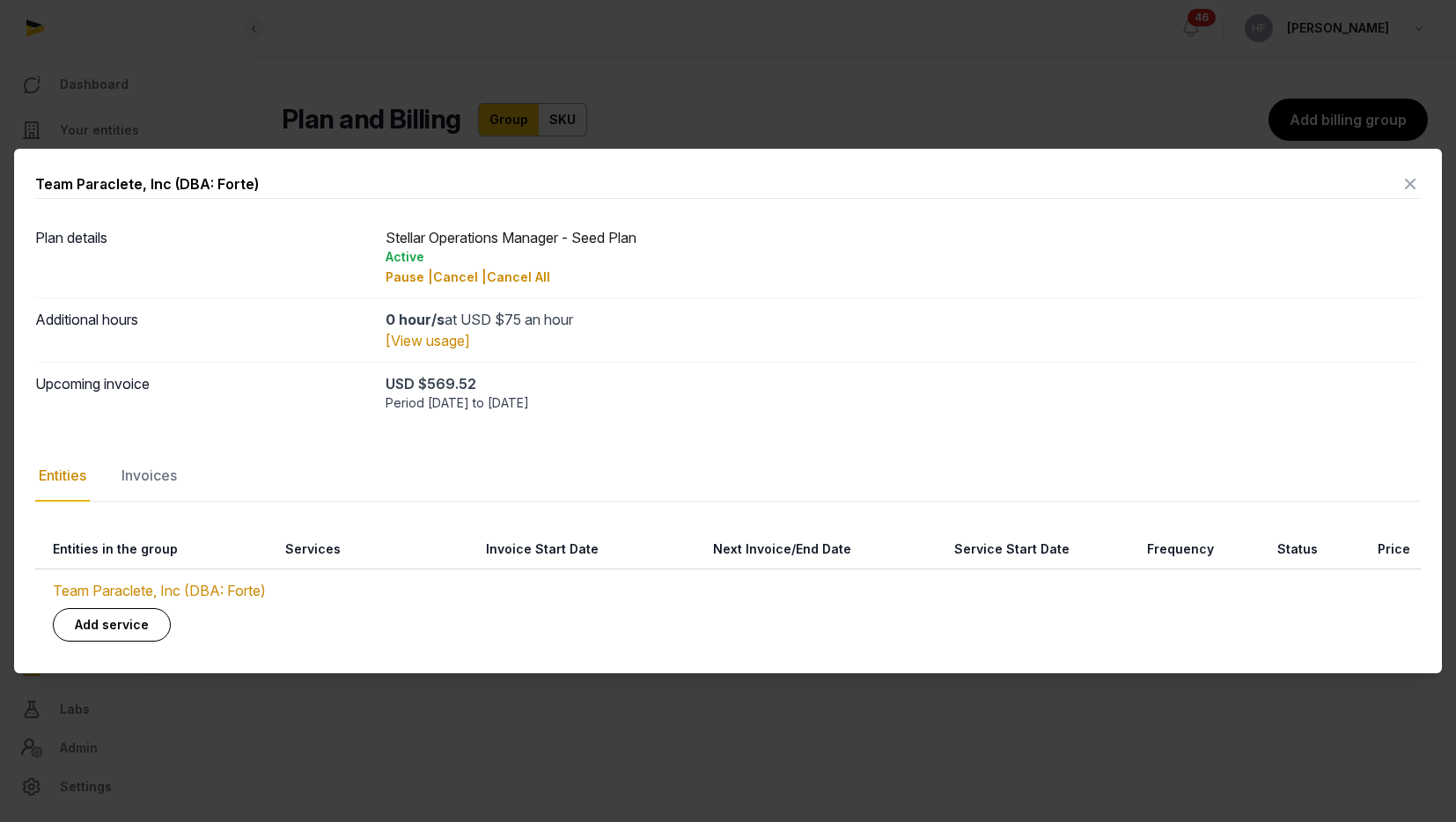
click at [1410, 184] on icon at bounding box center [1410, 184] width 21 height 28
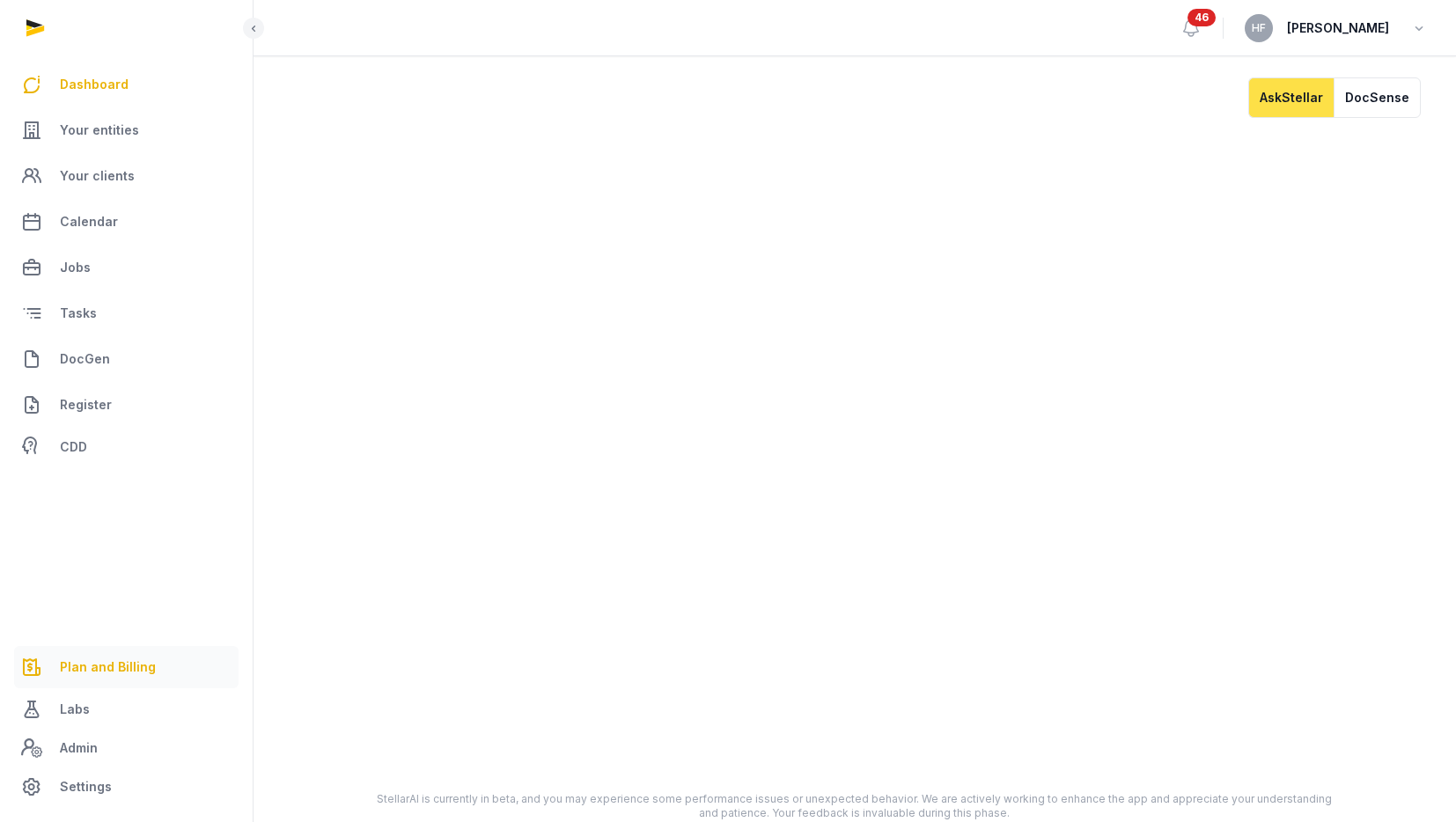
click at [125, 672] on span "Plan and Billing" at bounding box center [108, 666] width 96 height 21
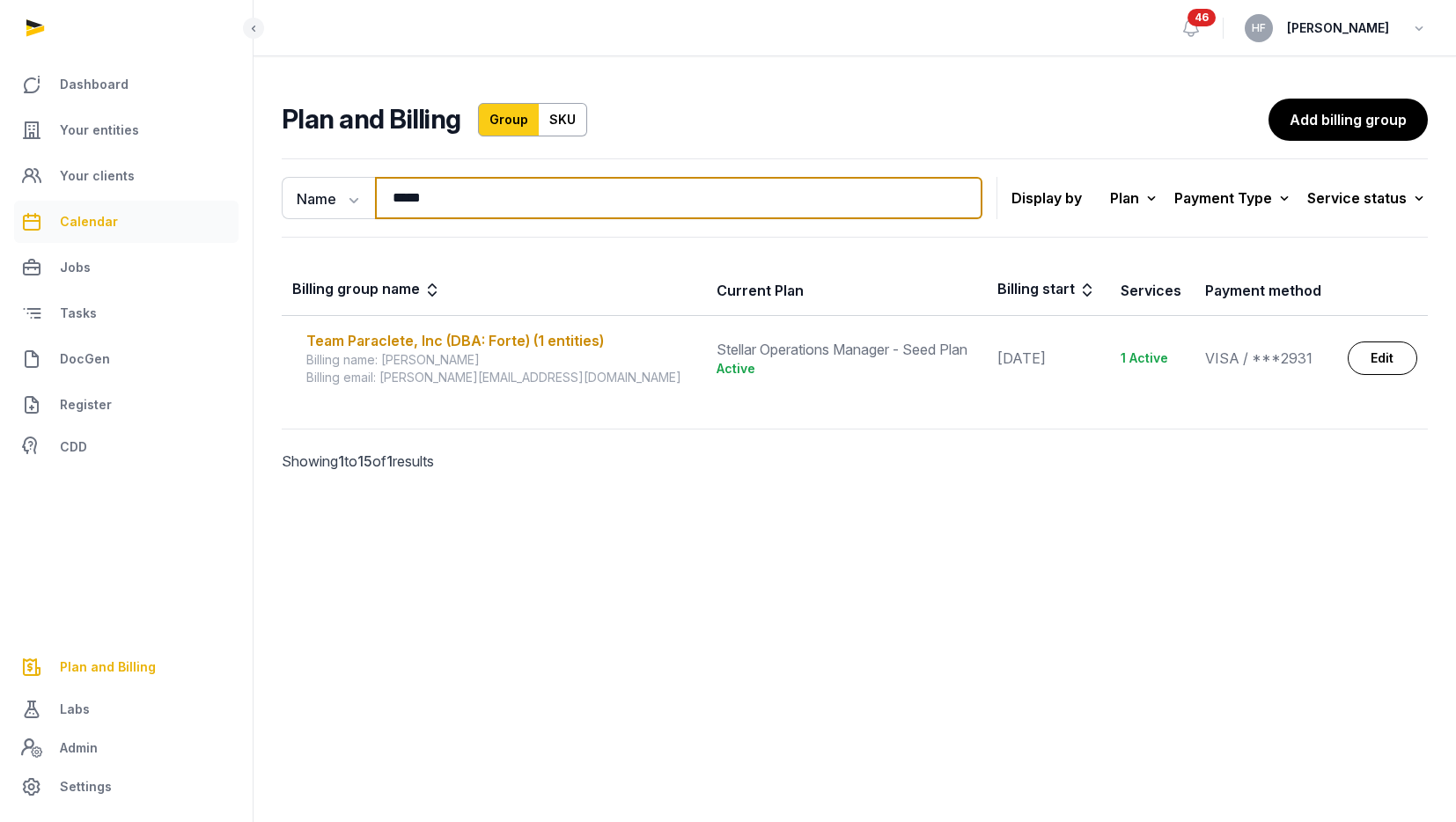
drag, startPoint x: 434, startPoint y: 205, endPoint x: 181, endPoint y: 203, distance: 253.0
click at [223, 201] on div "Dashboard Your entities Your clients Calendar Jobs Tasks DocGen Register CDD Pl…" at bounding box center [728, 411] width 1456 height 822
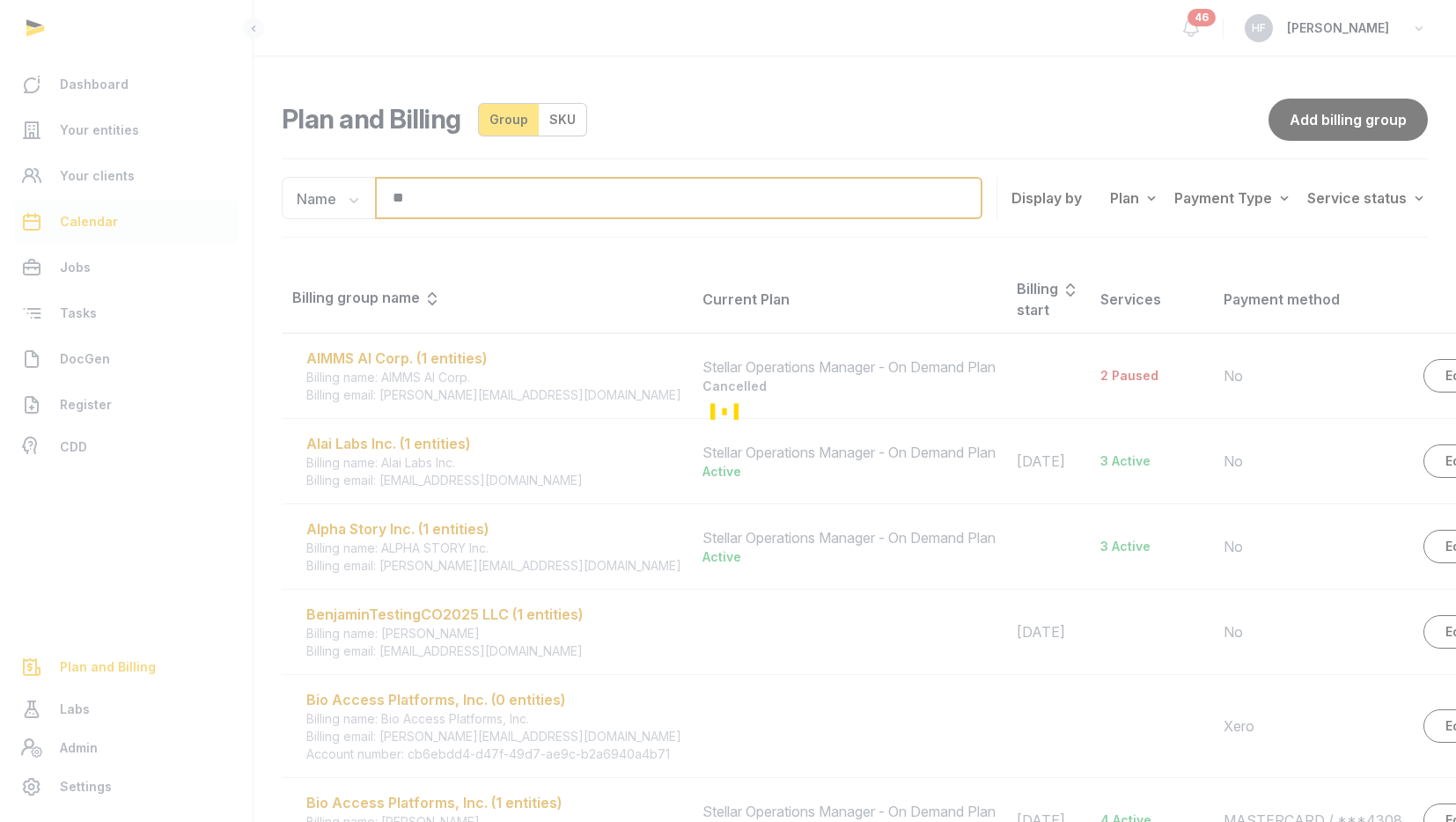
type input "*"
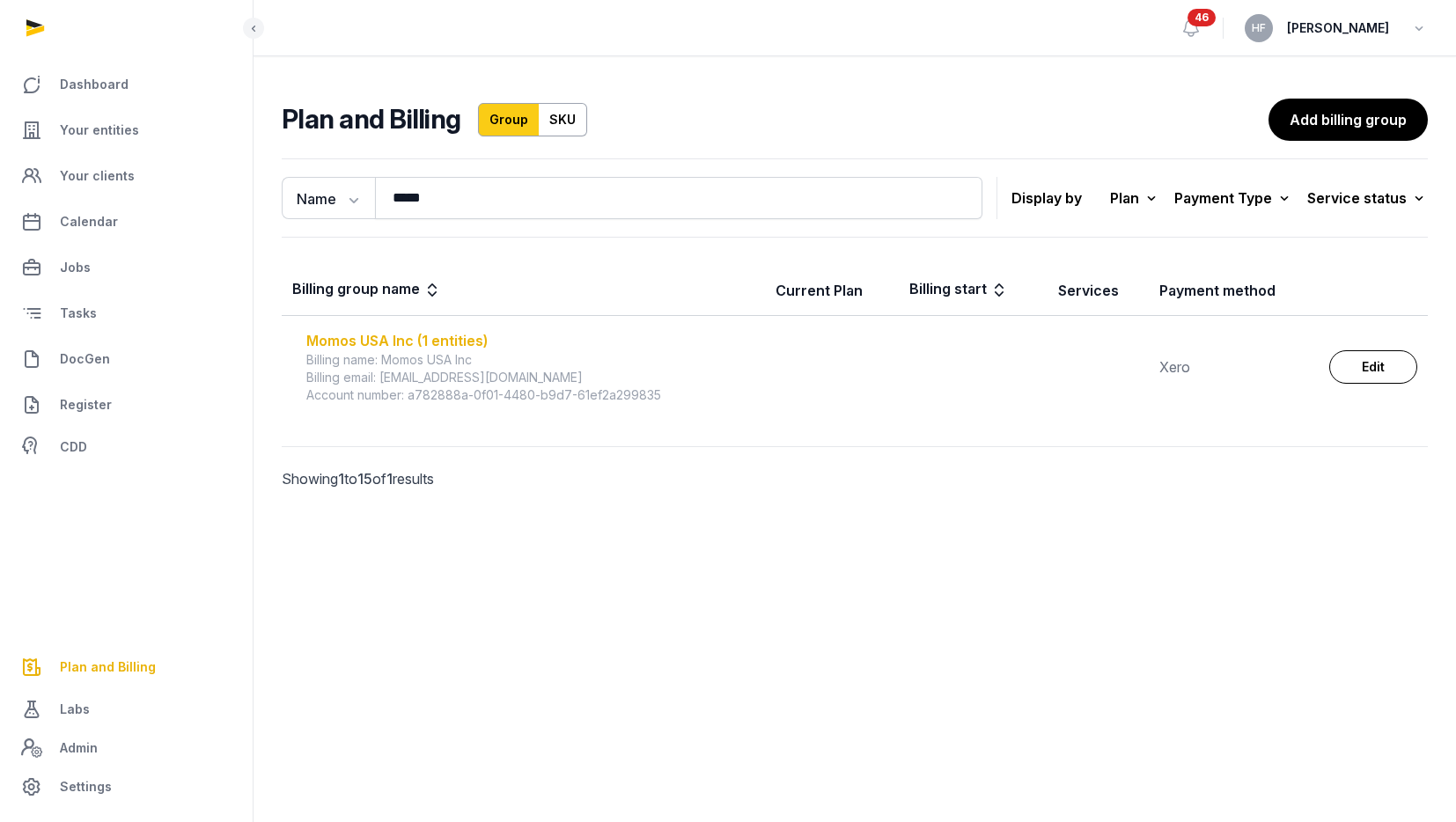
click at [400, 341] on div "Momos USA Inc (1 entities)" at bounding box center [530, 340] width 448 height 21
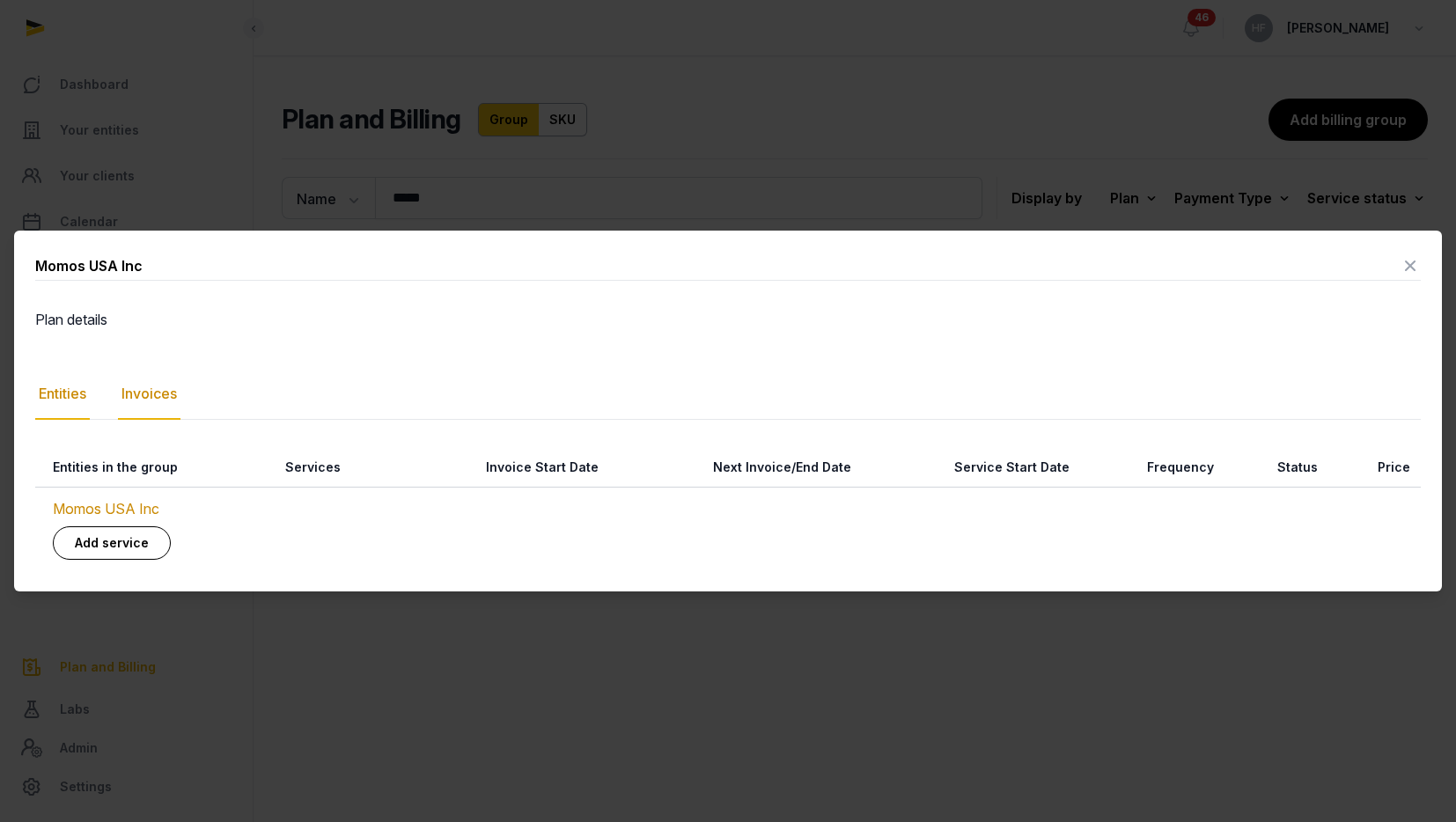
click at [139, 416] on div "Invoices" at bounding box center [148, 394] width 62 height 51
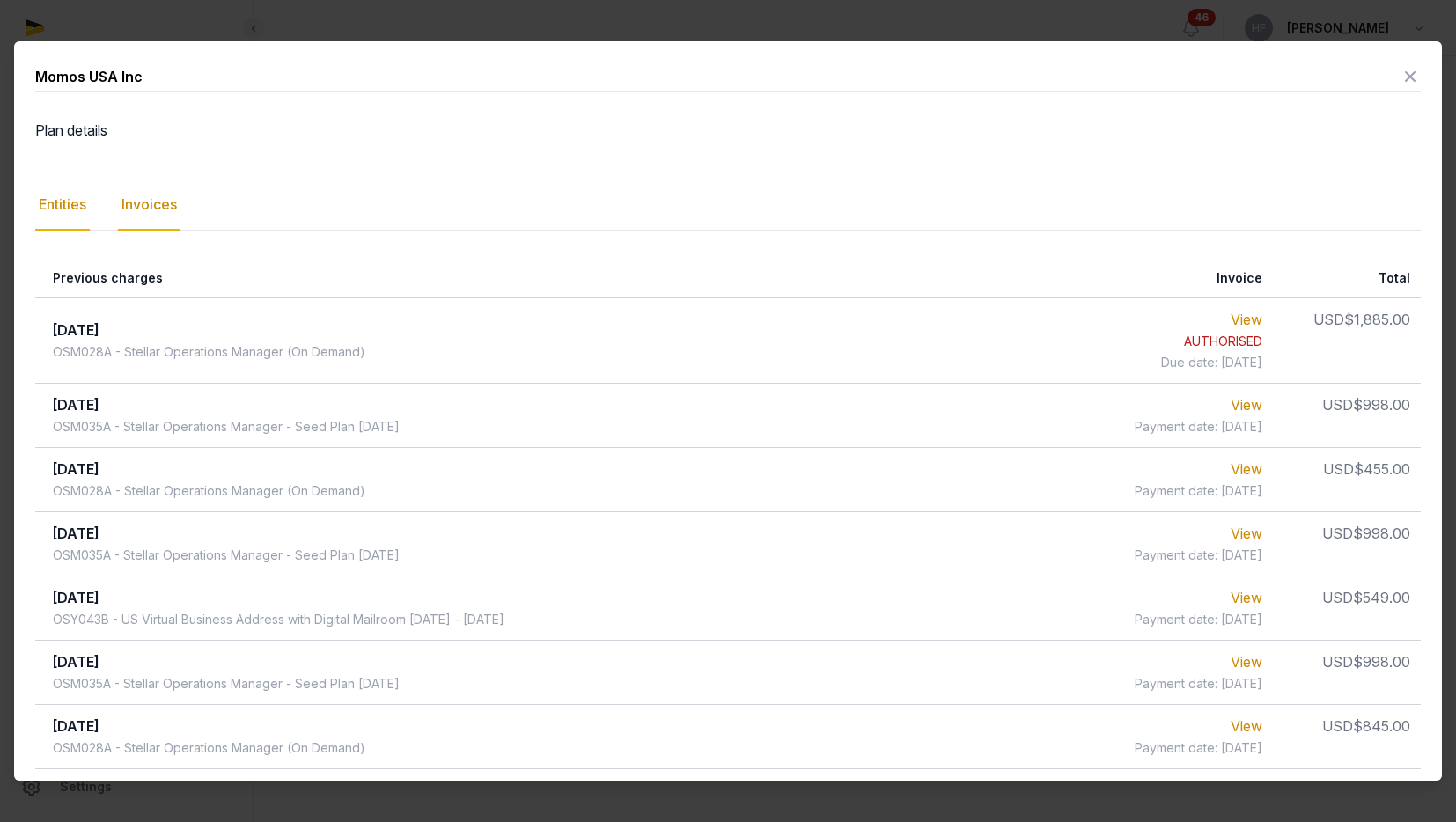
click at [70, 214] on div "Entities" at bounding box center [62, 206] width 54 height 51
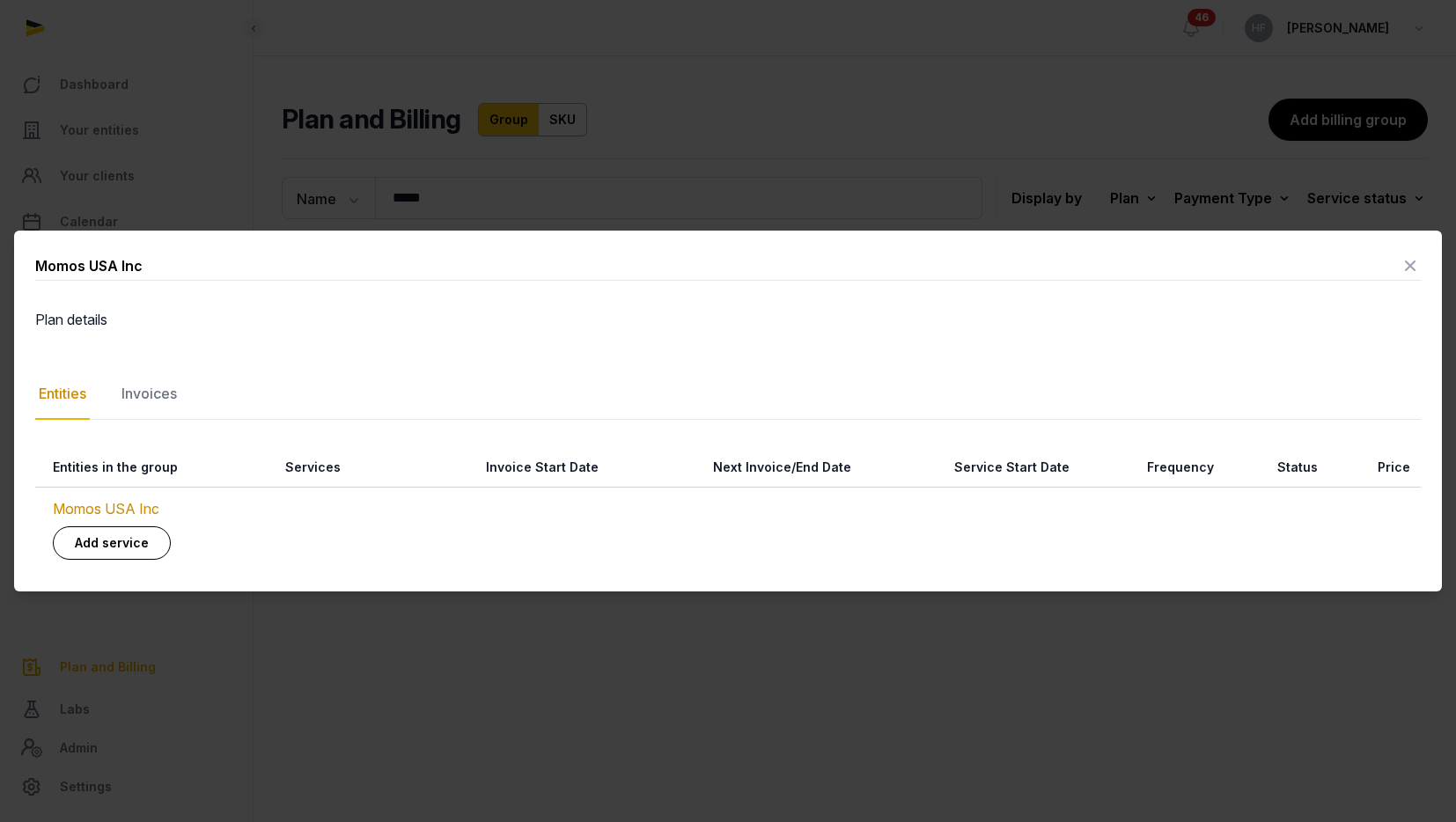
click at [1407, 273] on icon at bounding box center [1410, 266] width 21 height 28
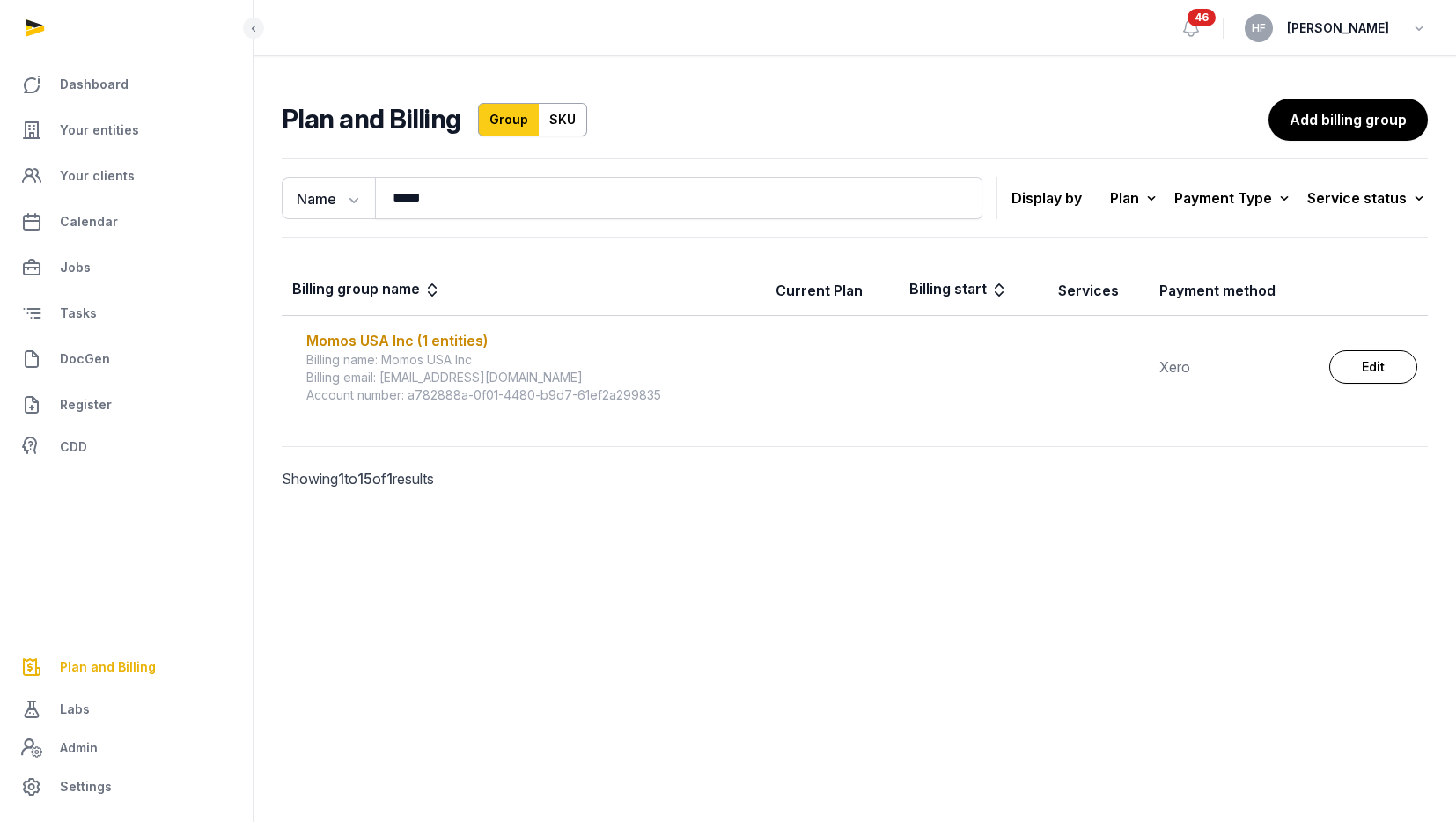
click at [460, 354] on div "Billing name: Momos USA Inc" at bounding box center [530, 360] width 448 height 18
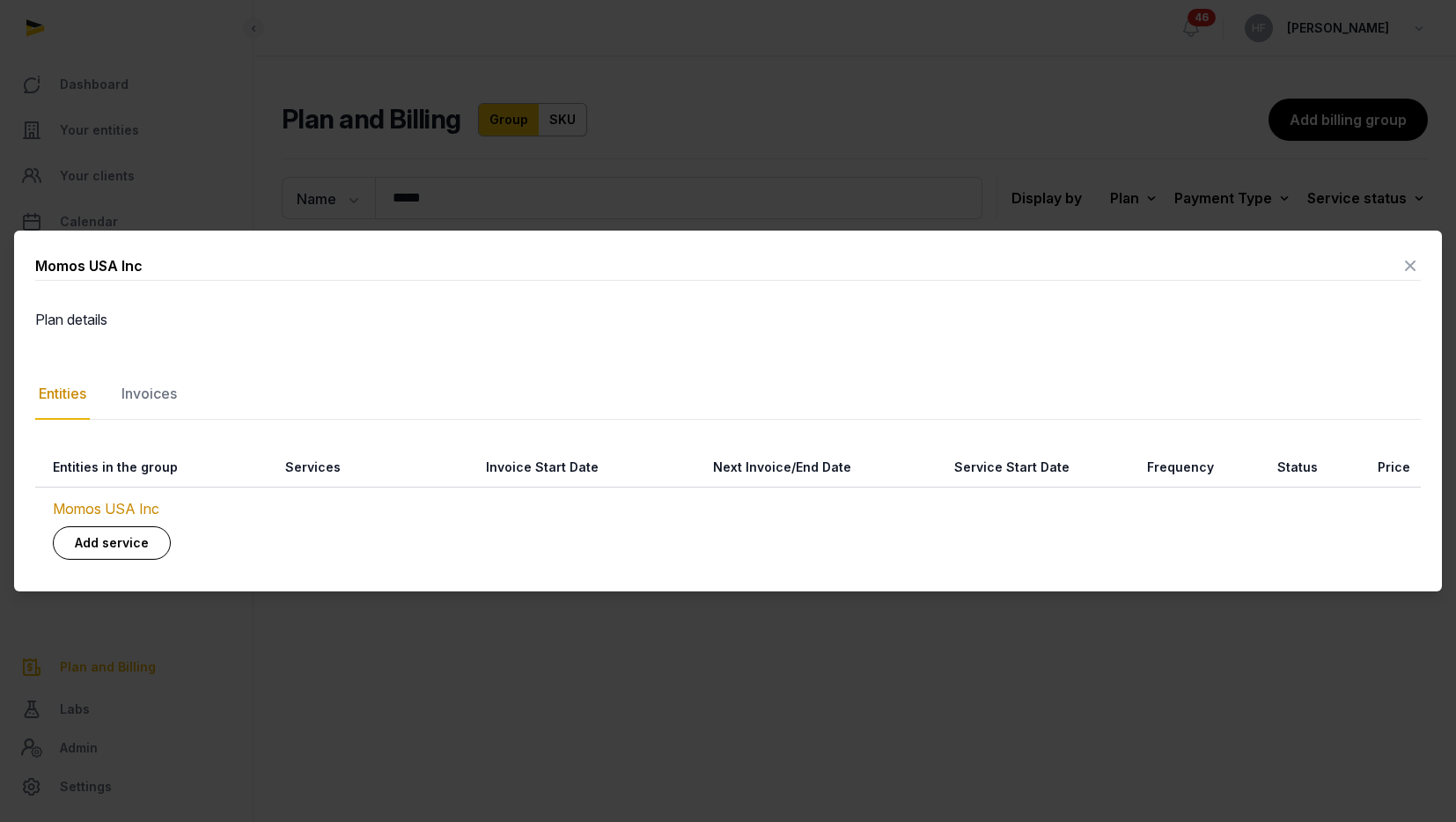
click at [1405, 264] on icon at bounding box center [1410, 266] width 21 height 28
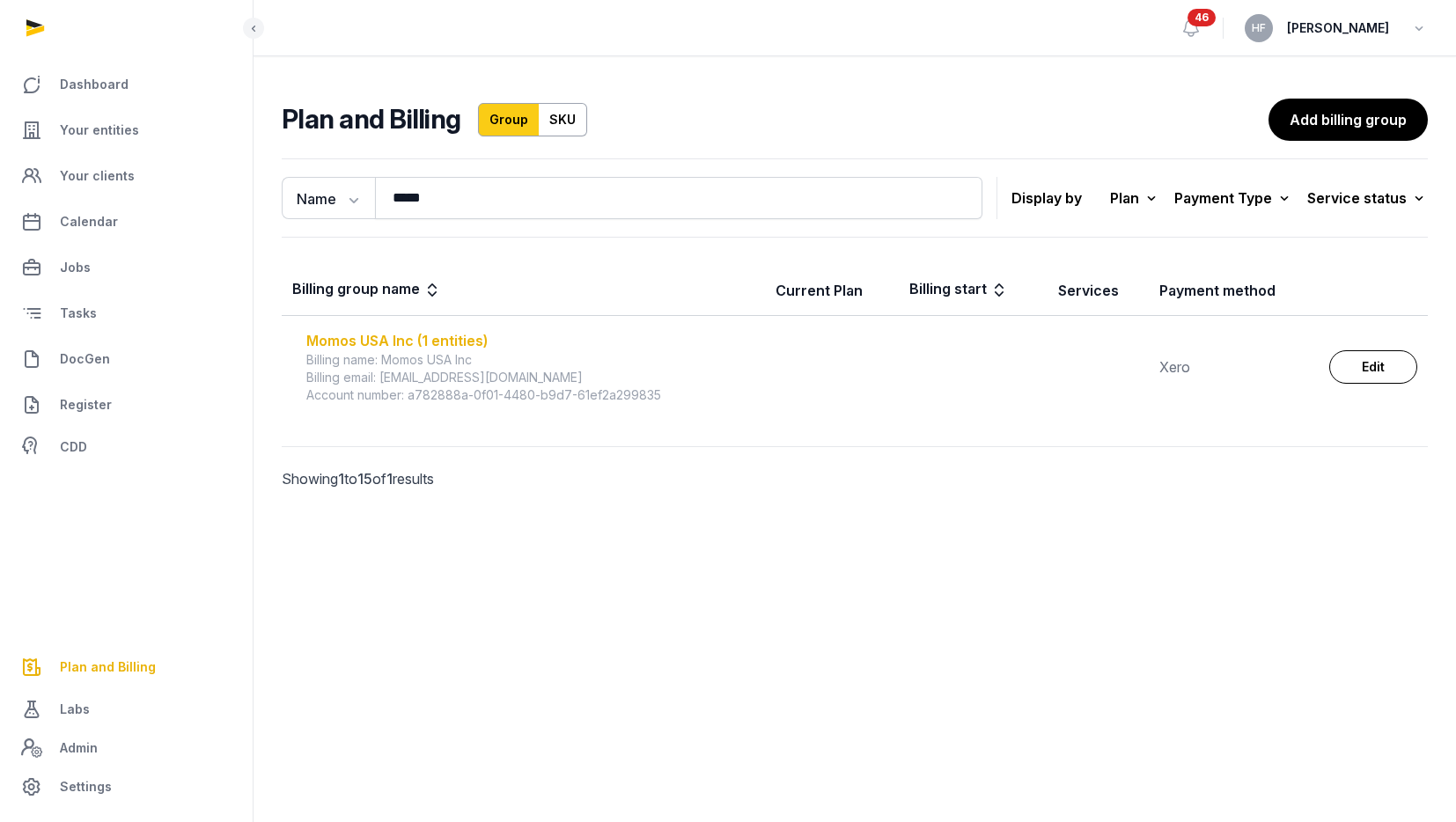
click at [387, 343] on div "Momos USA Inc (1 entities)" at bounding box center [530, 340] width 448 height 21
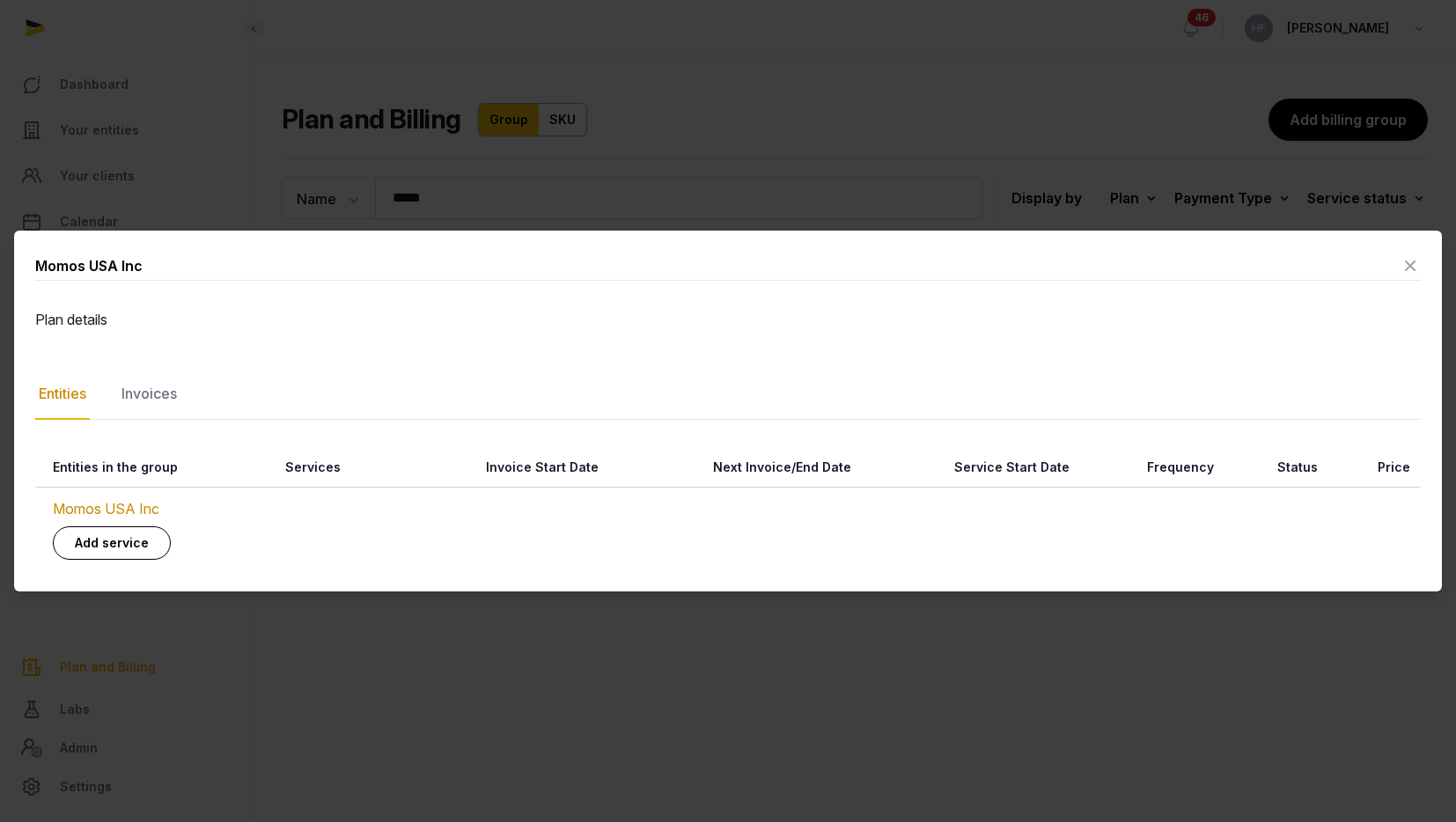
drag, startPoint x: 1414, startPoint y: 262, endPoint x: 1348, endPoint y: 270, distance: 66.5
click at [1355, 268] on div "Momos USA Inc" at bounding box center [728, 266] width 1385 height 29
click at [172, 397] on div "Invoices" at bounding box center [148, 394] width 62 height 51
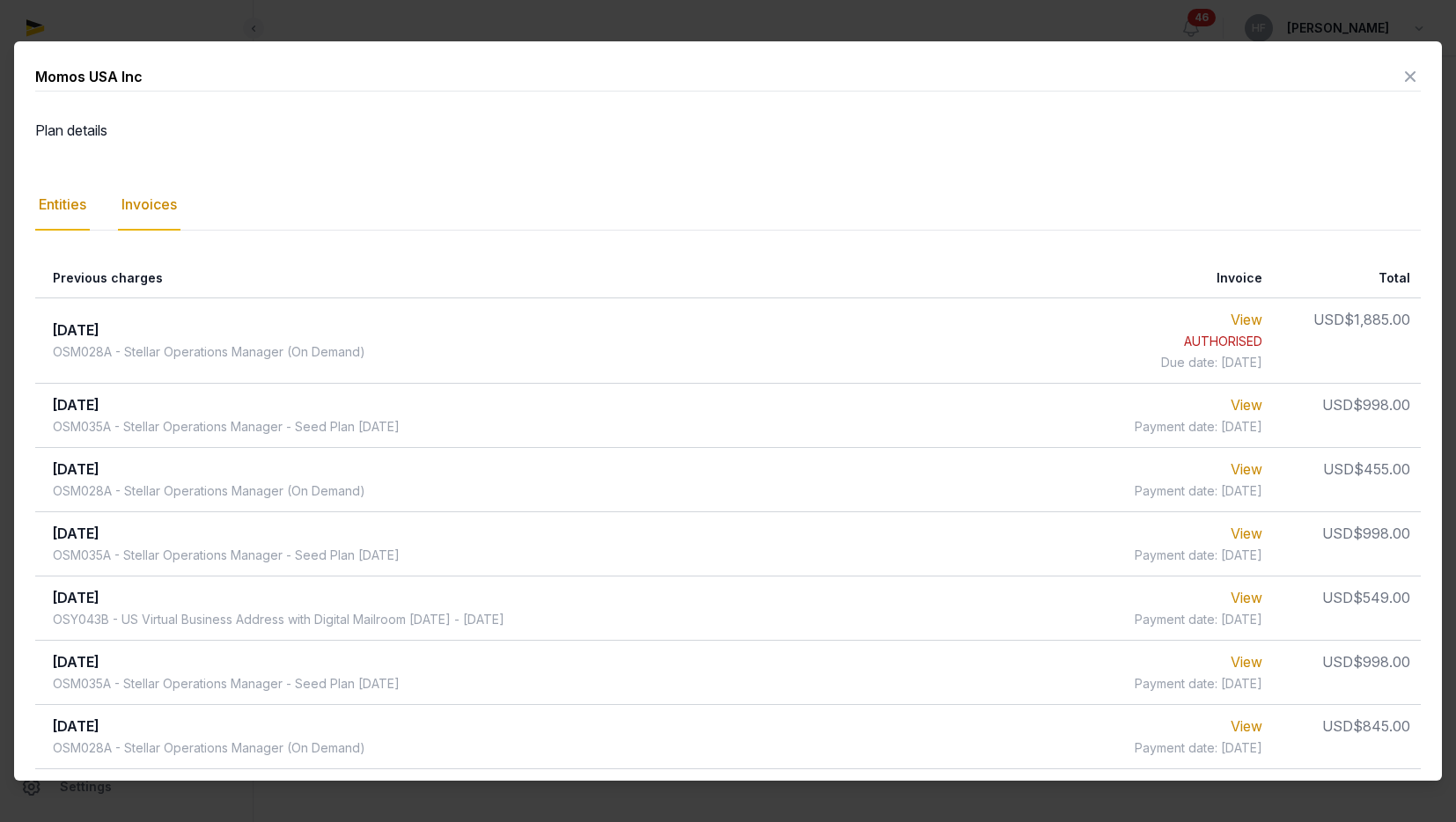
click at [76, 215] on div "Entities" at bounding box center [62, 206] width 54 height 51
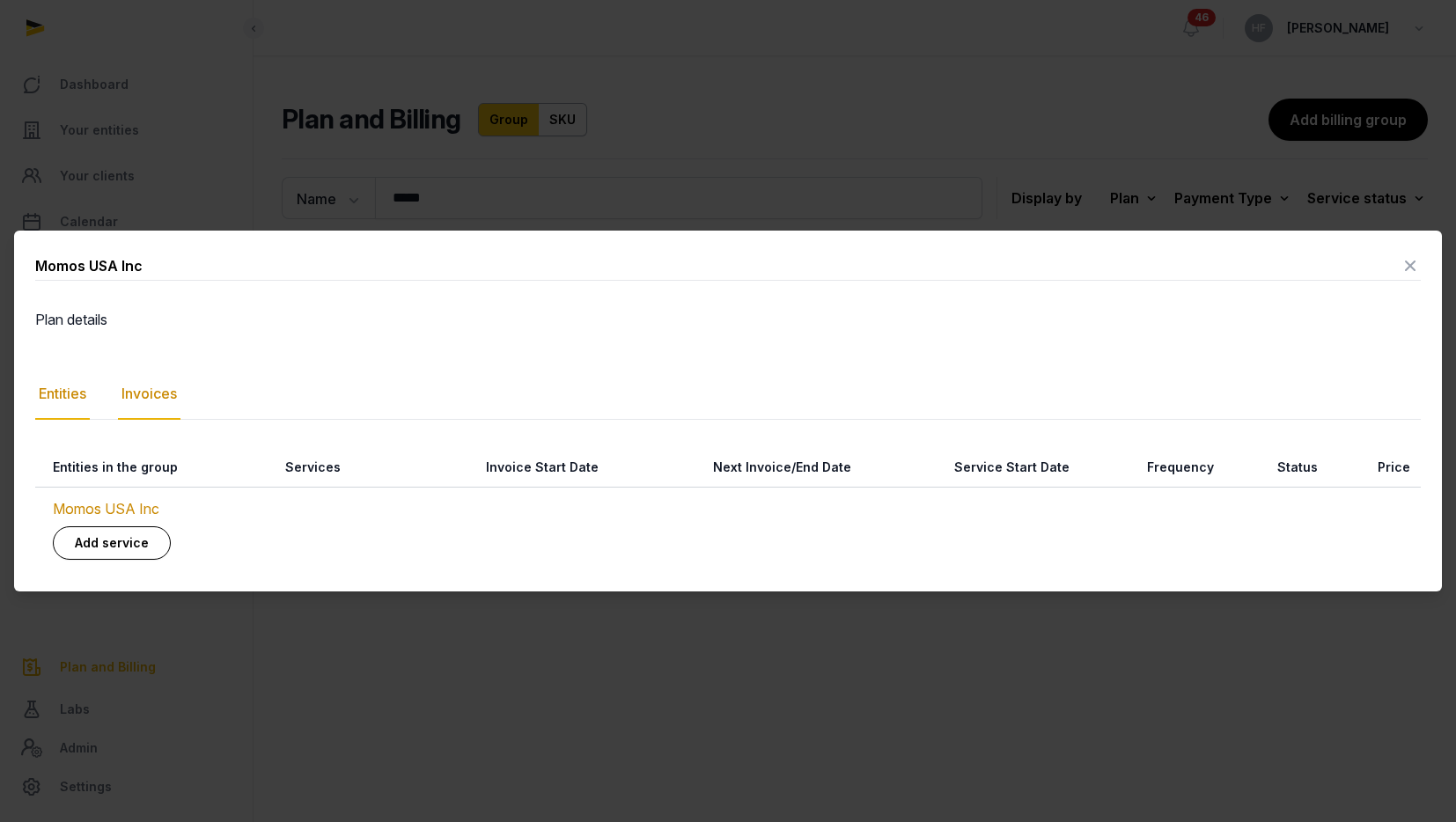
click at [143, 387] on div "Invoices" at bounding box center [148, 394] width 62 height 51
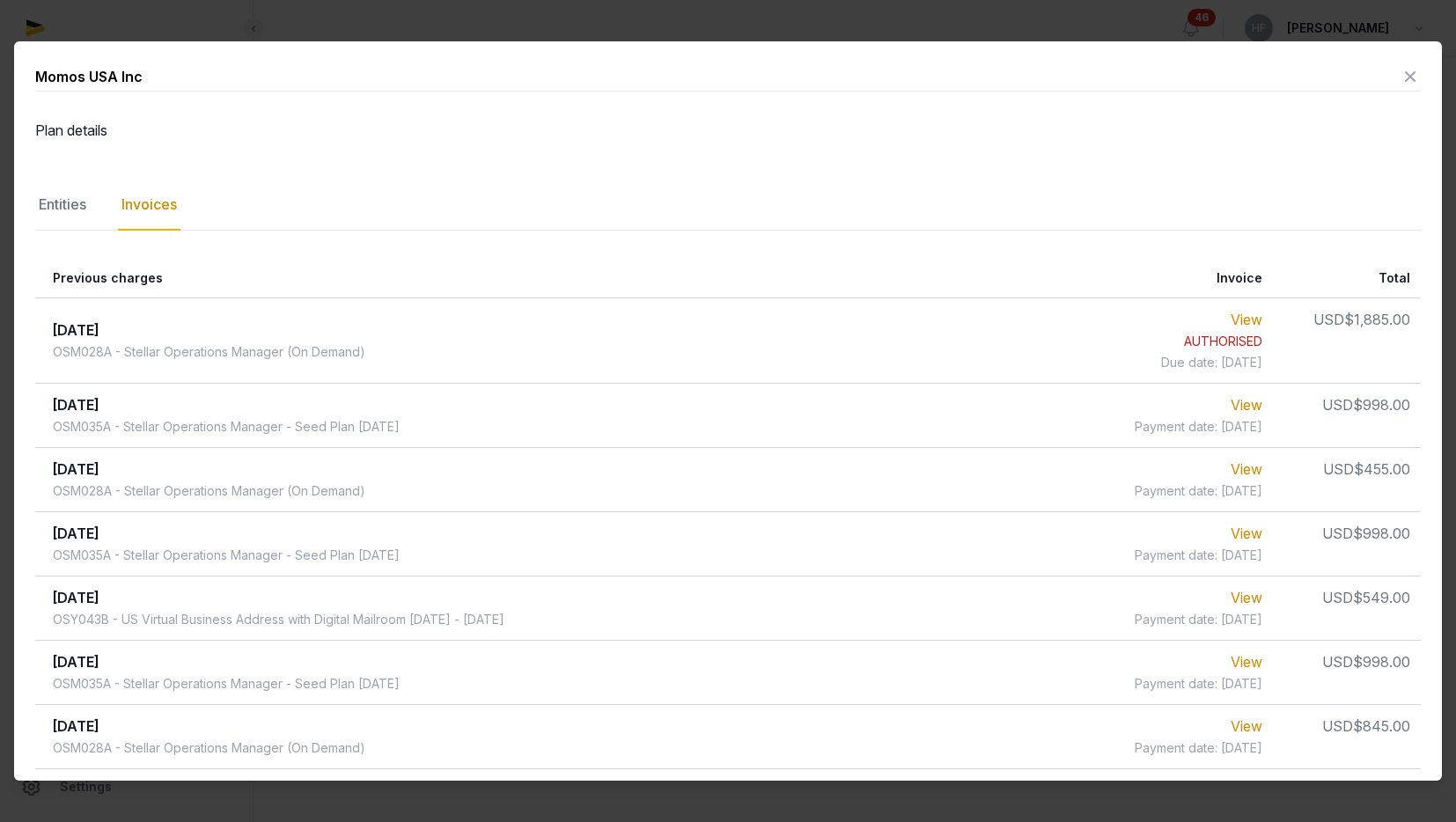
click at [1409, 68] on icon at bounding box center [1410, 76] width 21 height 28
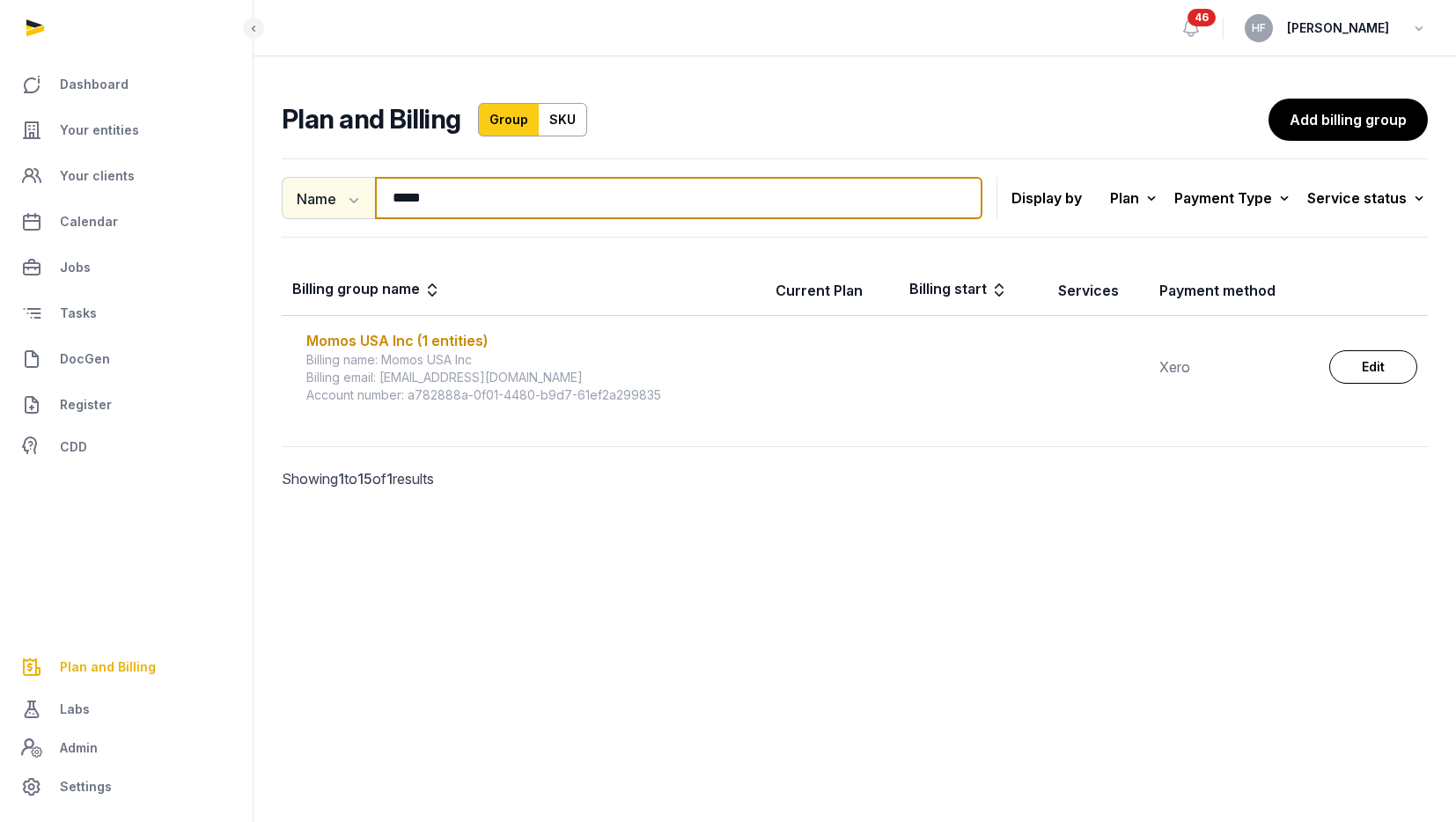
drag, startPoint x: 467, startPoint y: 201, endPoint x: 305, endPoint y: 201, distance: 162.0
click at [305, 201] on div "Name Name Email ***** Search" at bounding box center [632, 198] width 701 height 42
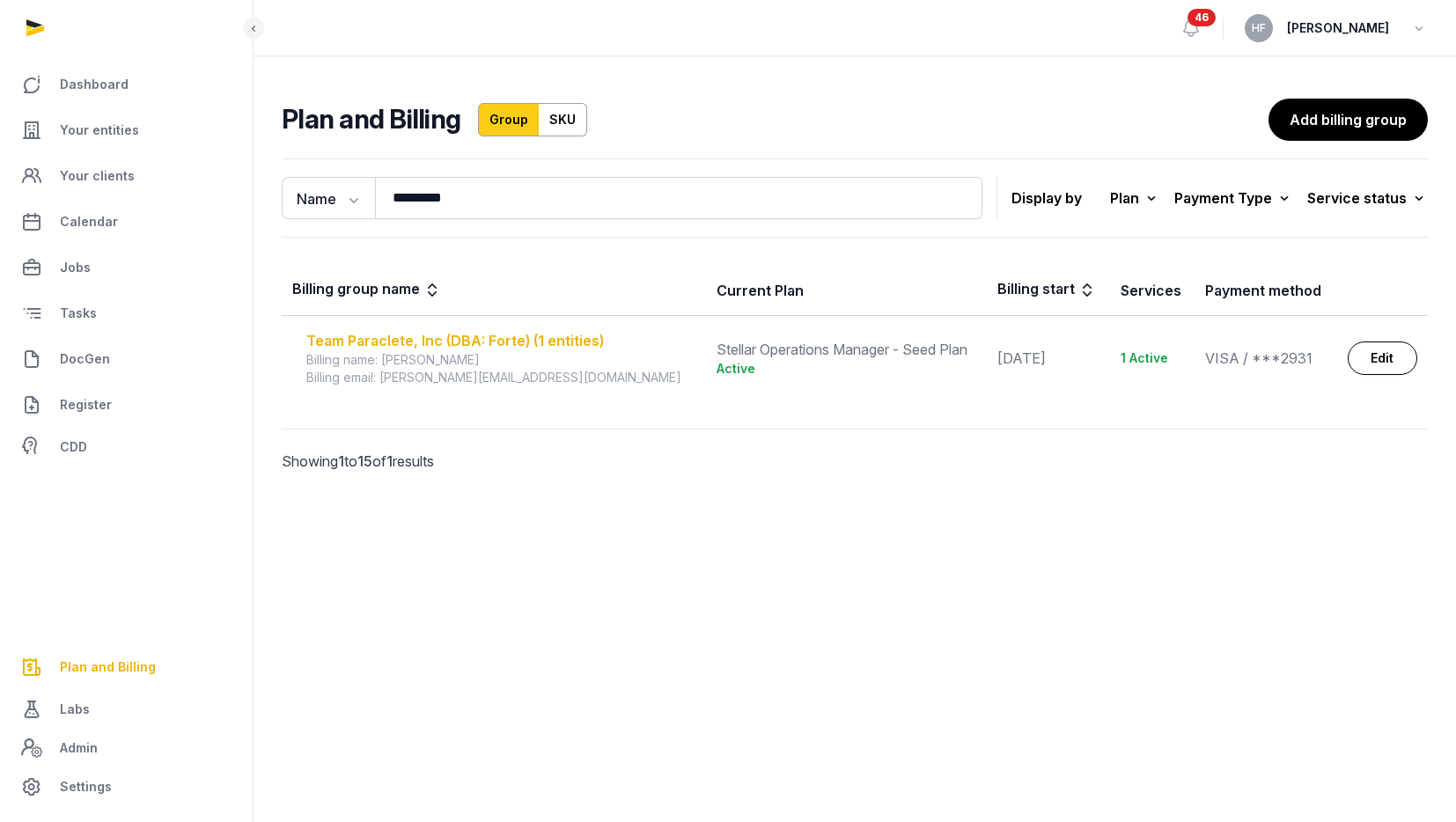
click at [573, 341] on div "Team Paraclete, Inc (DBA: Forte) (1 entities)" at bounding box center [501, 340] width 389 height 21
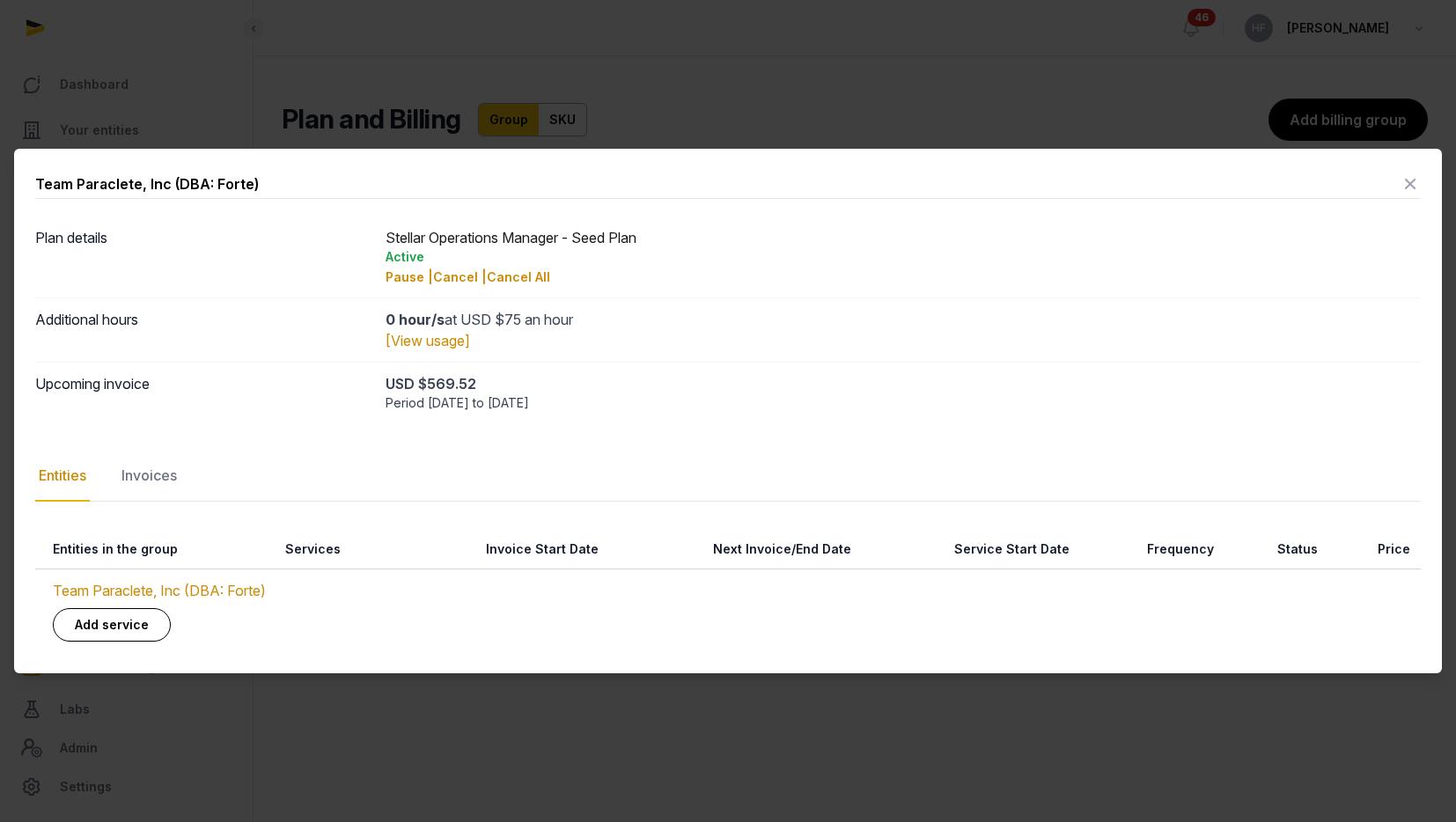
click at [1406, 180] on icon at bounding box center [1410, 184] width 21 height 28
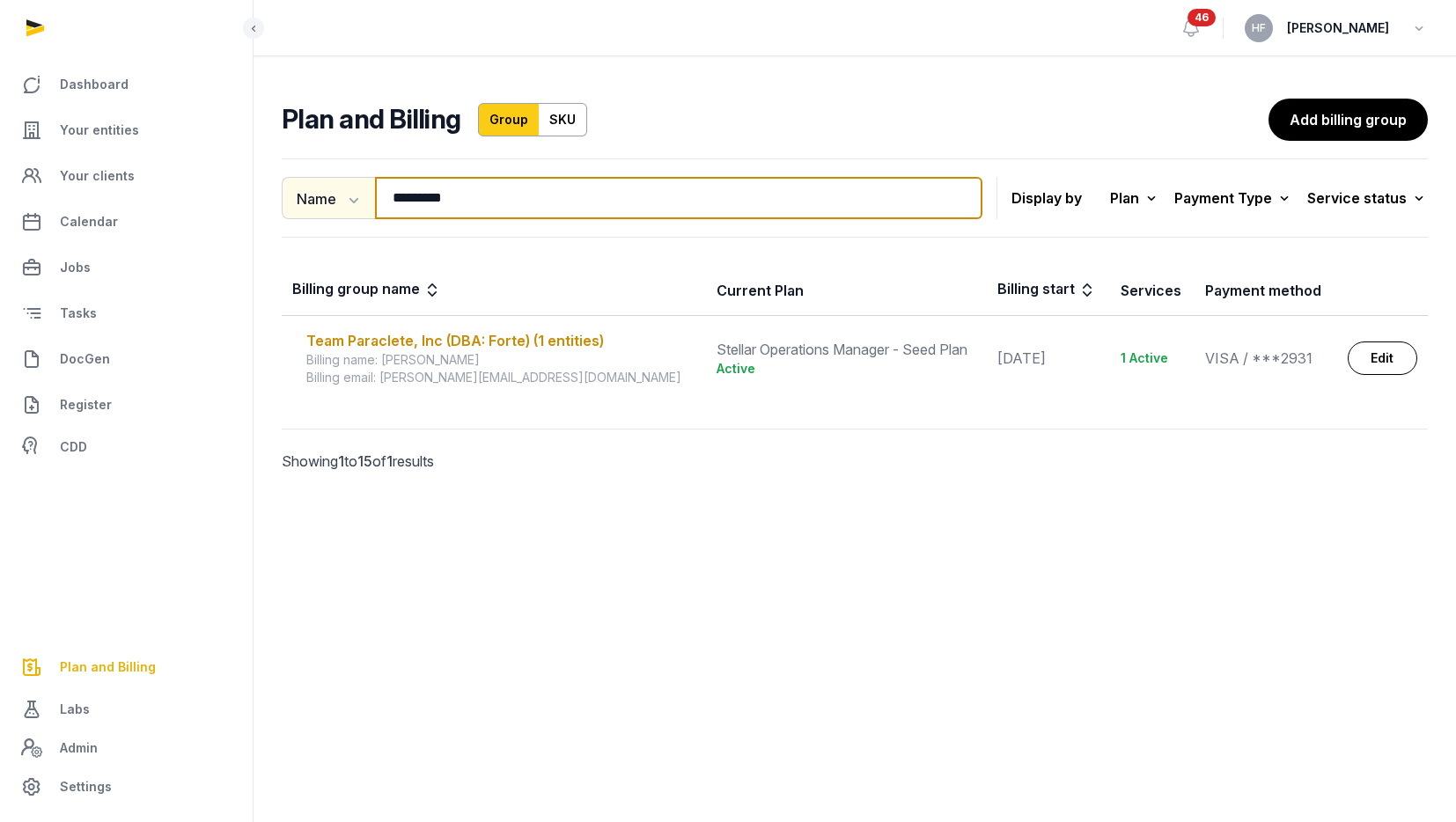
drag, startPoint x: 488, startPoint y: 197, endPoint x: 300, endPoint y: 197, distance: 188.0
click at [301, 197] on div "Name Name Email ********* Search" at bounding box center [632, 198] width 701 height 42
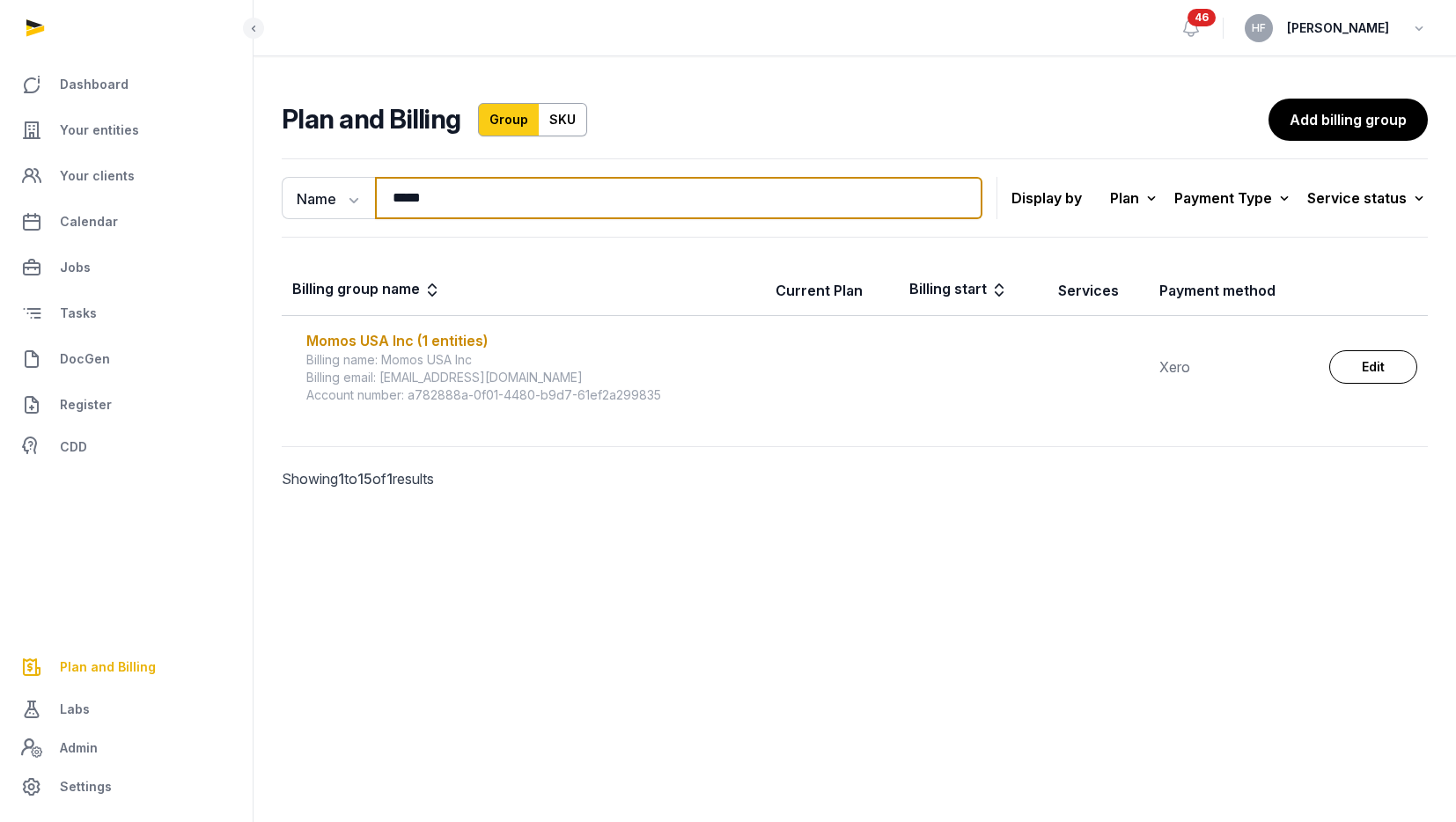
drag, startPoint x: 462, startPoint y: 200, endPoint x: 58, endPoint y: 197, distance: 404.0
click at [66, 197] on div "Dashboard Your entities Your clients Calendar Jobs Tasks DocGen Register CDD Pl…" at bounding box center [728, 411] width 1456 height 822
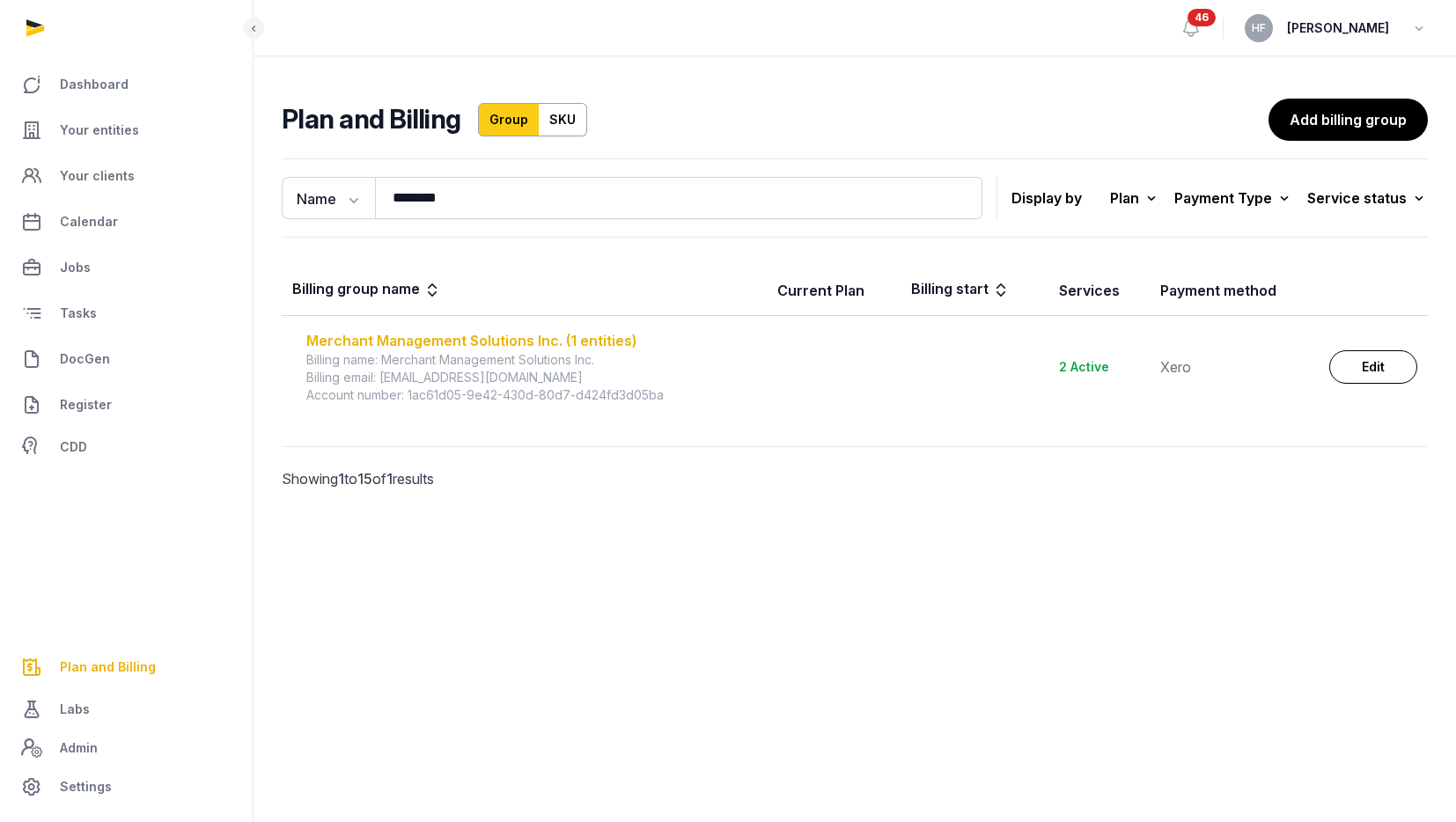
click at [495, 337] on div "Merchant Management Solutions Inc. (1 entities)" at bounding box center [531, 340] width 450 height 21
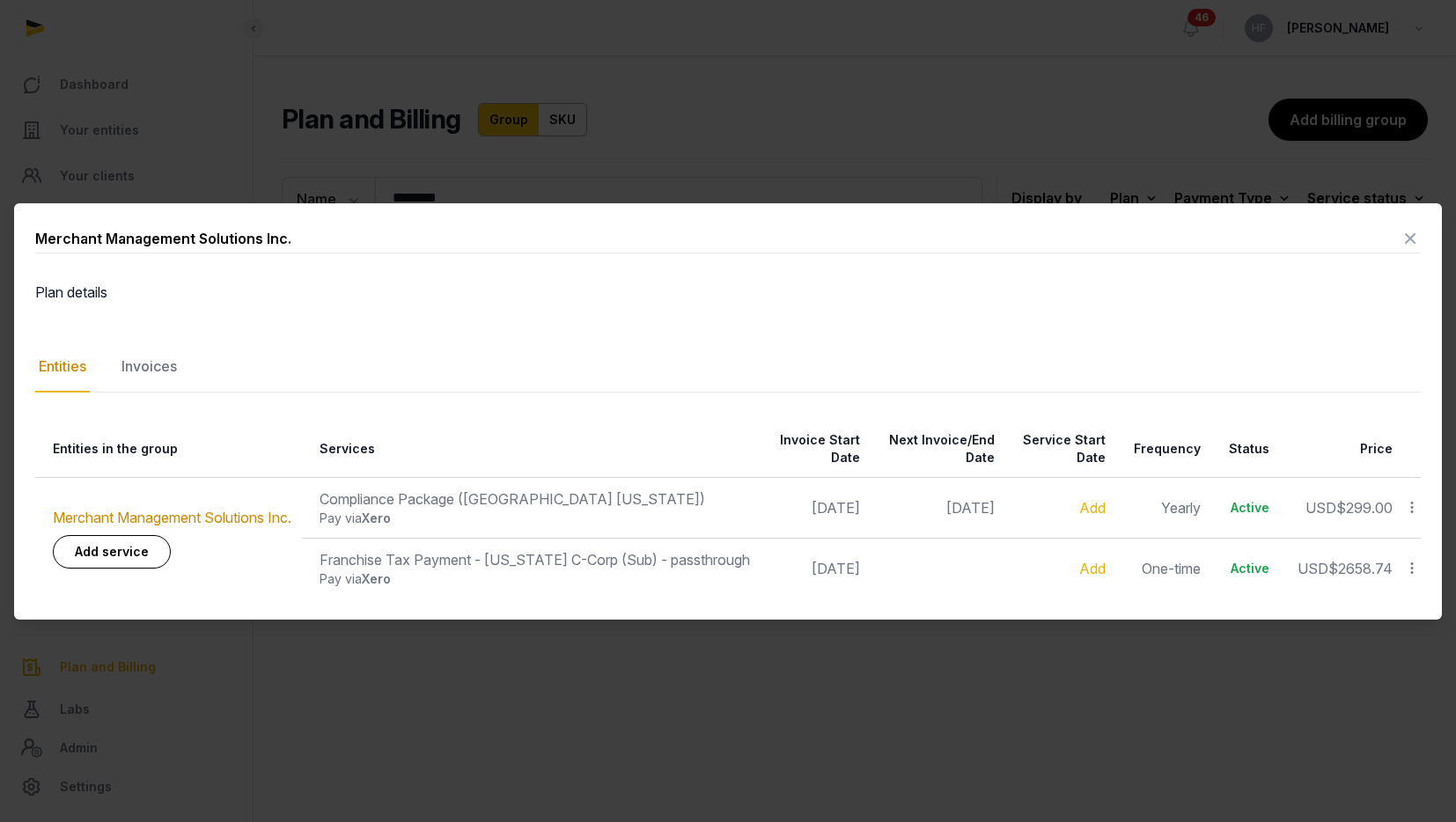
click at [1413, 234] on icon at bounding box center [1410, 238] width 21 height 28
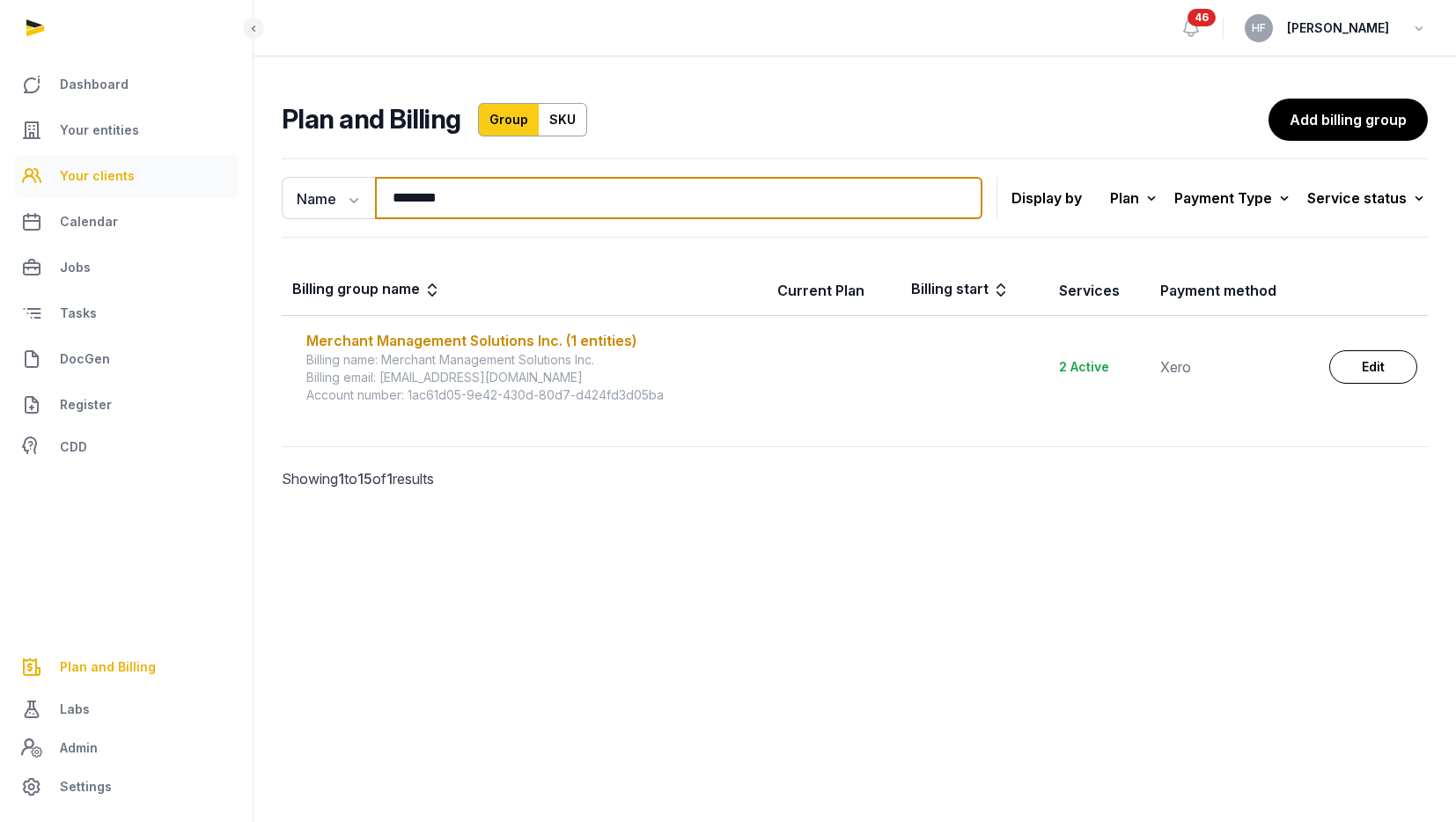
drag, startPoint x: 499, startPoint y: 199, endPoint x: 209, endPoint y: 187, distance: 290.2
click at [228, 188] on div "Dashboard Your entities Your clients Calendar Jobs Tasks DocGen Register CDD Pl…" at bounding box center [728, 411] width 1456 height 822
type input "*****"
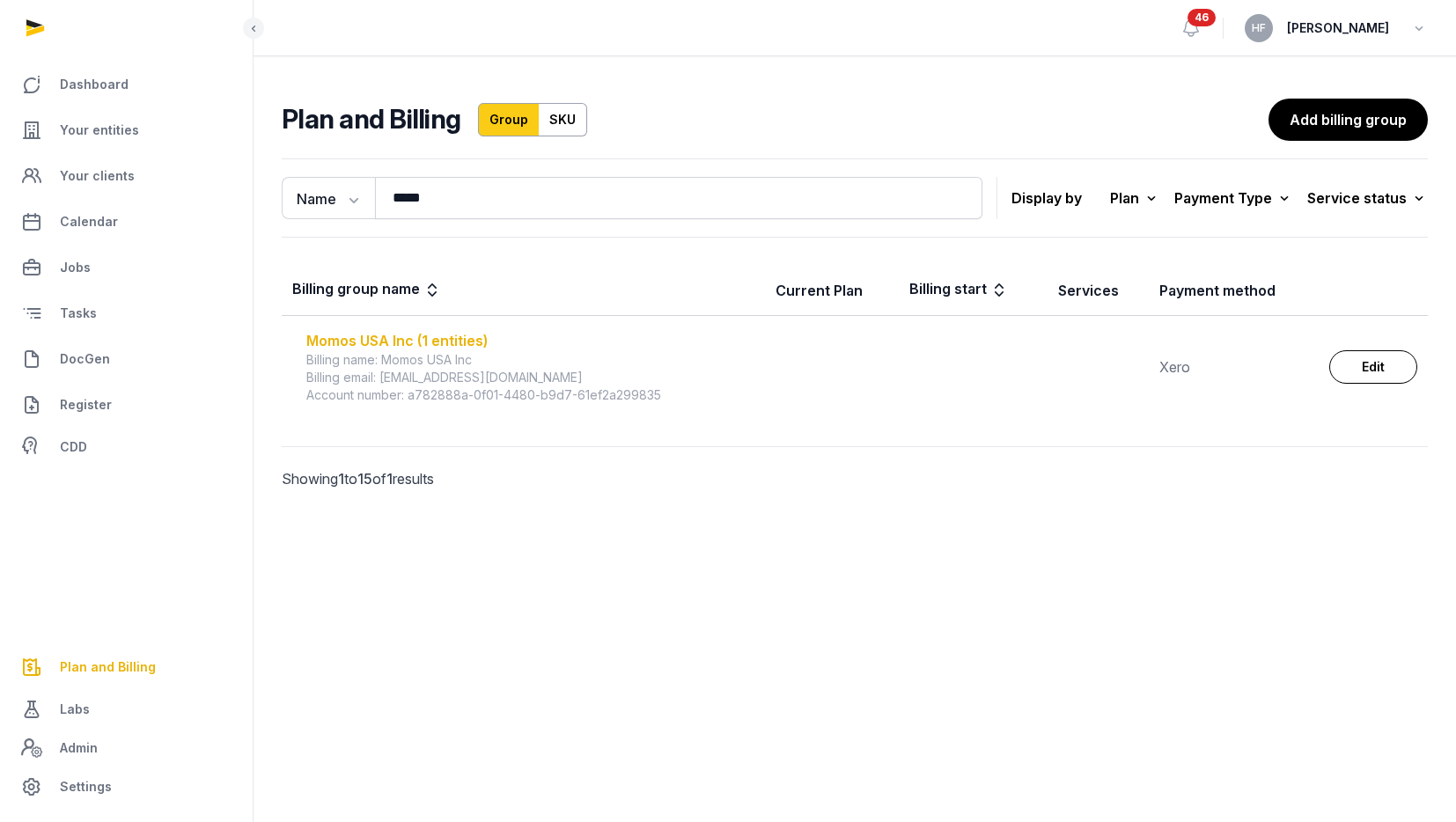
click at [454, 337] on div "Momos USA Inc (1 entities)" at bounding box center [530, 340] width 448 height 21
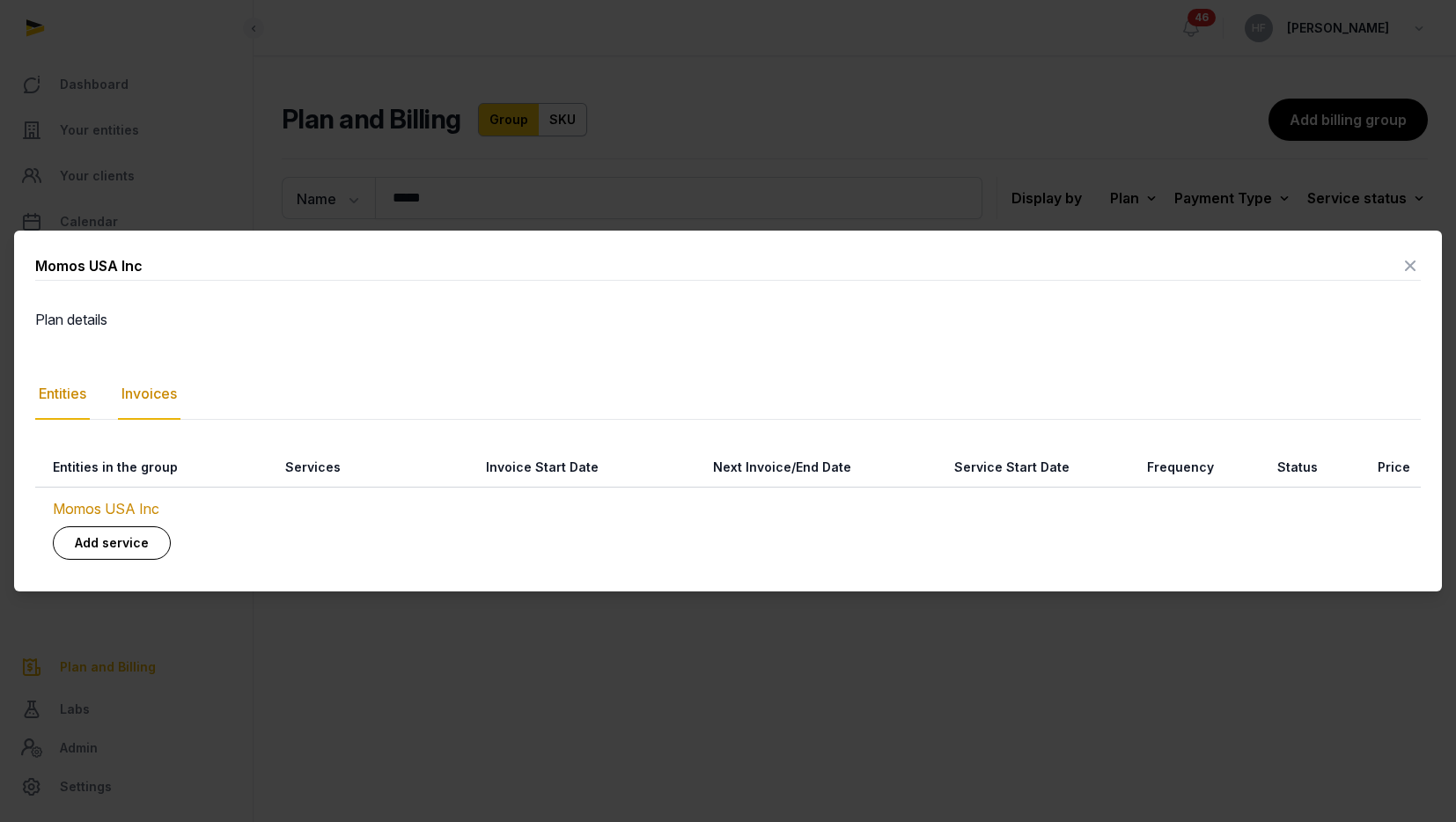
click at [159, 399] on div "Invoices" at bounding box center [148, 394] width 62 height 51
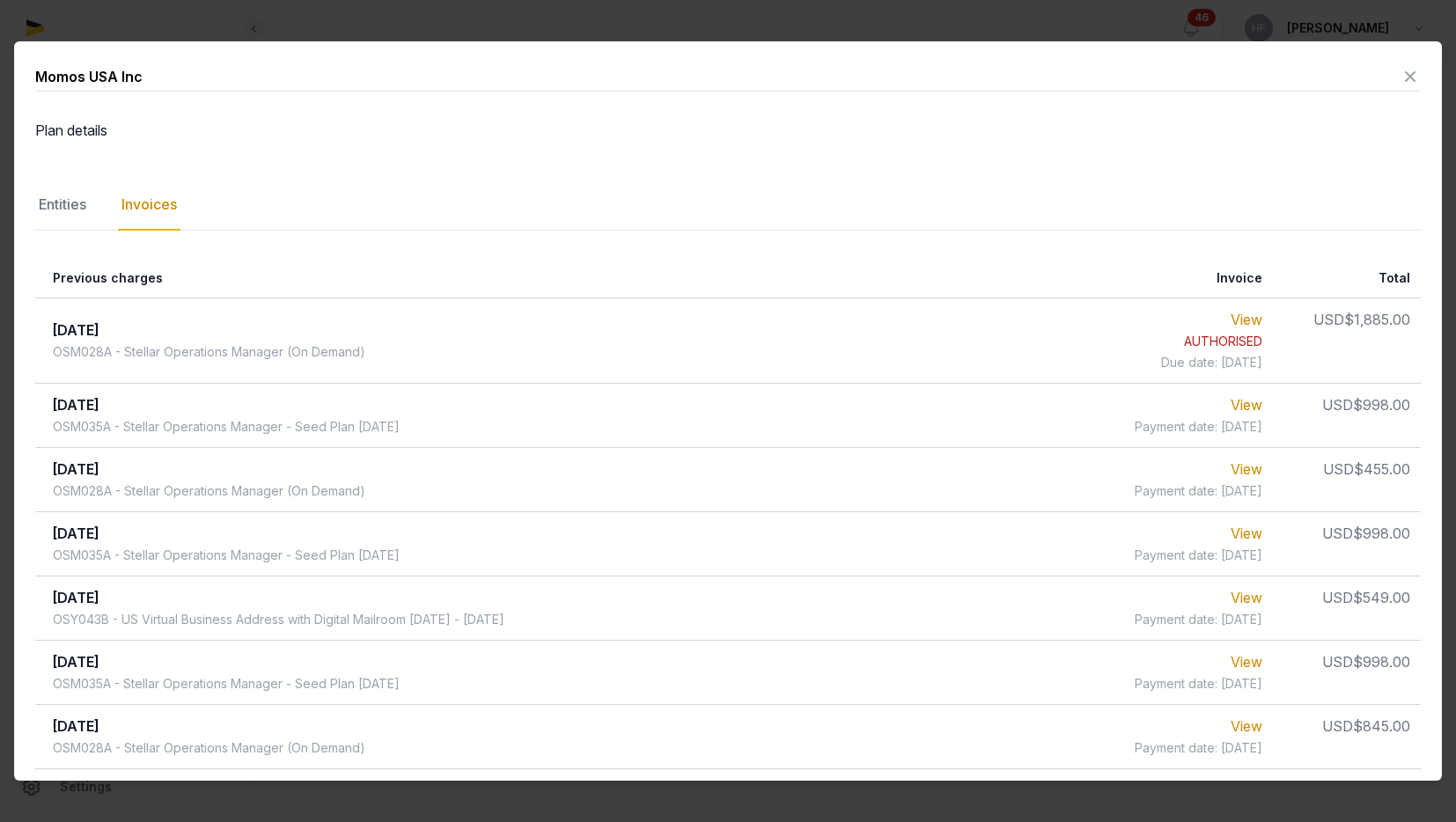
click at [1406, 74] on icon at bounding box center [1410, 76] width 21 height 28
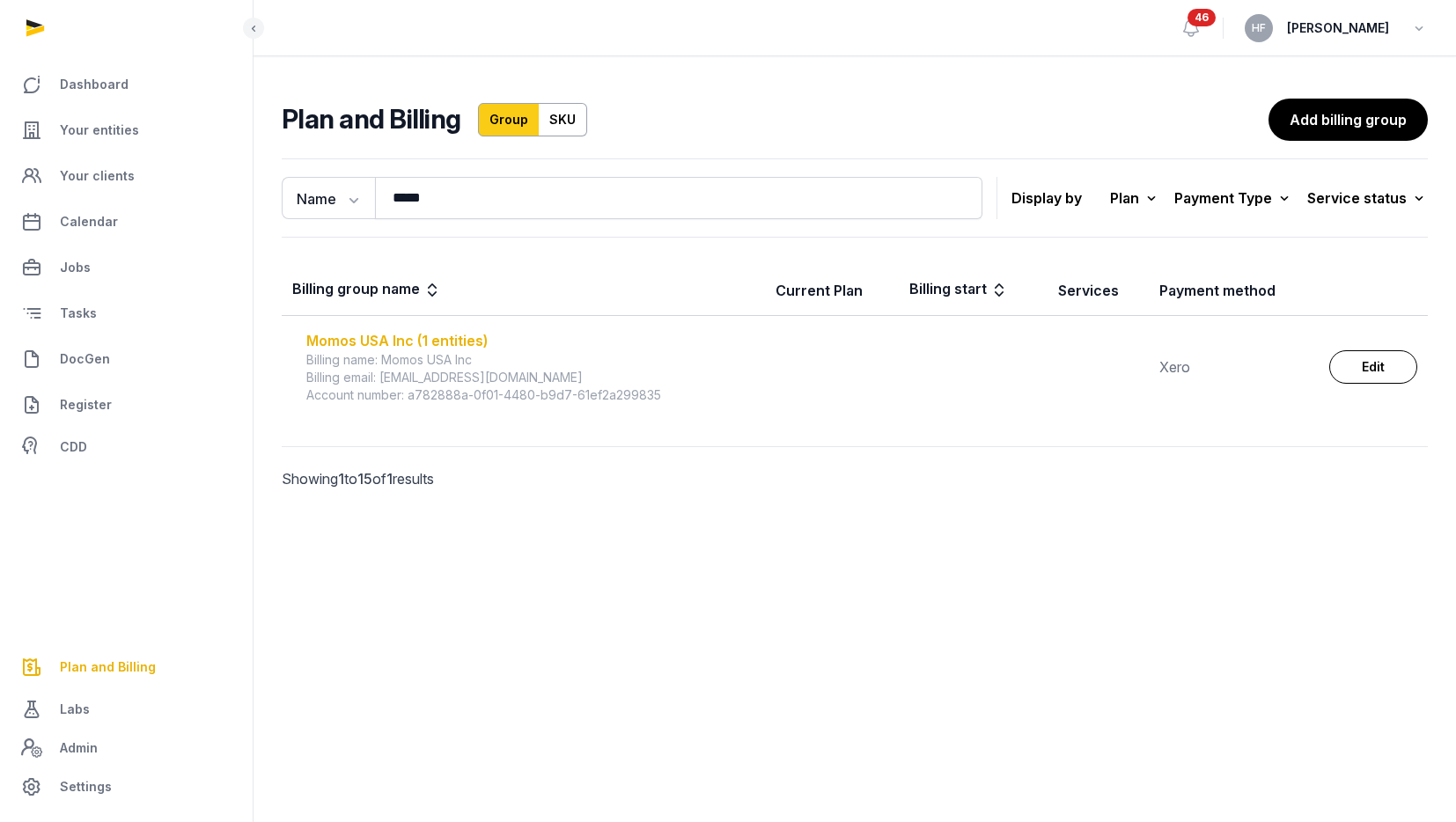
click at [472, 345] on div "Momos USA Inc (1 entities)" at bounding box center [530, 340] width 448 height 21
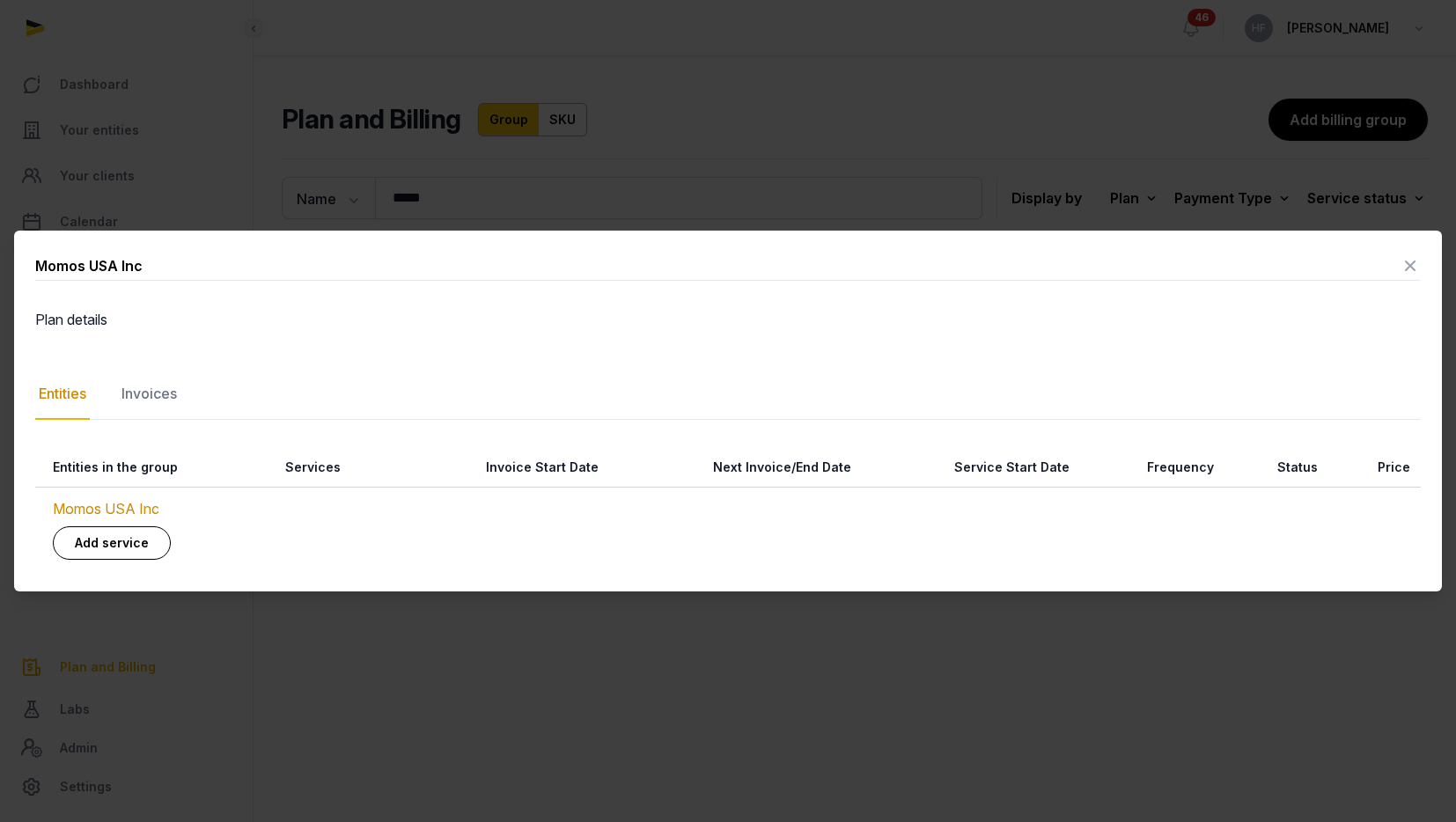
click at [1409, 262] on icon at bounding box center [1410, 266] width 21 height 28
